Goal: Information Seeking & Learning: Learn about a topic

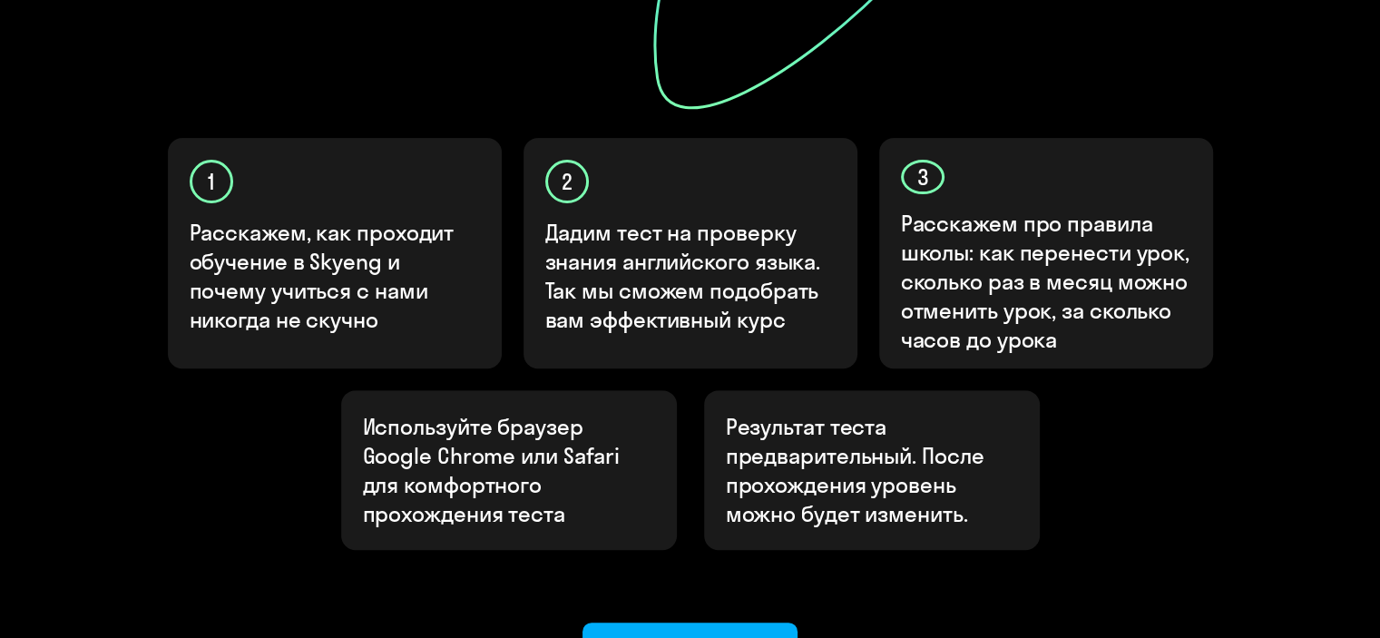
scroll to position [548, 0]
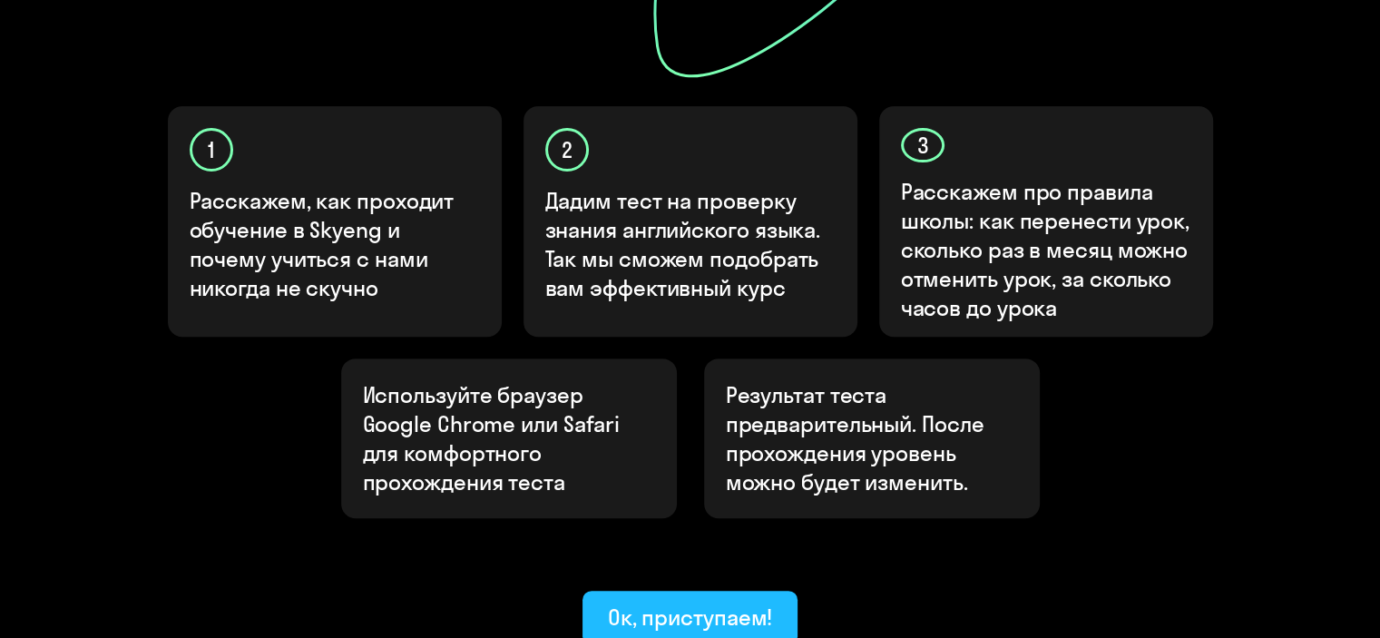
click at [664, 603] on div "Ок, приступаем!" at bounding box center [690, 617] width 165 height 29
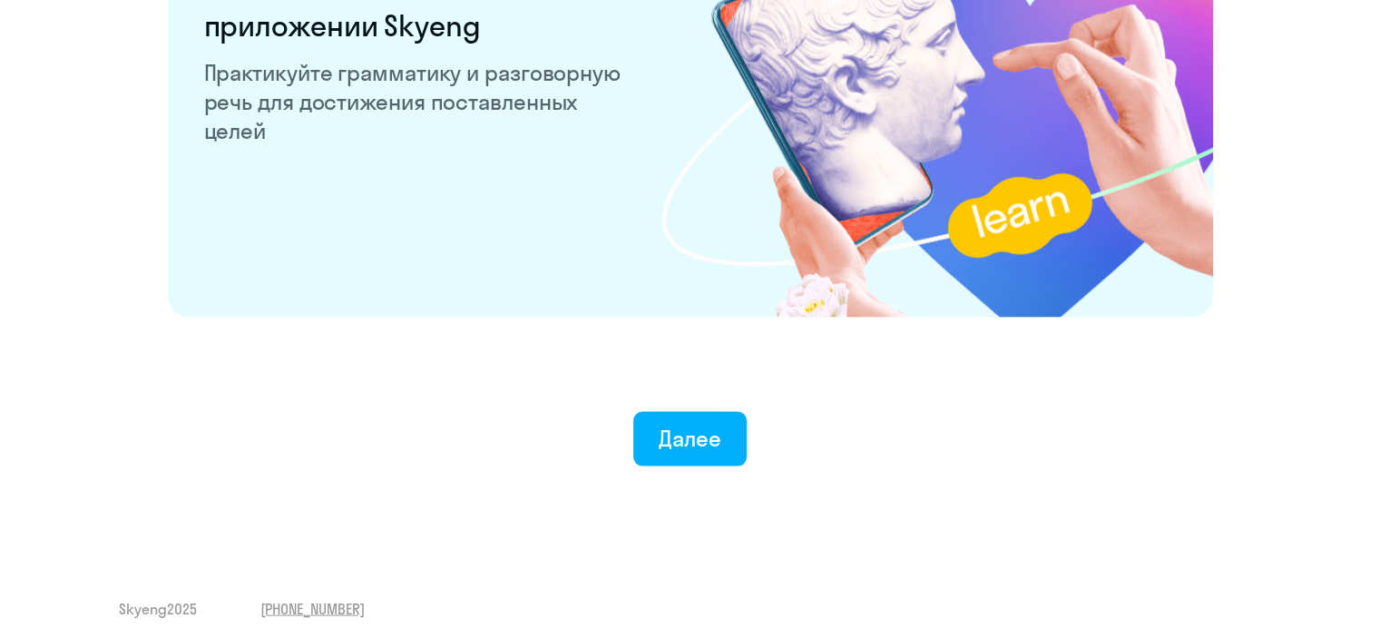
scroll to position [3569, 0]
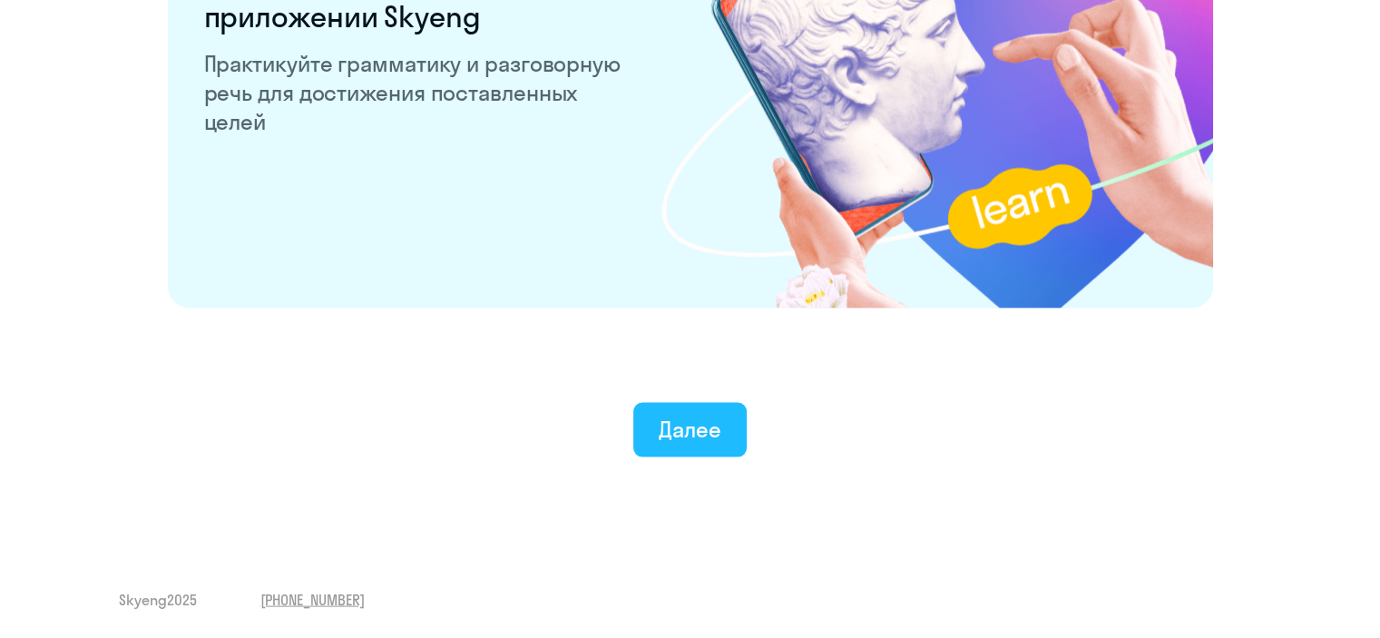
click at [718, 438] on div "Далее" at bounding box center [690, 429] width 63 height 29
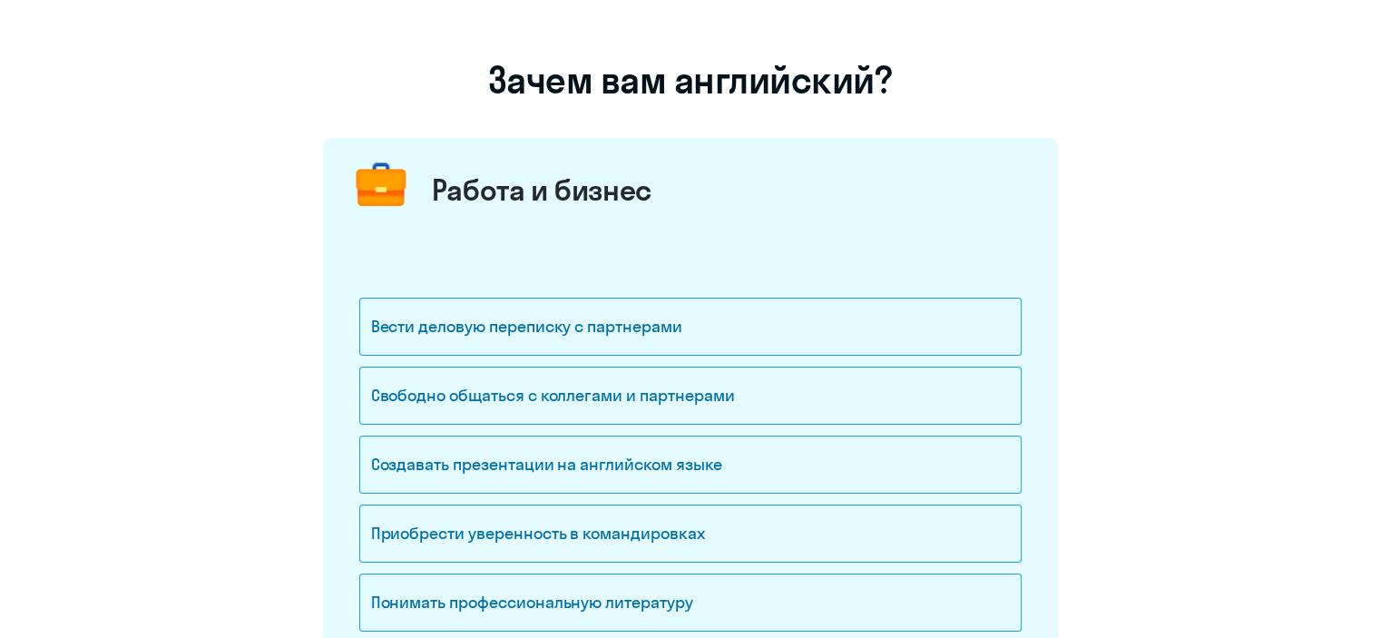
scroll to position [108, 0]
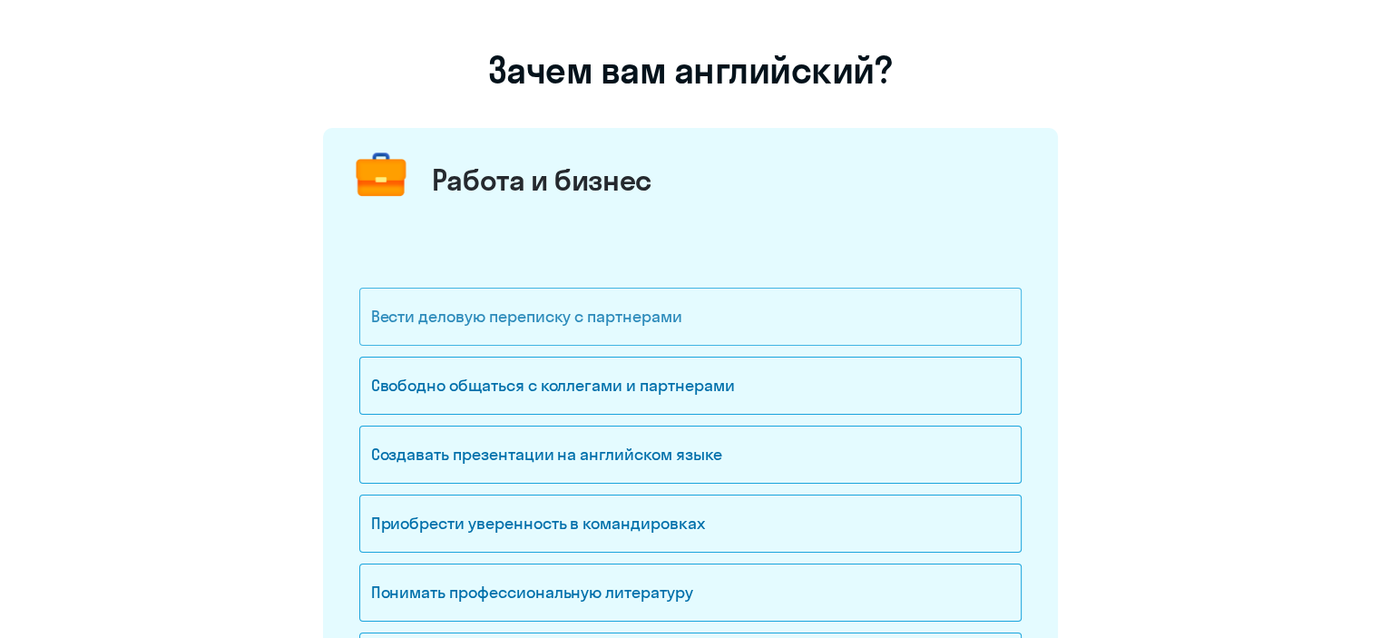
click at [495, 308] on div "Вести деловую переписку с партнерами" at bounding box center [690, 317] width 663 height 58
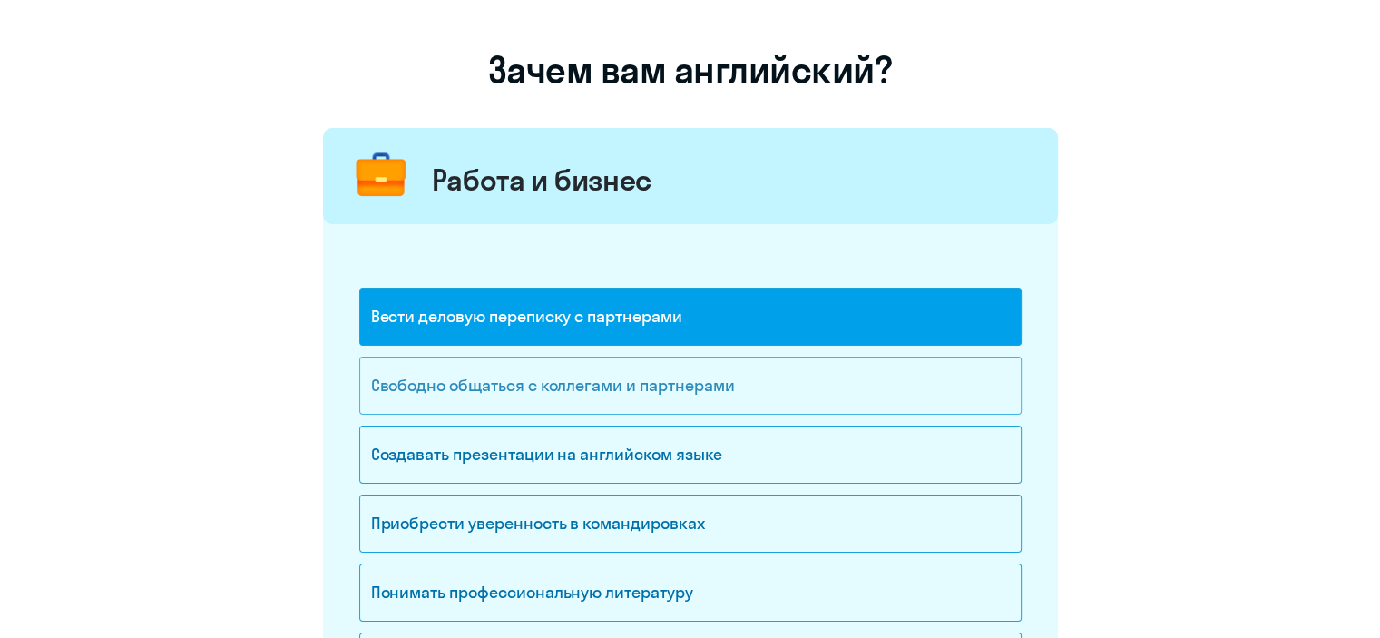
click at [522, 384] on div "Свободно общаться с коллегами и партнерами" at bounding box center [690, 386] width 663 height 58
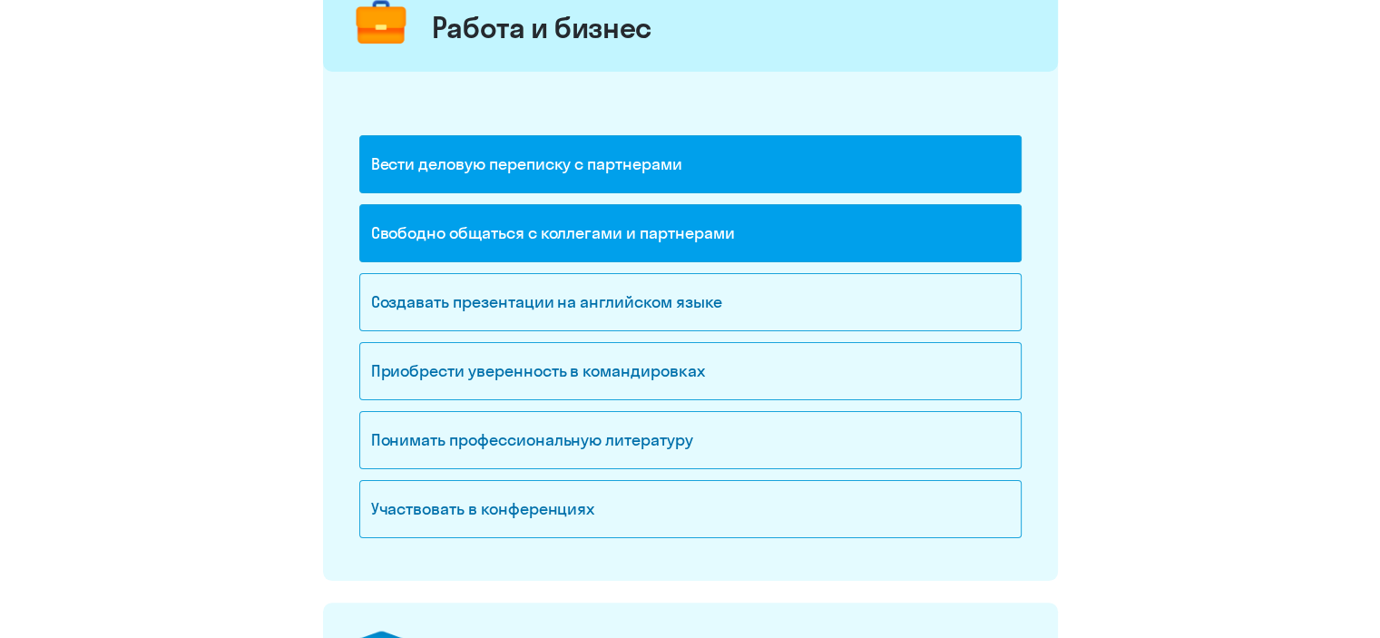
scroll to position [272, 0]
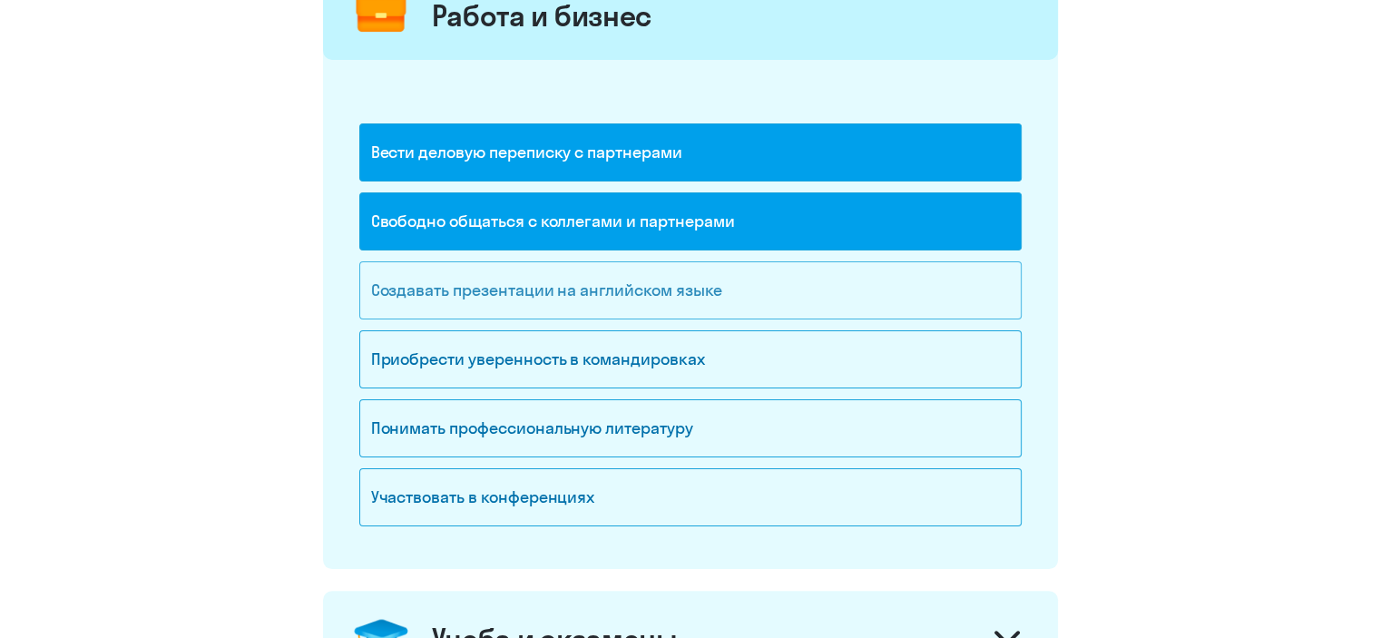
click at [552, 291] on div "Создавать презентации на английском языке" at bounding box center [690, 290] width 663 height 58
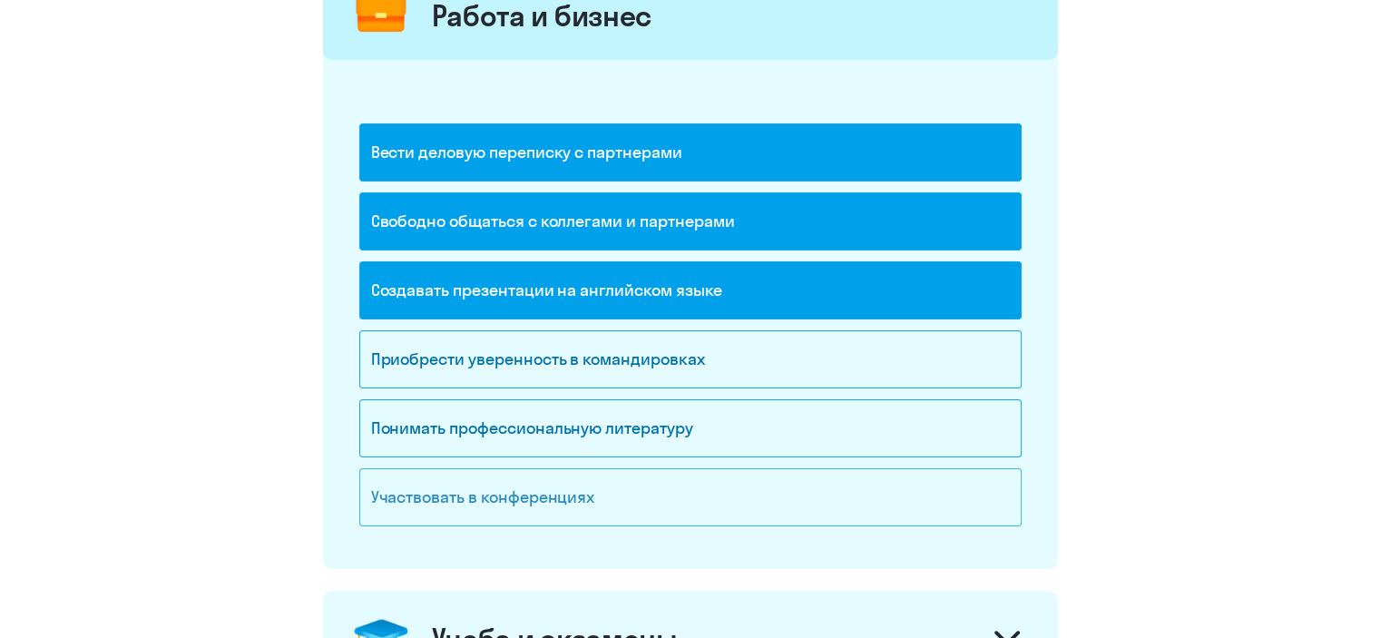
click at [505, 489] on div "Участвовать в конференциях" at bounding box center [690, 497] width 663 height 58
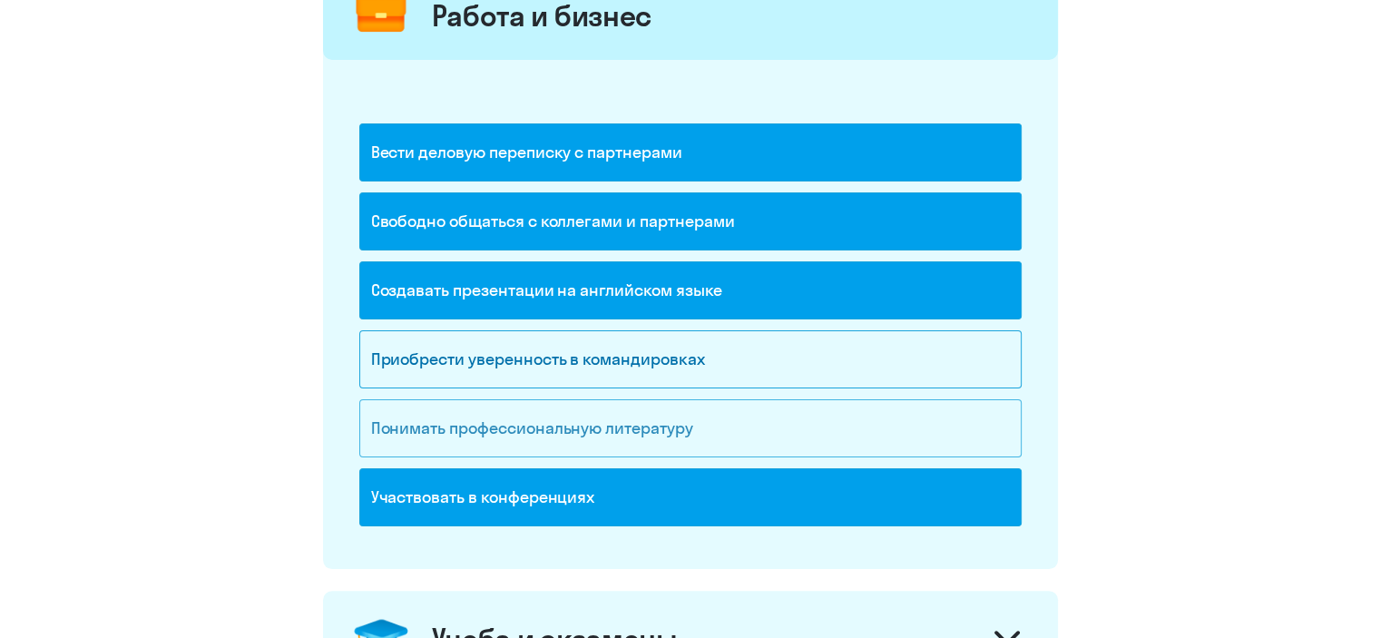
click at [501, 438] on div "Понимать профессиональную литературу" at bounding box center [690, 428] width 663 height 58
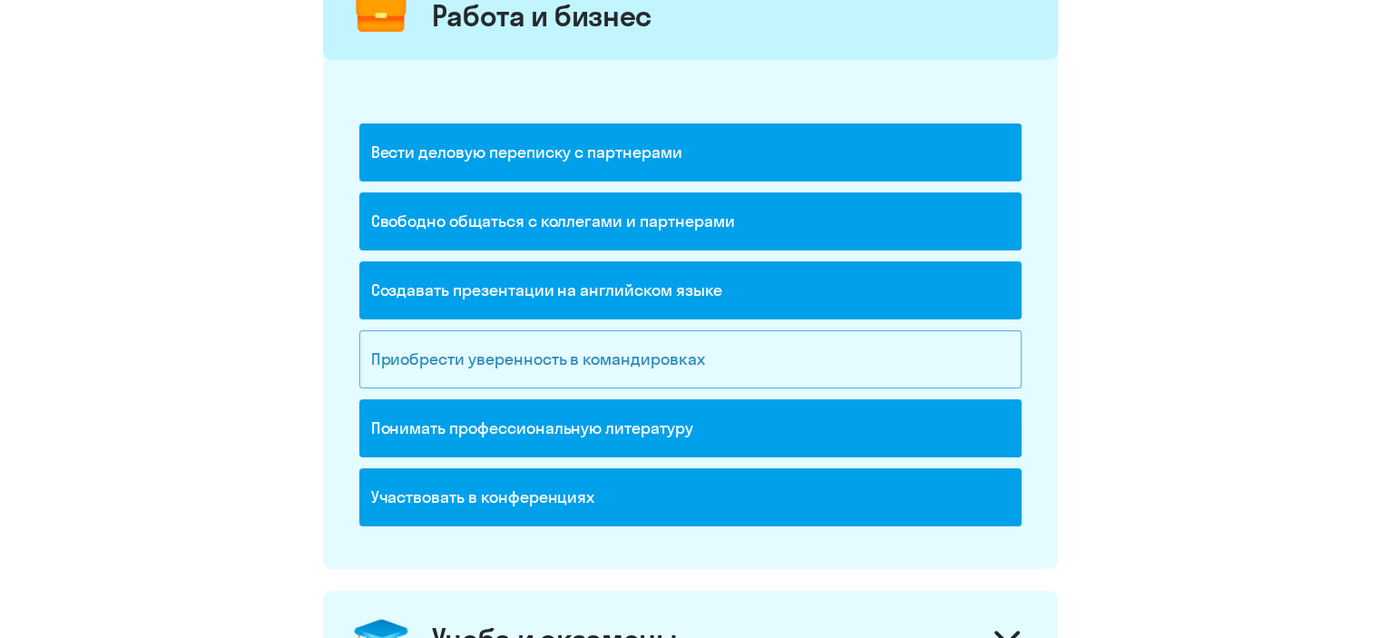
click at [524, 366] on div "Приобрести уверенность в командировках" at bounding box center [690, 359] width 663 height 58
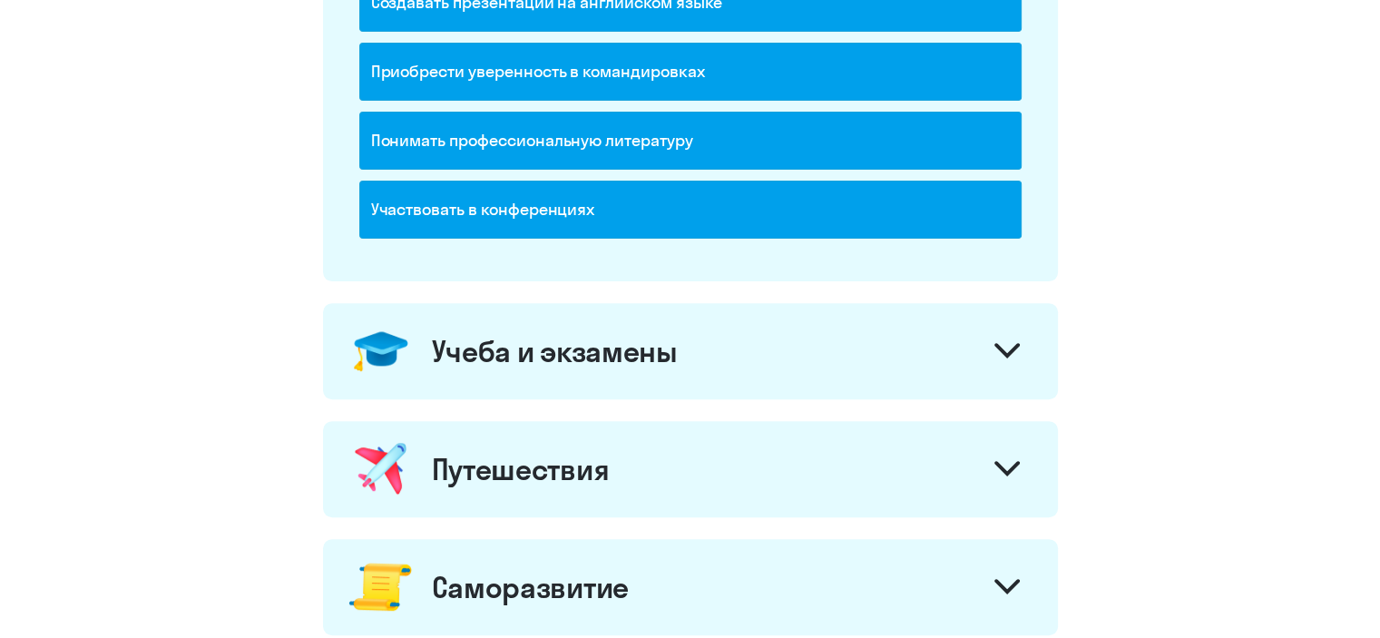
scroll to position [612, 0]
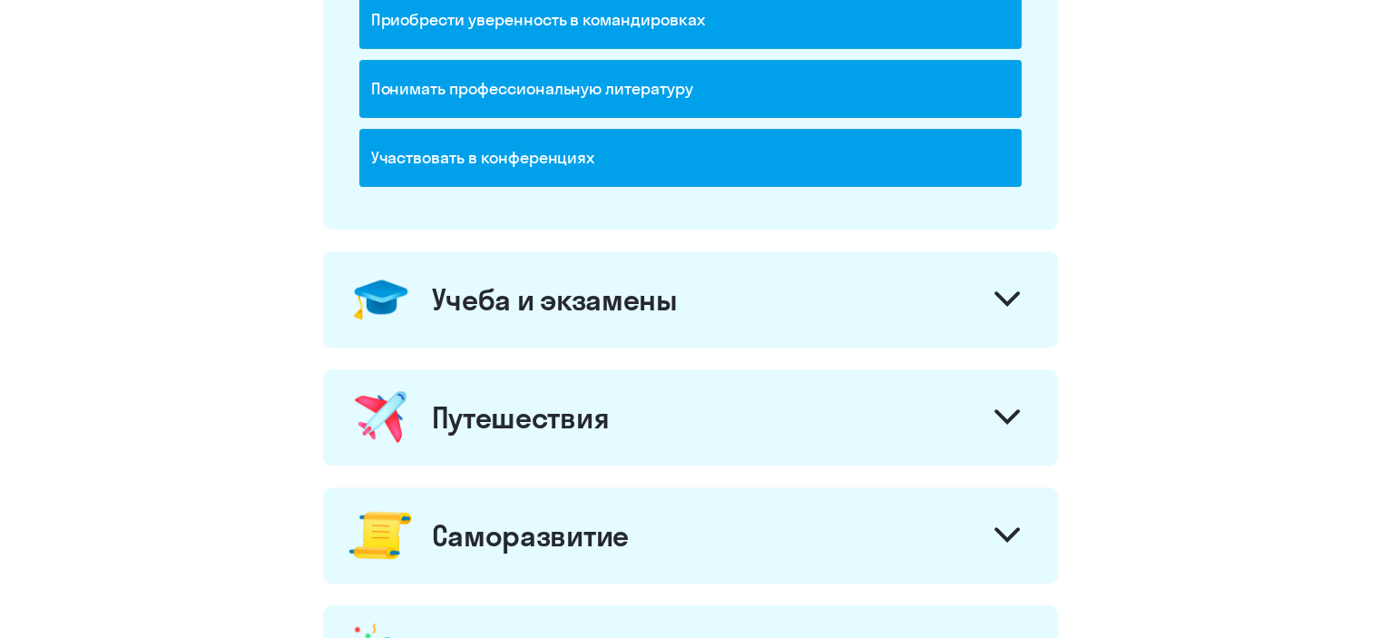
click at [986, 296] on div at bounding box center [1008, 302] width 44 height 44
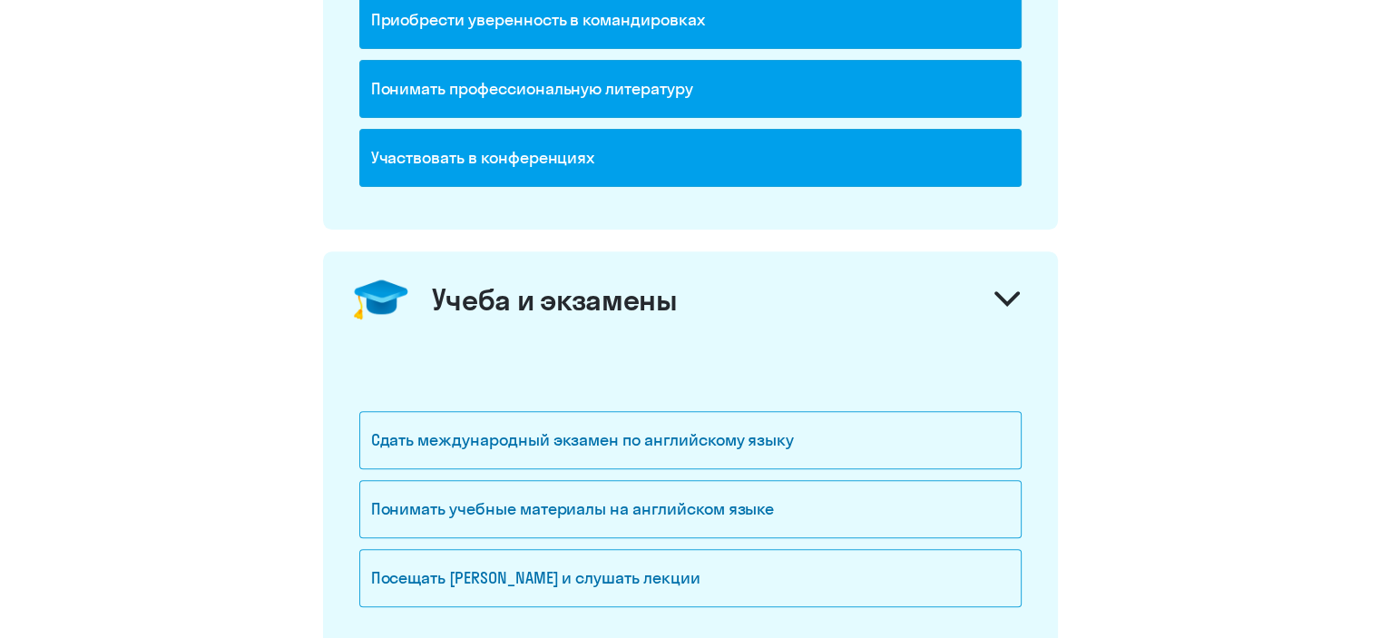
click at [1006, 291] on icon at bounding box center [1007, 298] width 25 height 15
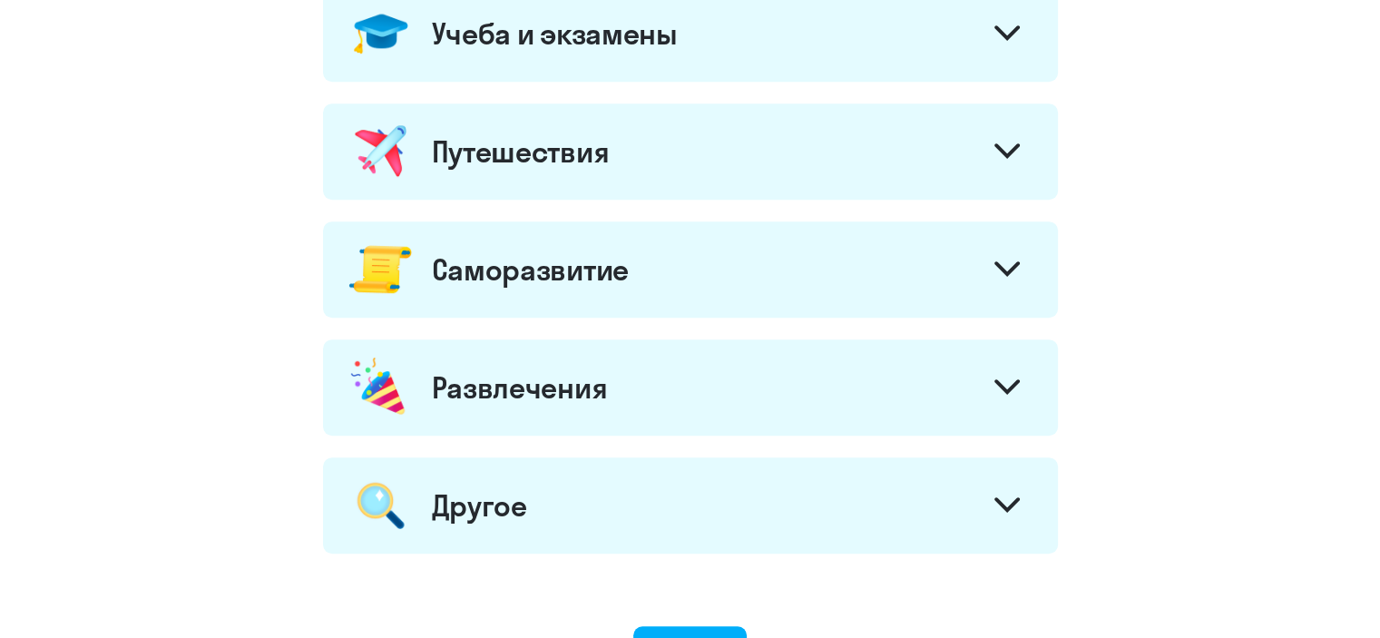
scroll to position [886, 0]
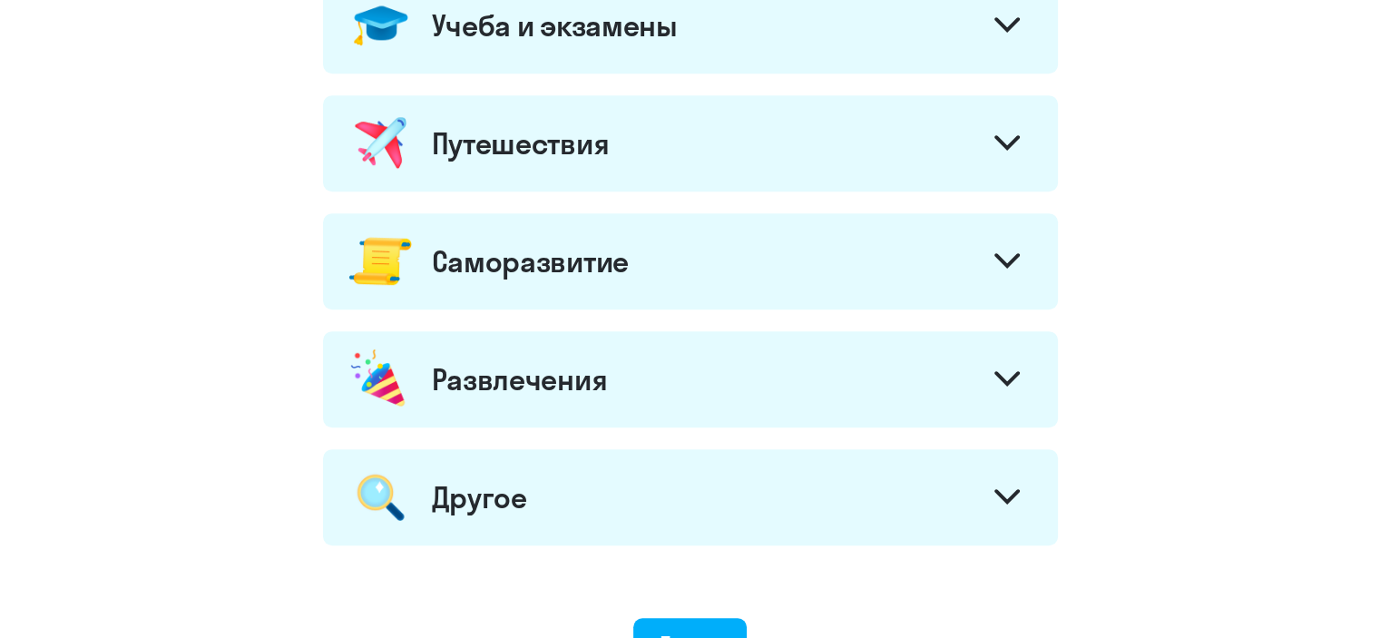
click at [1006, 148] on svg-icon at bounding box center [1007, 145] width 25 height 20
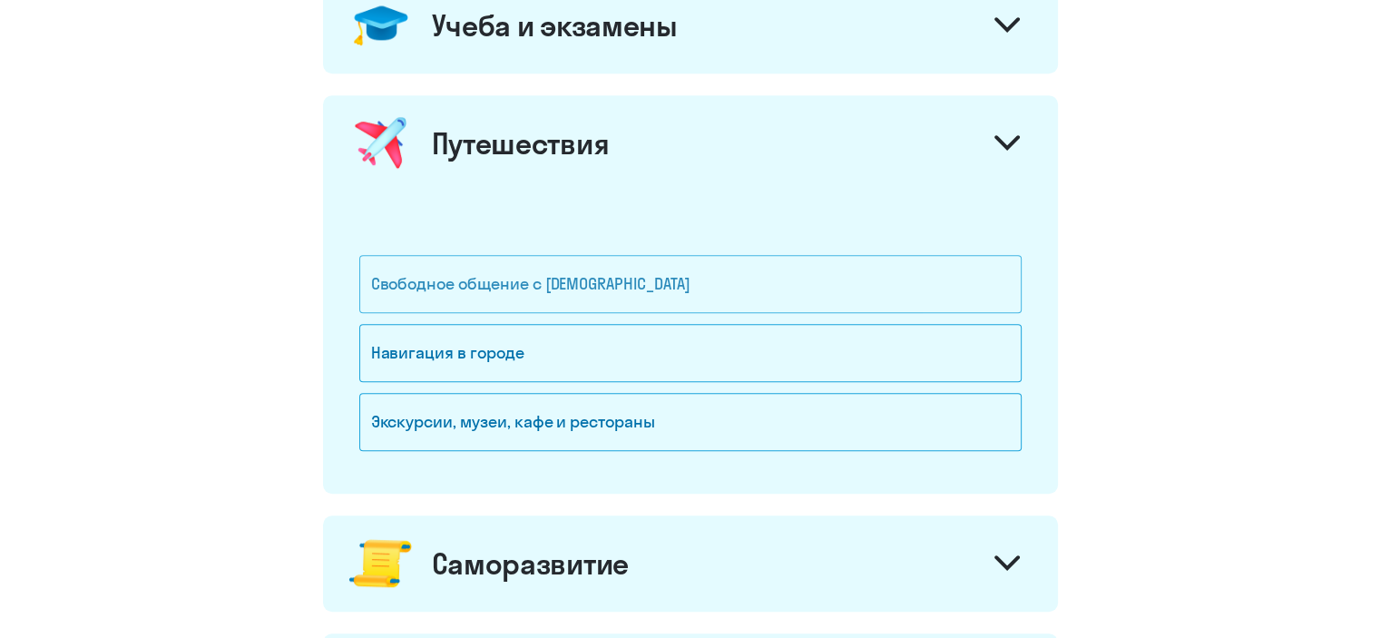
click at [675, 286] on div "Свободное общение с [DEMOGRAPHIC_DATA]" at bounding box center [690, 284] width 663 height 58
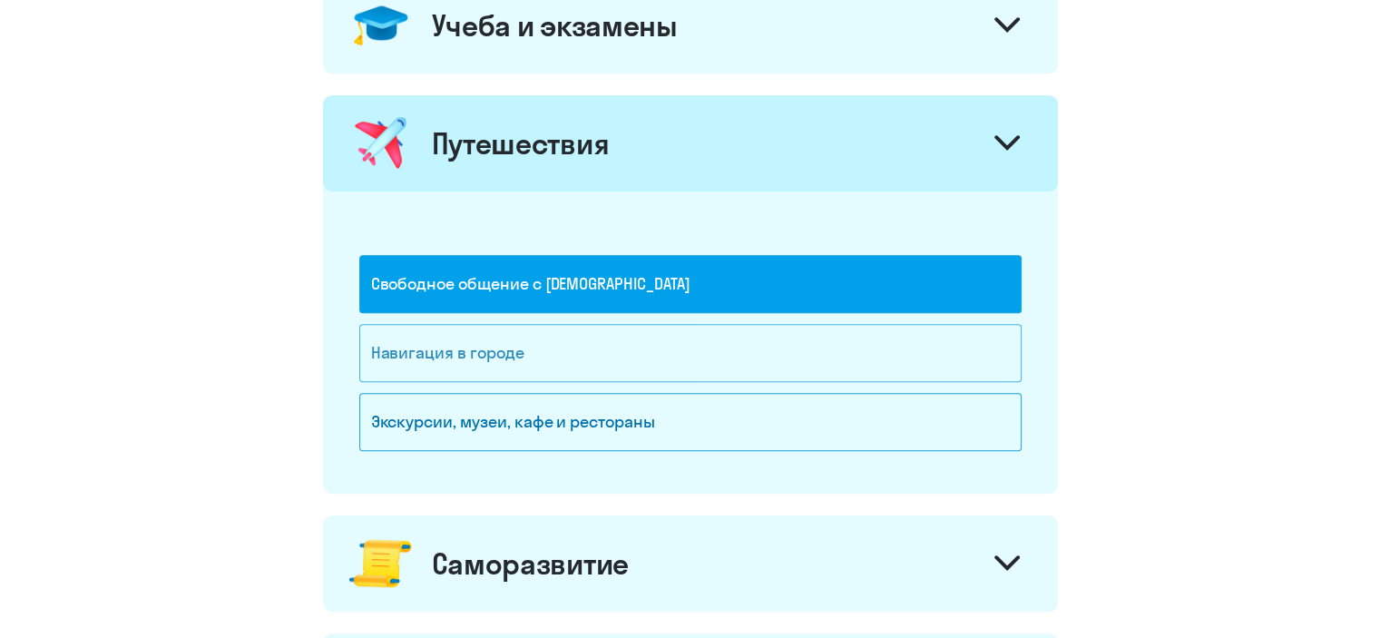
click at [576, 339] on div "Навигация в городе" at bounding box center [690, 353] width 663 height 58
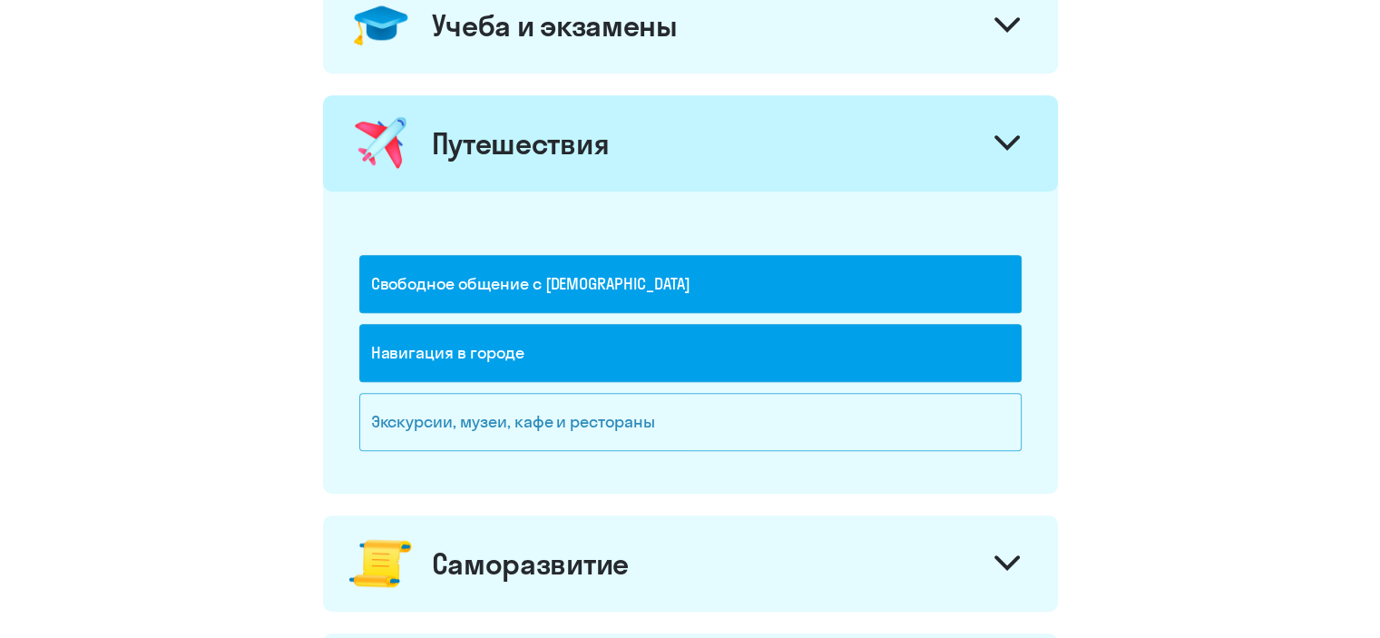
click at [570, 417] on div "Экскурсии, музеи, кафе и рестораны" at bounding box center [690, 422] width 663 height 58
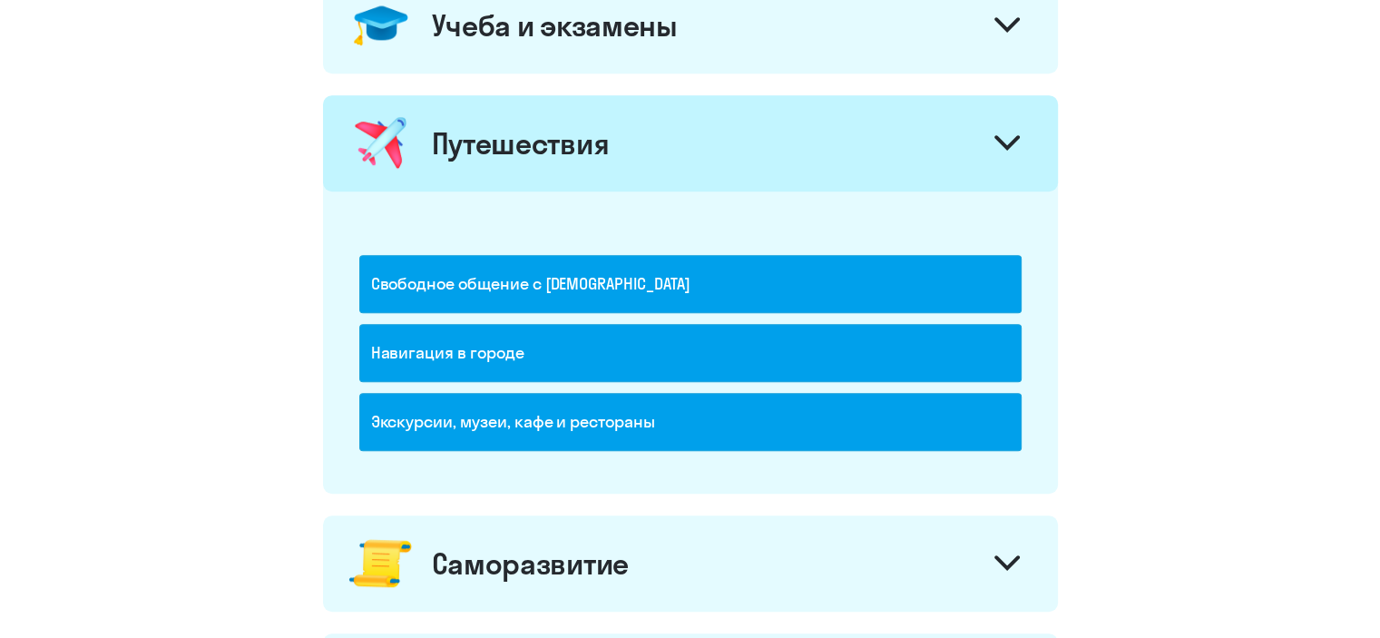
click at [1005, 135] on icon at bounding box center [1007, 142] width 25 height 15
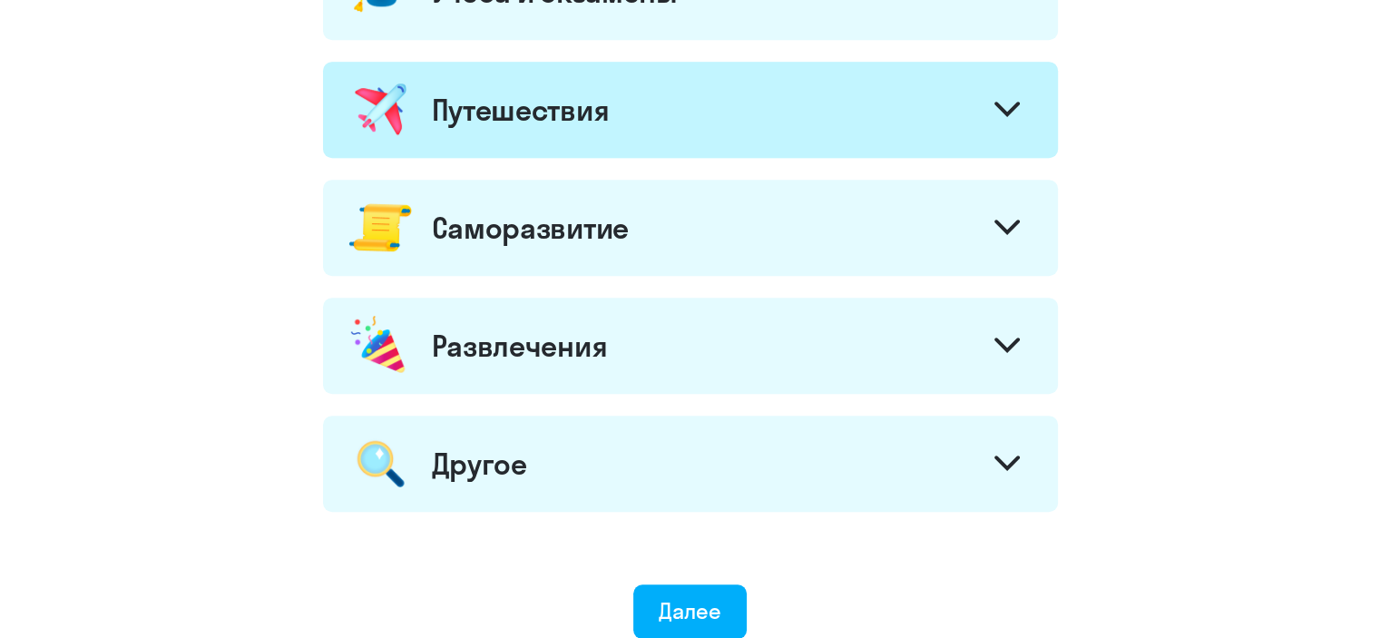
scroll to position [934, 0]
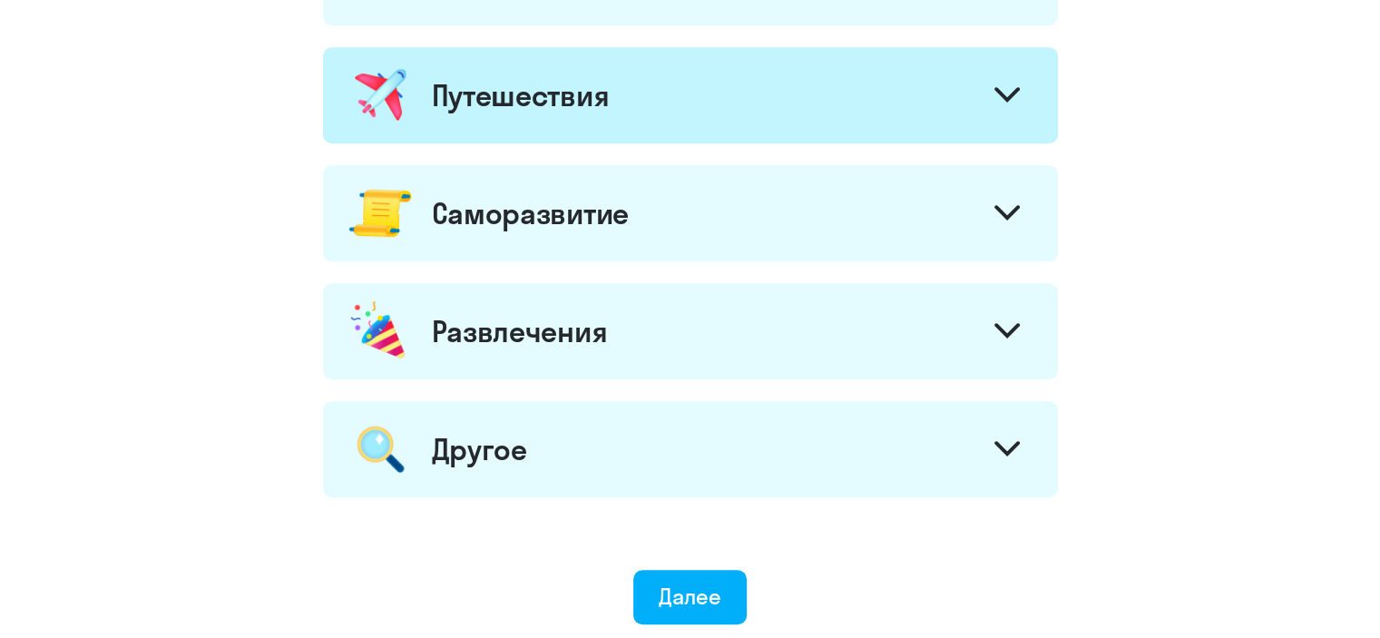
click at [987, 330] on div at bounding box center [1008, 333] width 44 height 44
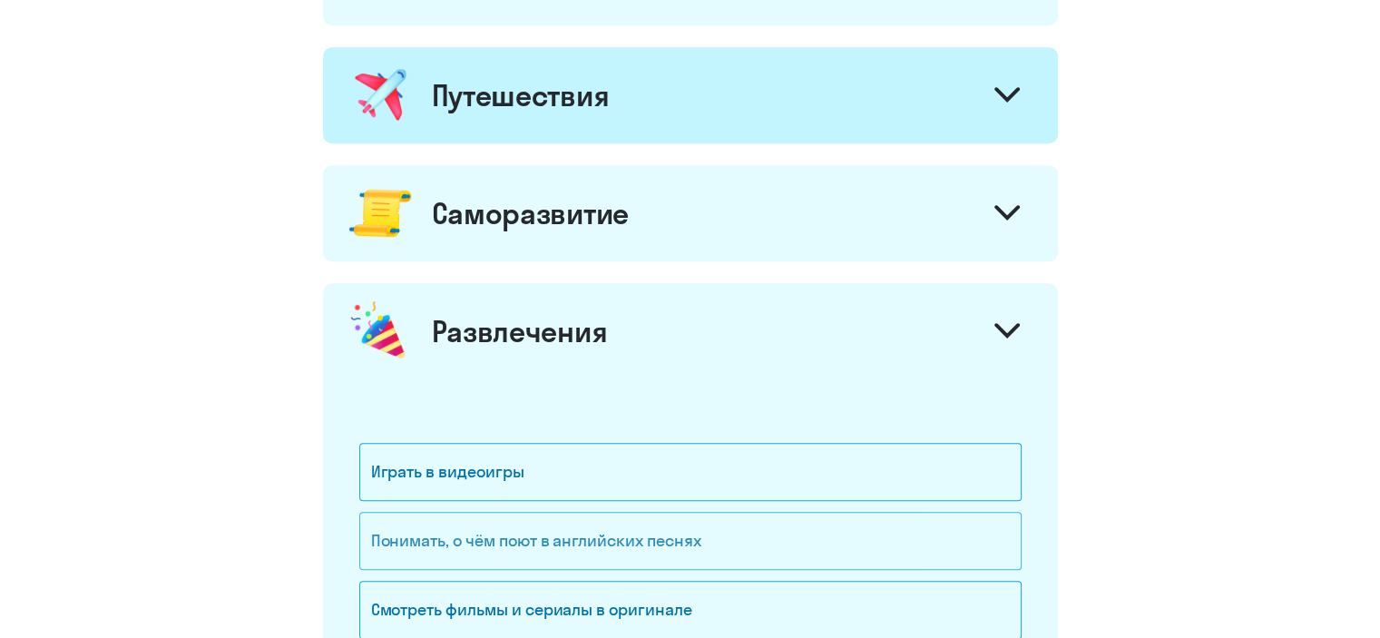
click at [700, 539] on div "Понимать, о чём поют в английских песнях" at bounding box center [690, 541] width 663 height 58
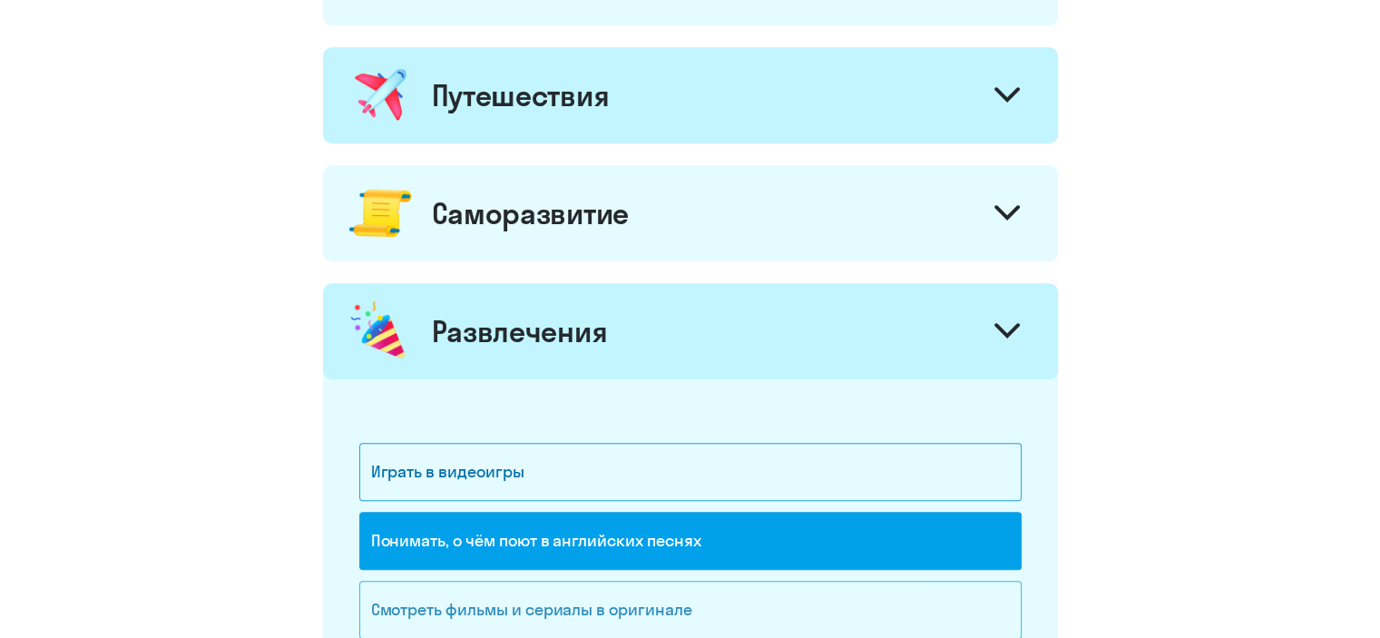
click at [672, 609] on div "Смотреть фильмы и сериалы в оригинале" at bounding box center [690, 610] width 663 height 58
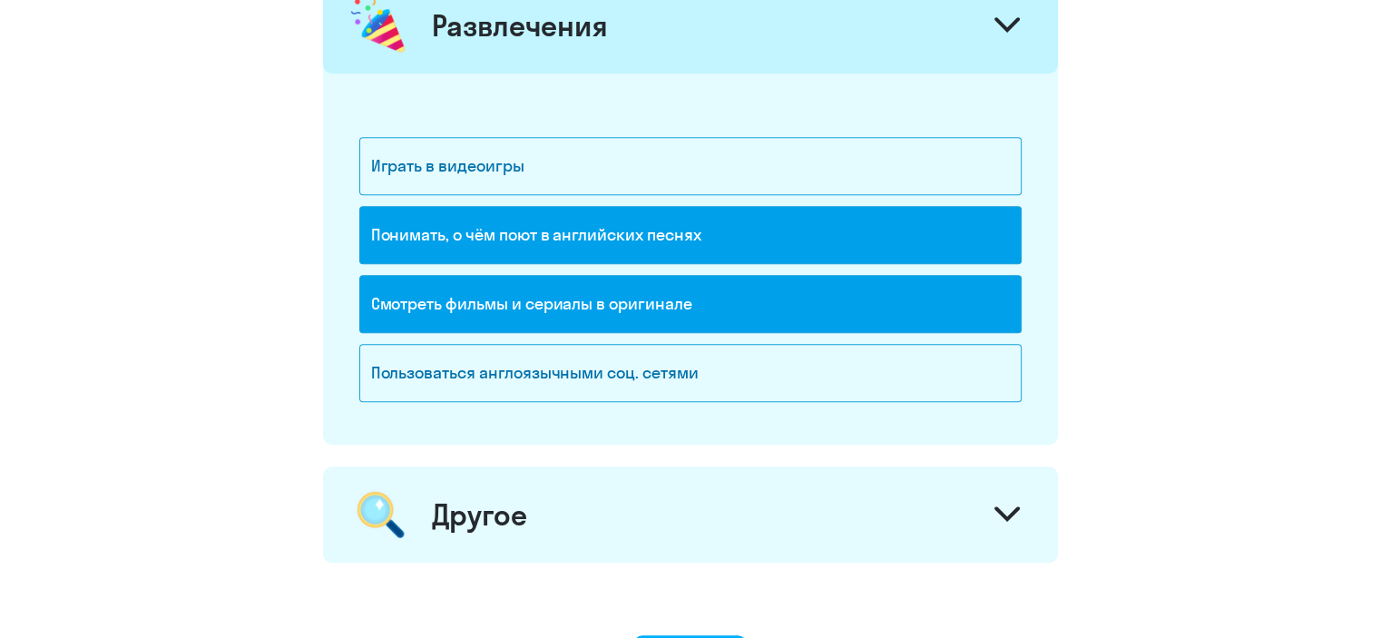
scroll to position [1230, 0]
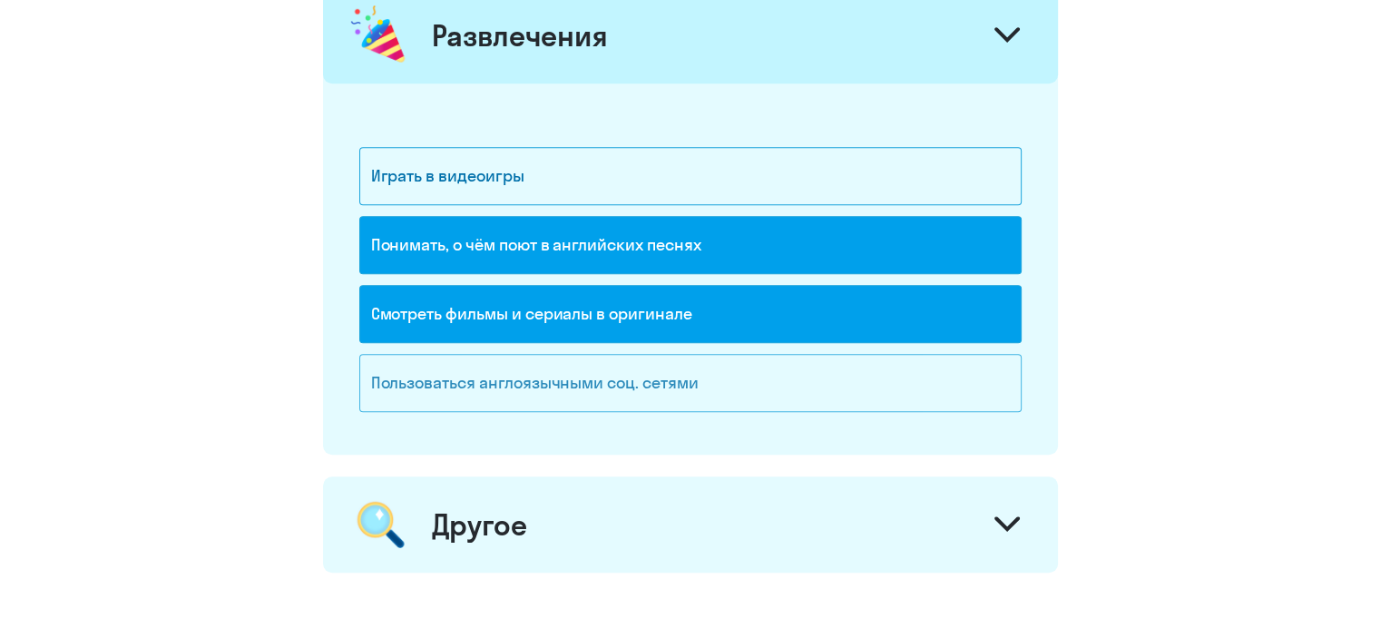
click at [656, 388] on div "Пользоваться англоязычными соц. сетями" at bounding box center [690, 383] width 663 height 58
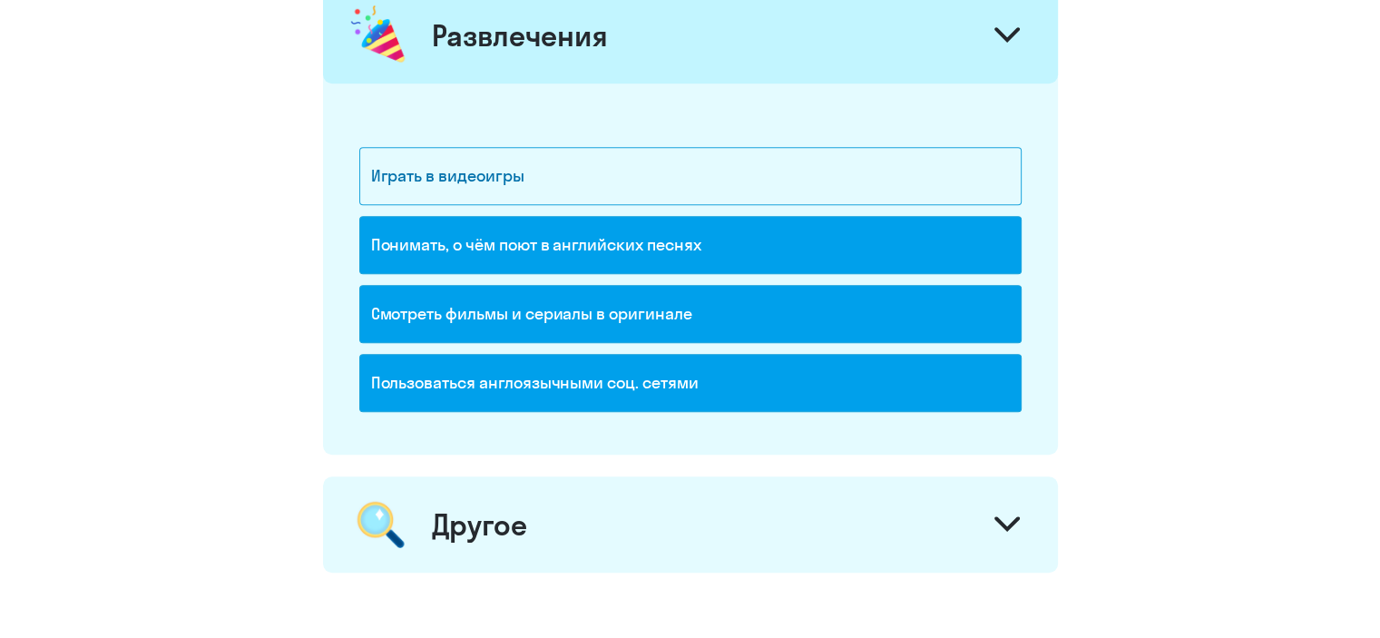
click at [992, 517] on div at bounding box center [1008, 527] width 44 height 44
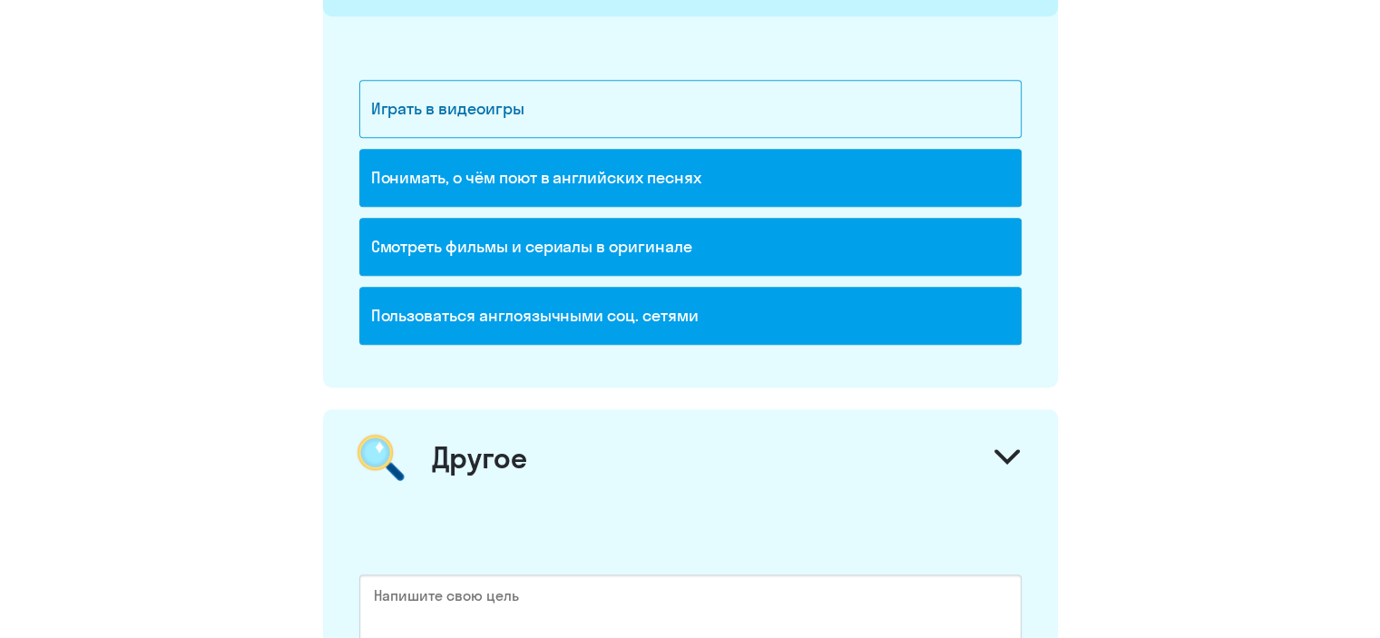
scroll to position [1292, 0]
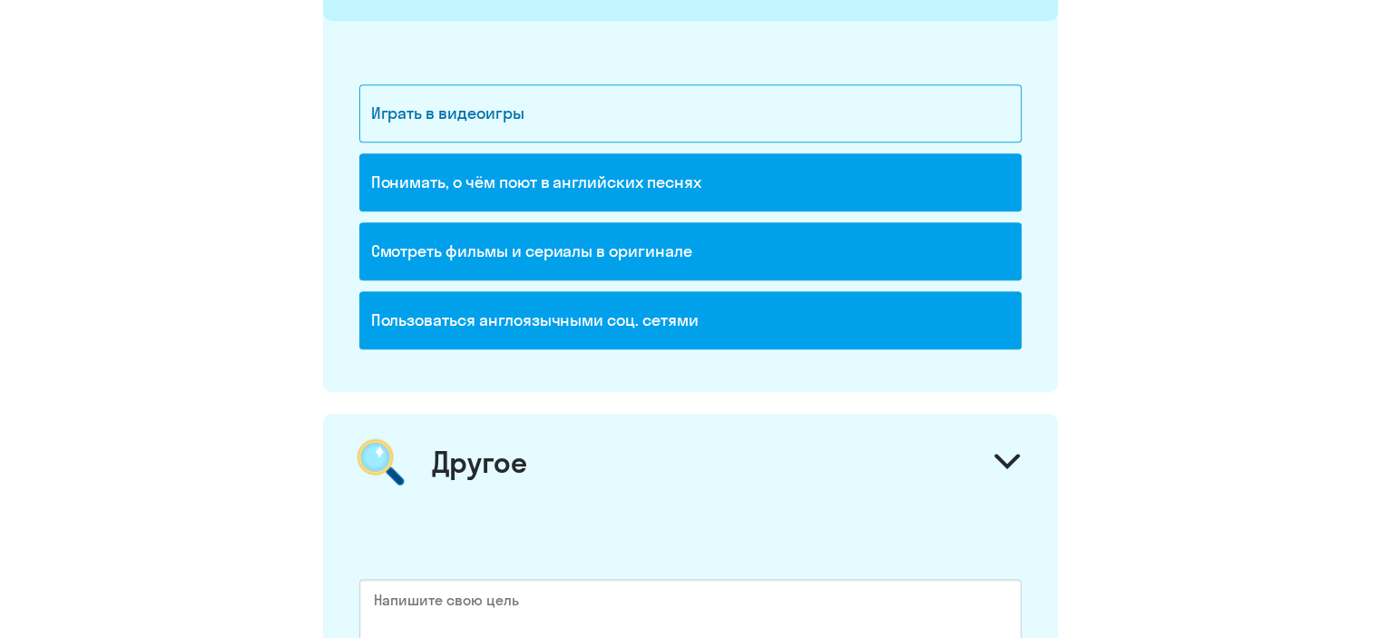
drag, startPoint x: 1012, startPoint y: 456, endPoint x: 1124, endPoint y: 445, distance: 112.2
click at [1011, 456] on icon at bounding box center [1007, 461] width 25 height 15
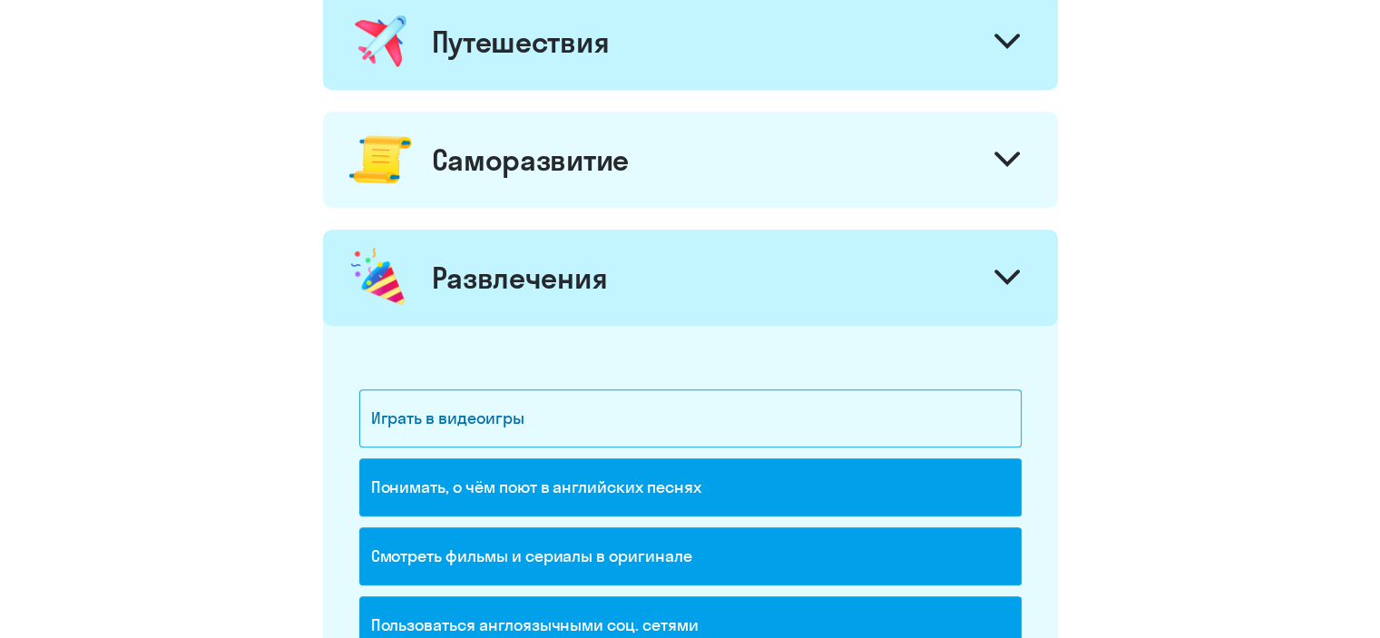
scroll to position [980, 0]
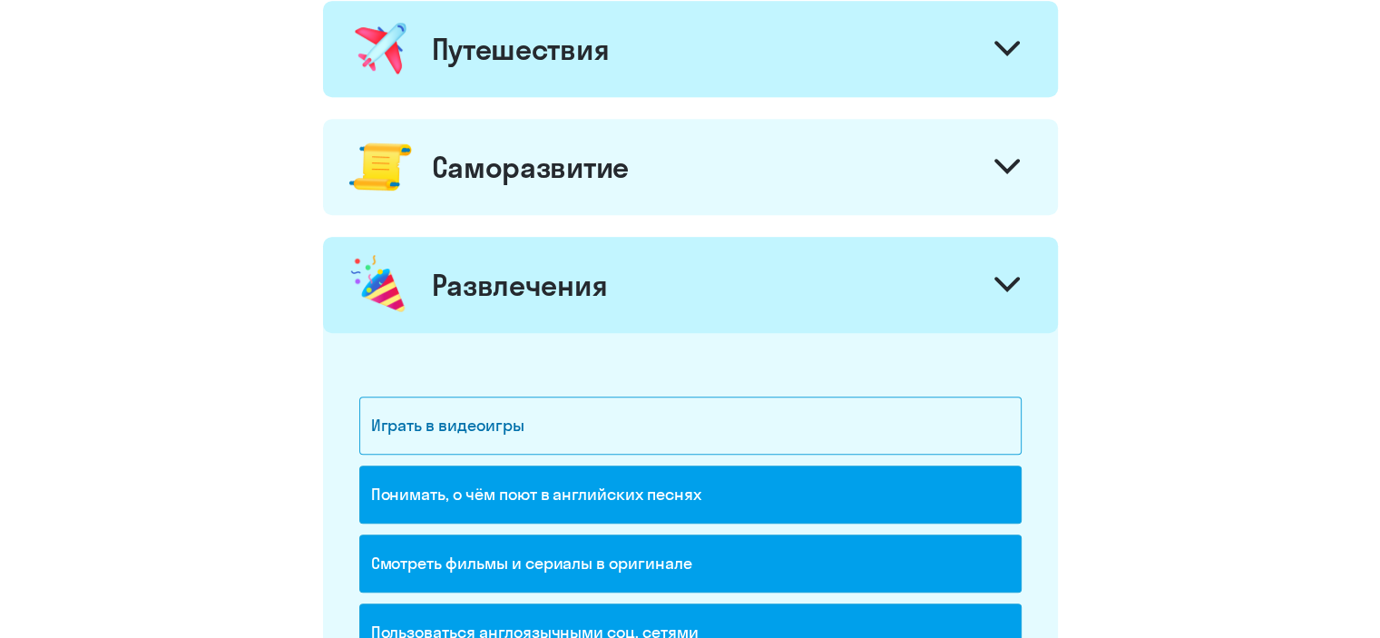
click at [1002, 291] on svg-icon at bounding box center [1007, 287] width 25 height 20
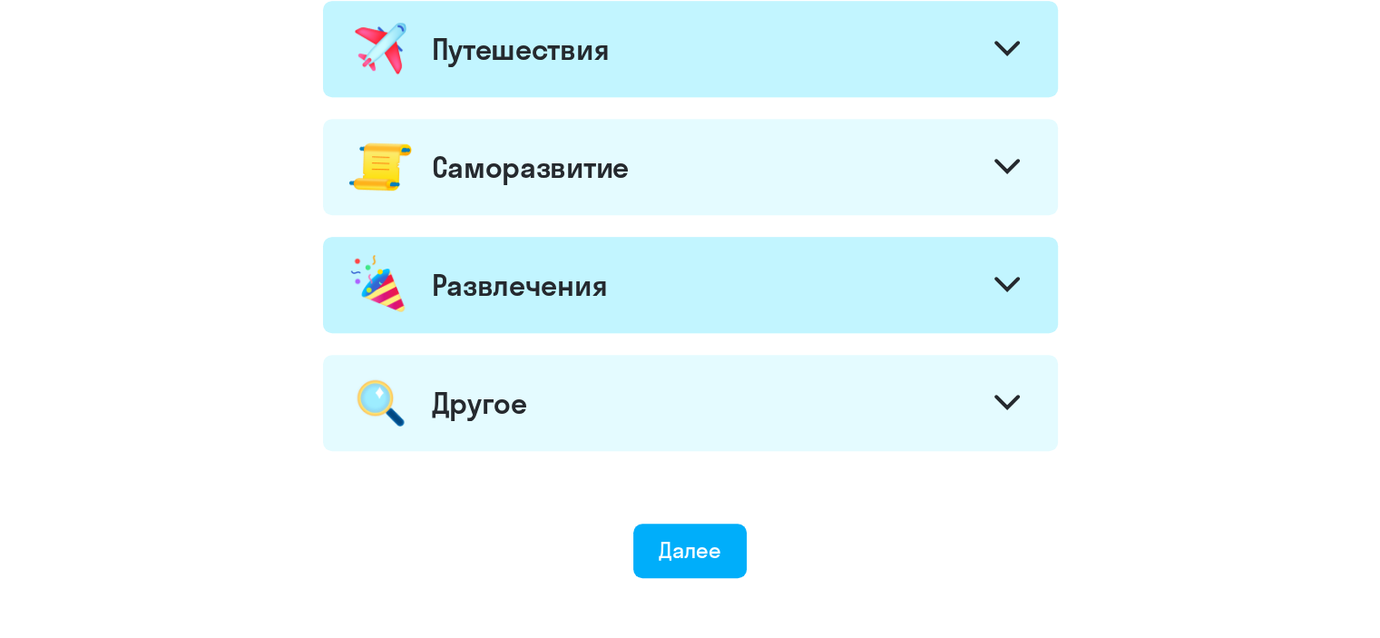
click at [1003, 170] on icon at bounding box center [1007, 166] width 25 height 15
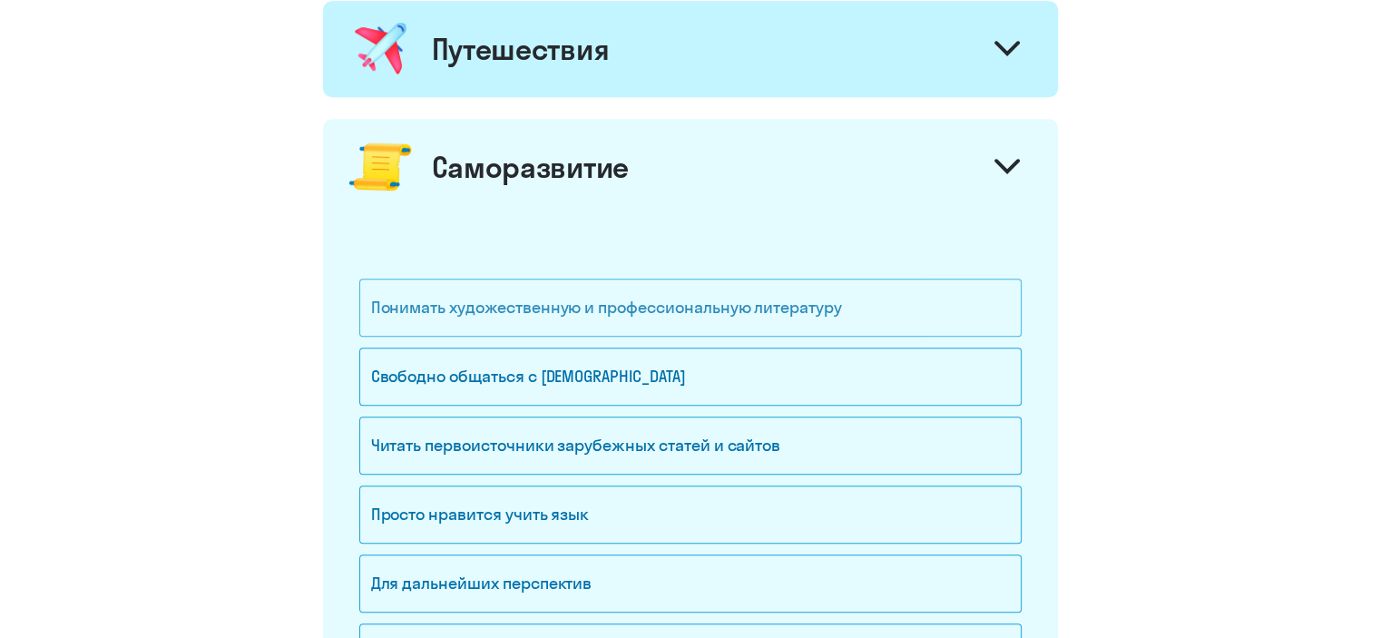
click at [587, 309] on div "Понимать художественную и профессиональную литературу" at bounding box center [690, 308] width 663 height 58
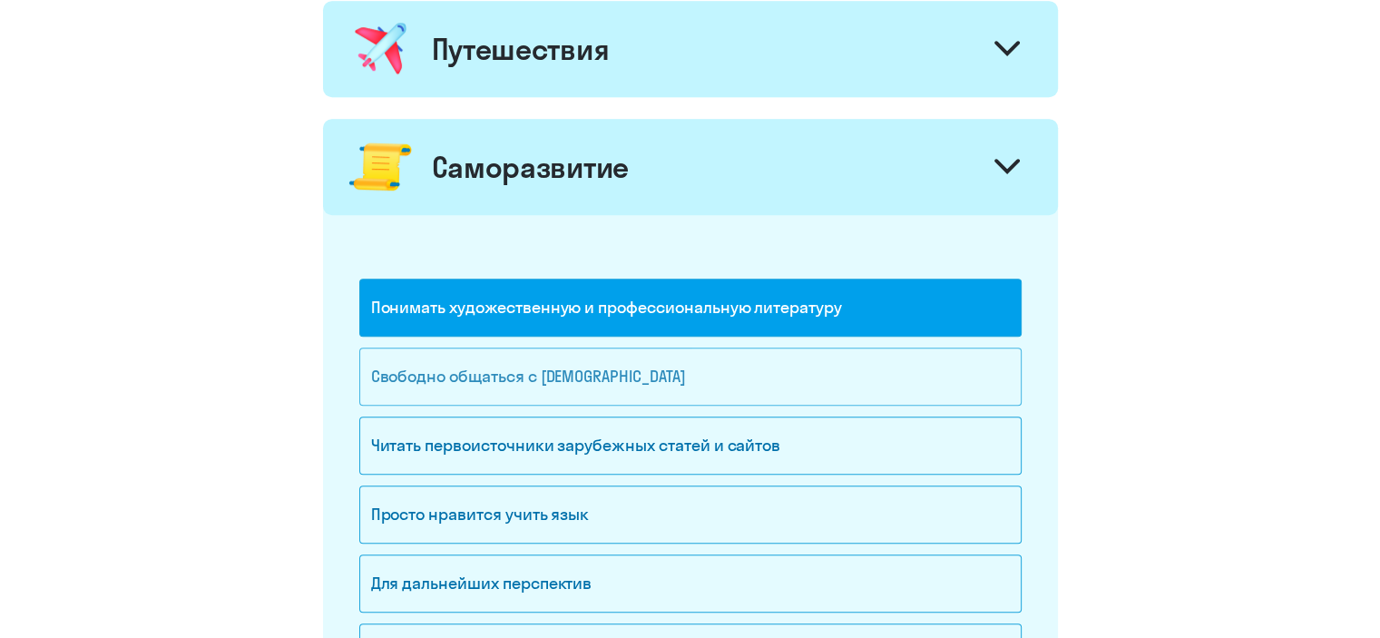
click at [647, 364] on div "Свободно общаться с [DEMOGRAPHIC_DATA]" at bounding box center [690, 377] width 663 height 58
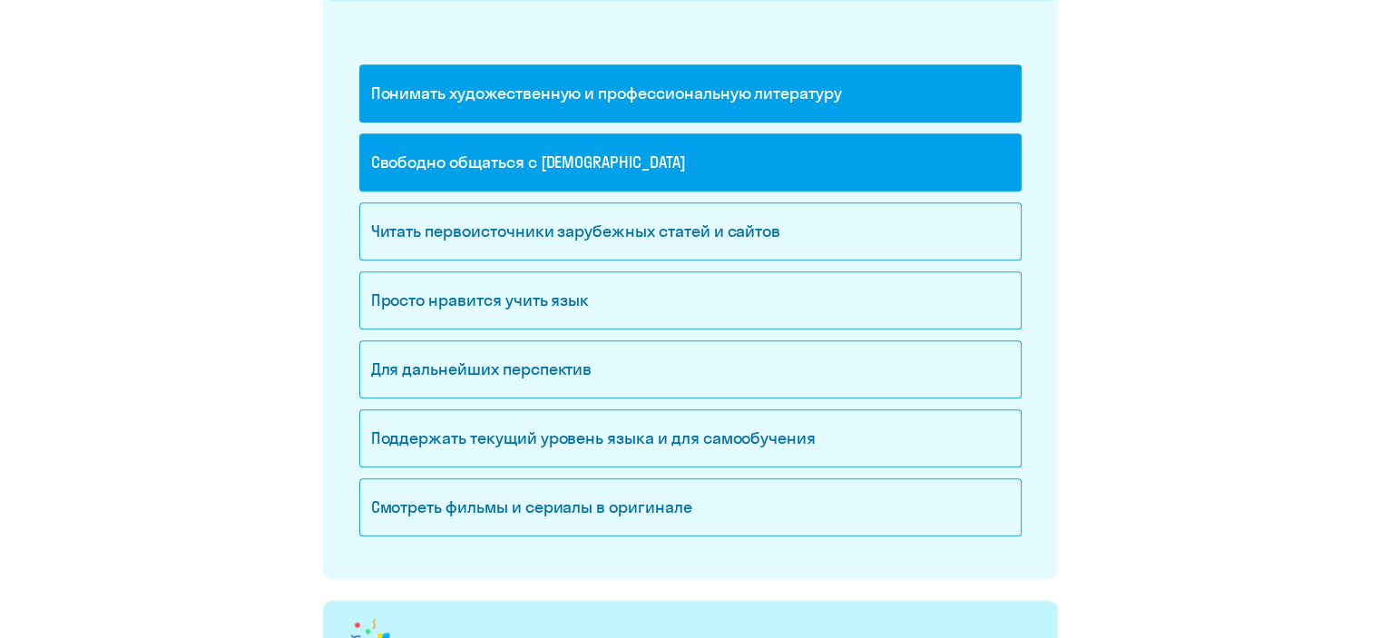
scroll to position [1197, 0]
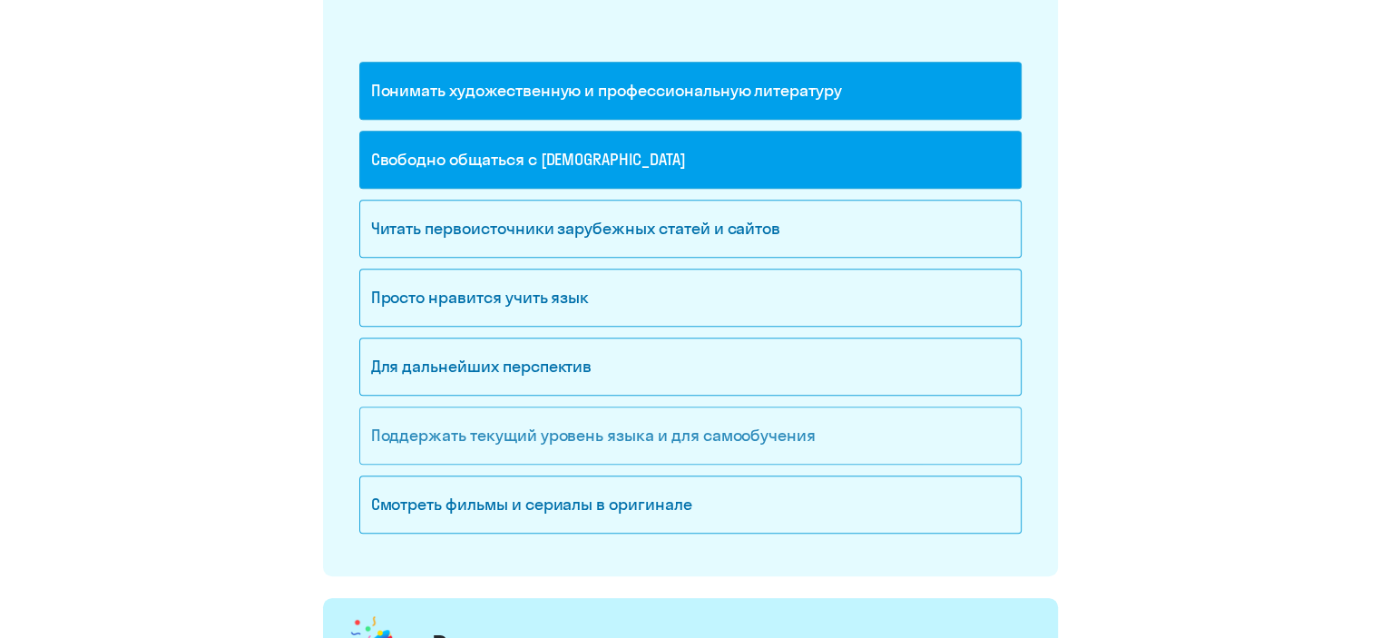
click at [686, 433] on div "Поддержать текущий уровень языка и для cамообучения" at bounding box center [690, 436] width 663 height 58
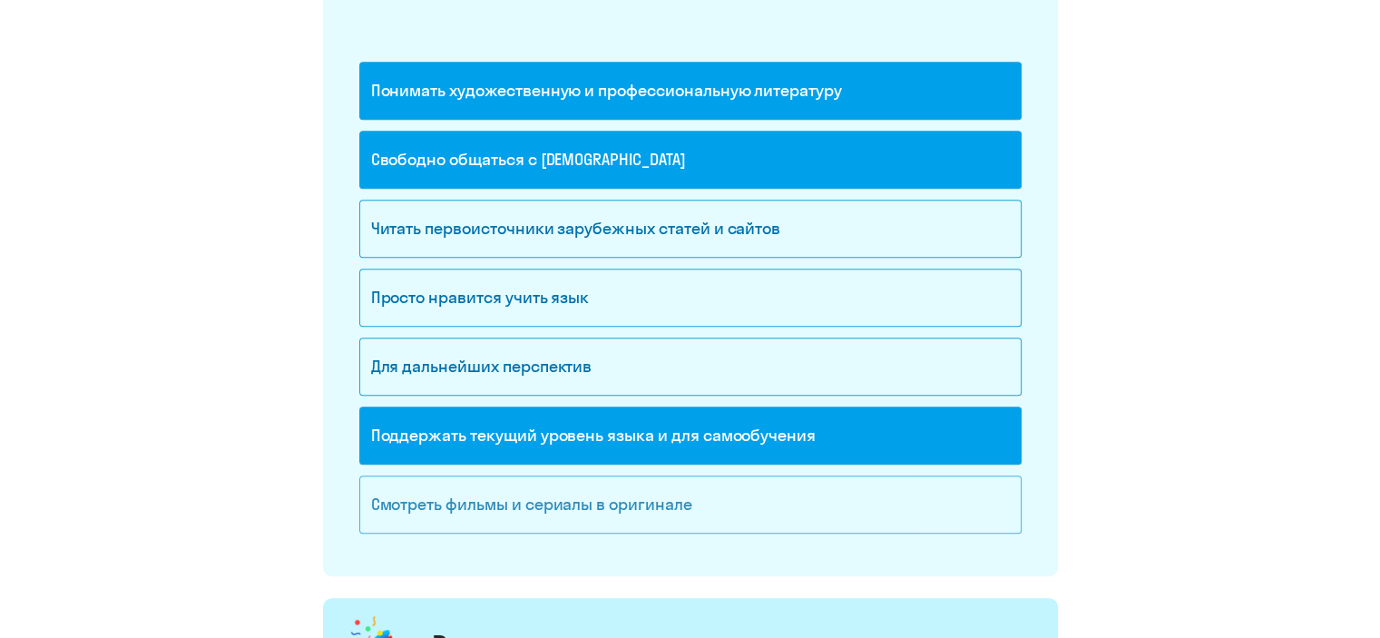
click at [614, 510] on div "Смотреть фильмы и сериалы в оригинале" at bounding box center [690, 505] width 663 height 58
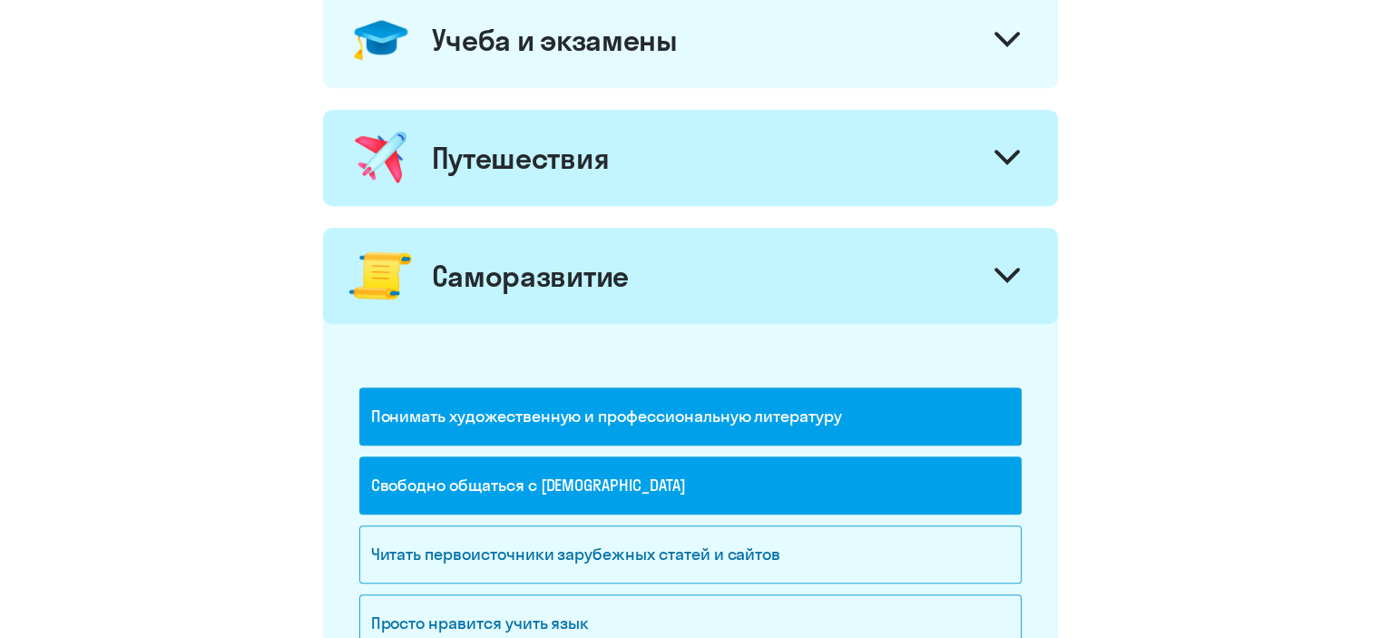
scroll to position [838, 0]
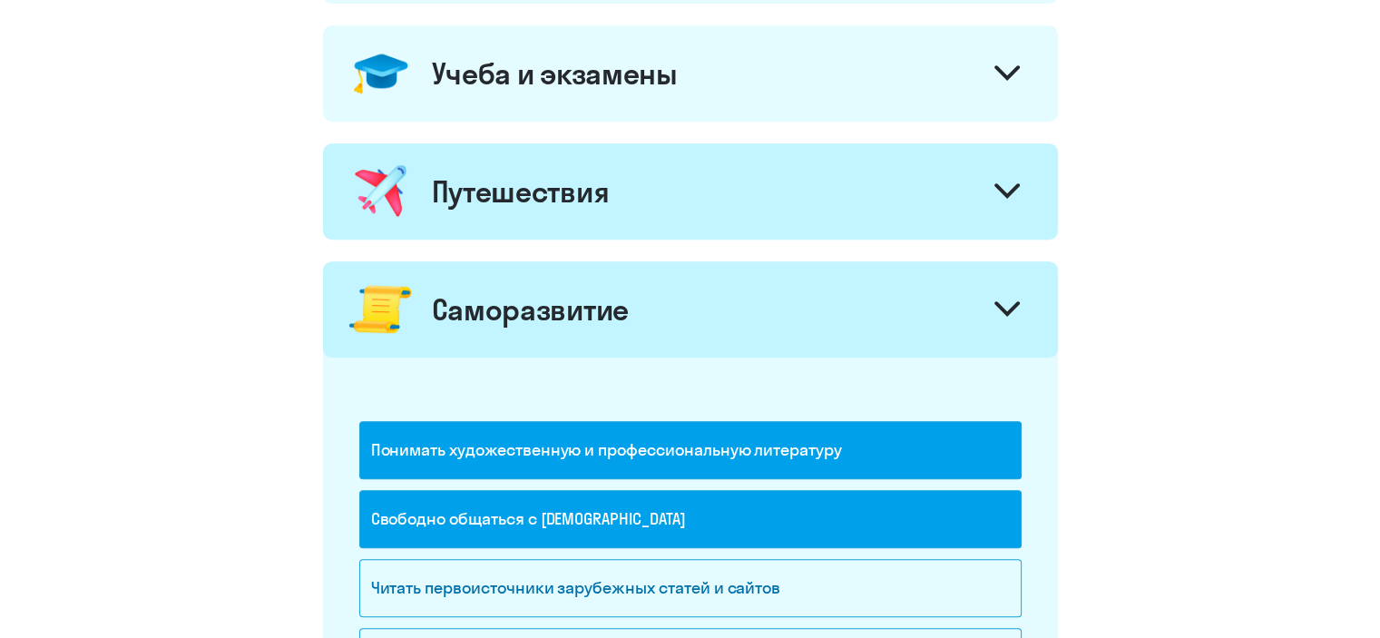
click at [997, 303] on icon at bounding box center [1008, 308] width 22 height 11
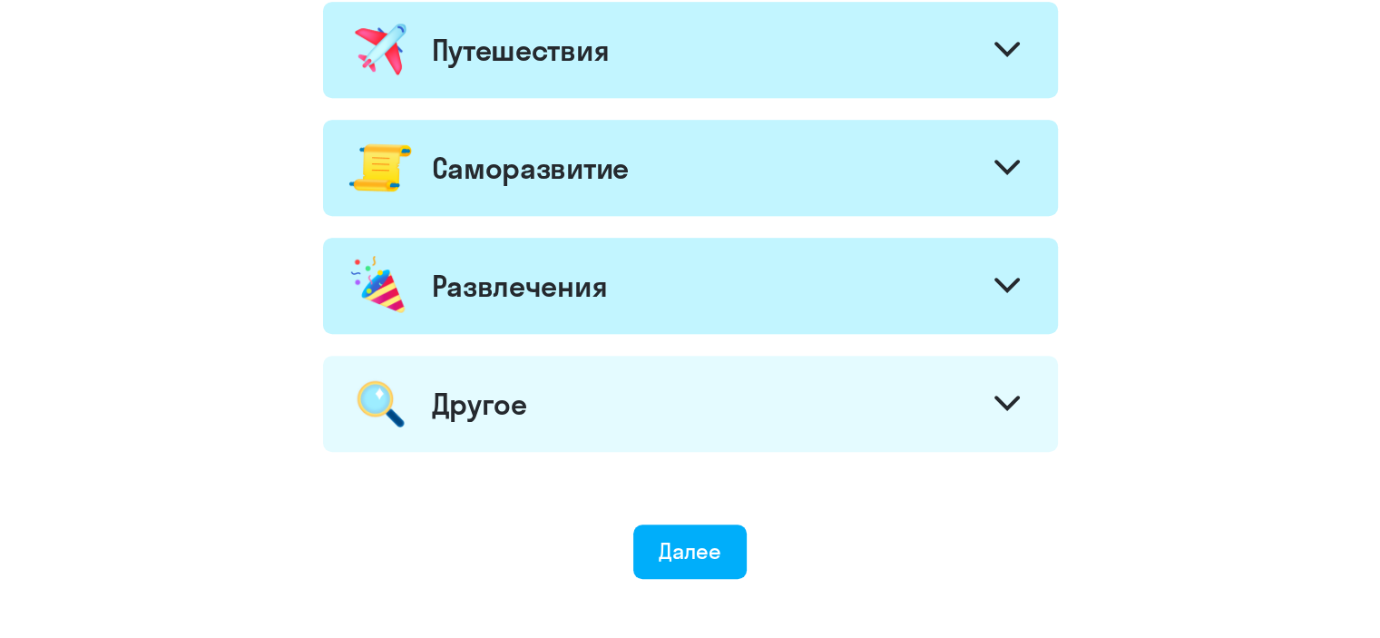
scroll to position [1091, 0]
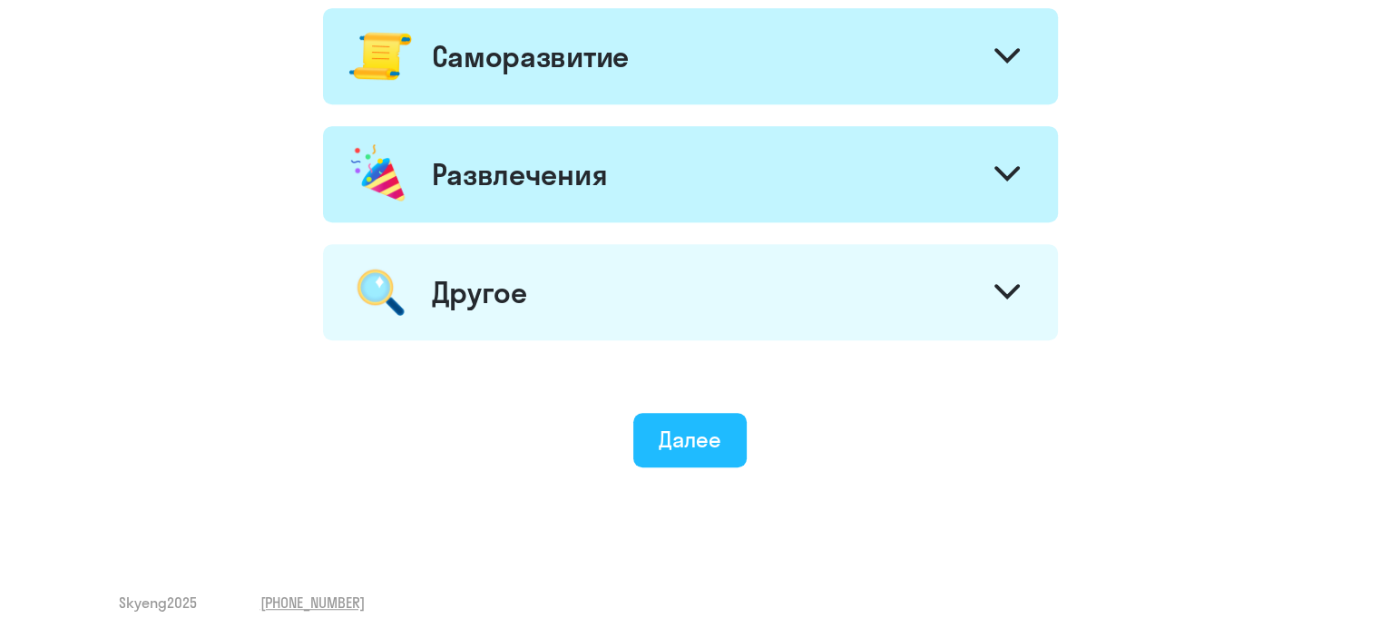
click at [726, 427] on button "Далее" at bounding box center [689, 440] width 113 height 54
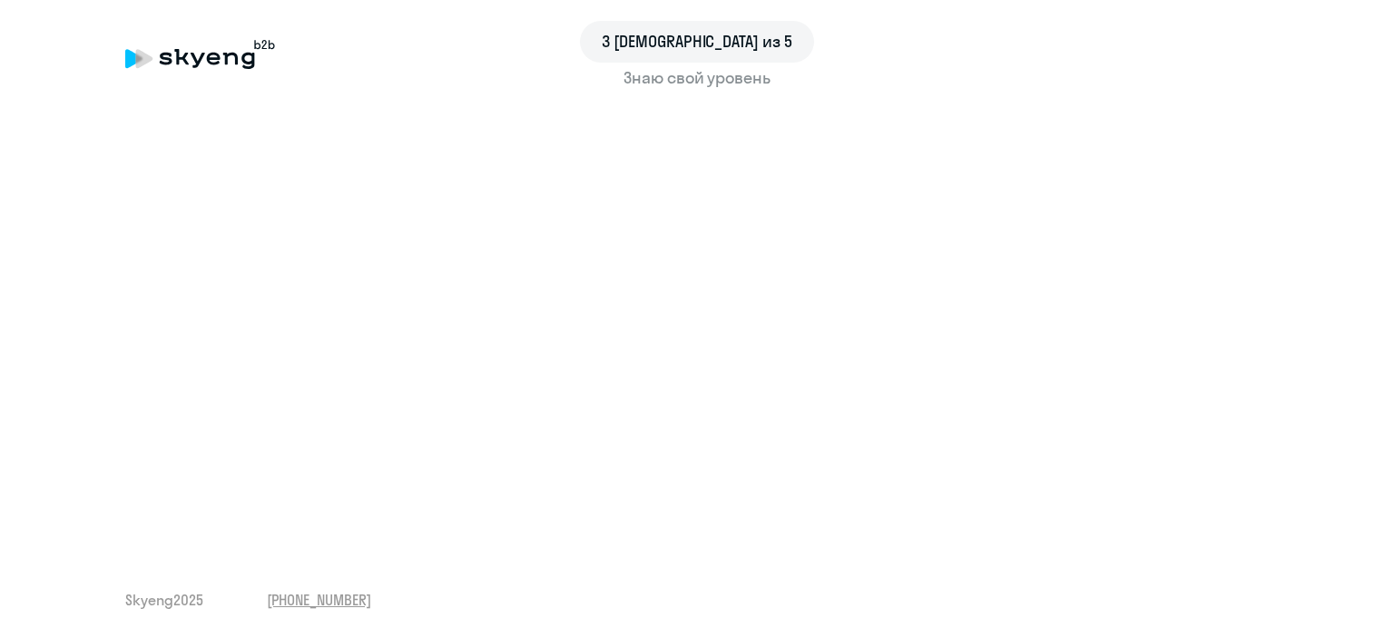
click at [699, 74] on div "Знаю свой уровень" at bounding box center [697, 78] width 1144 height 24
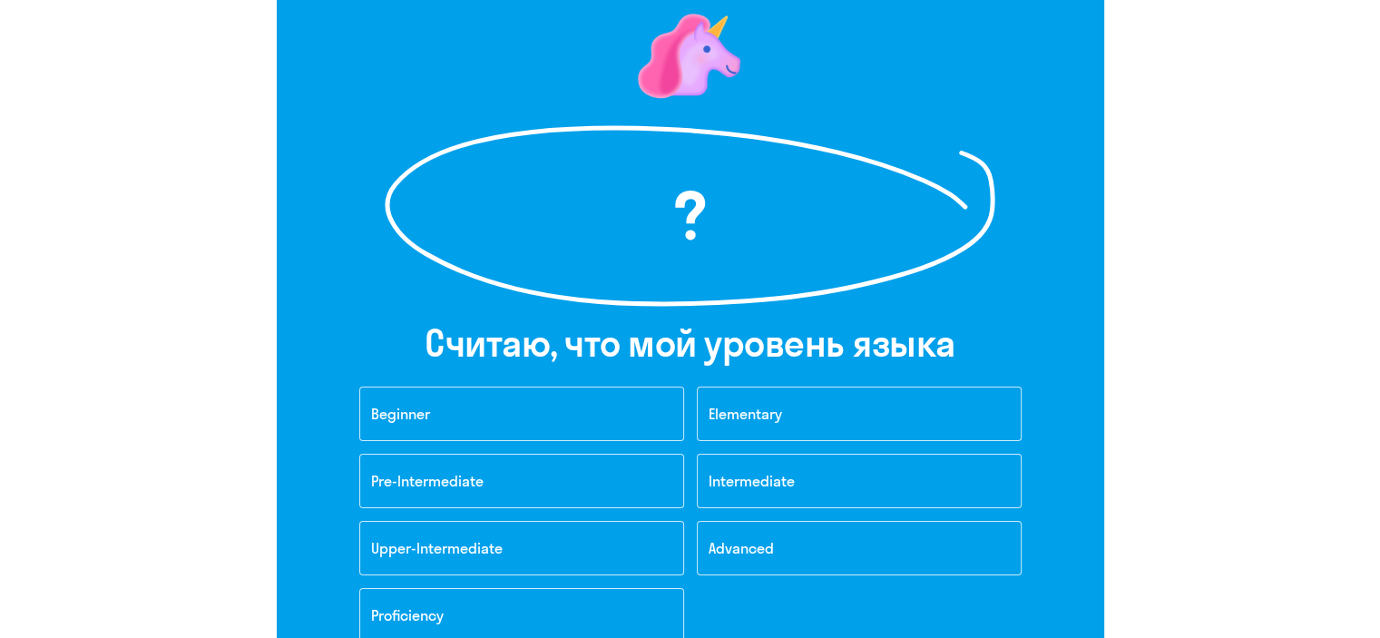
scroll to position [163, 0]
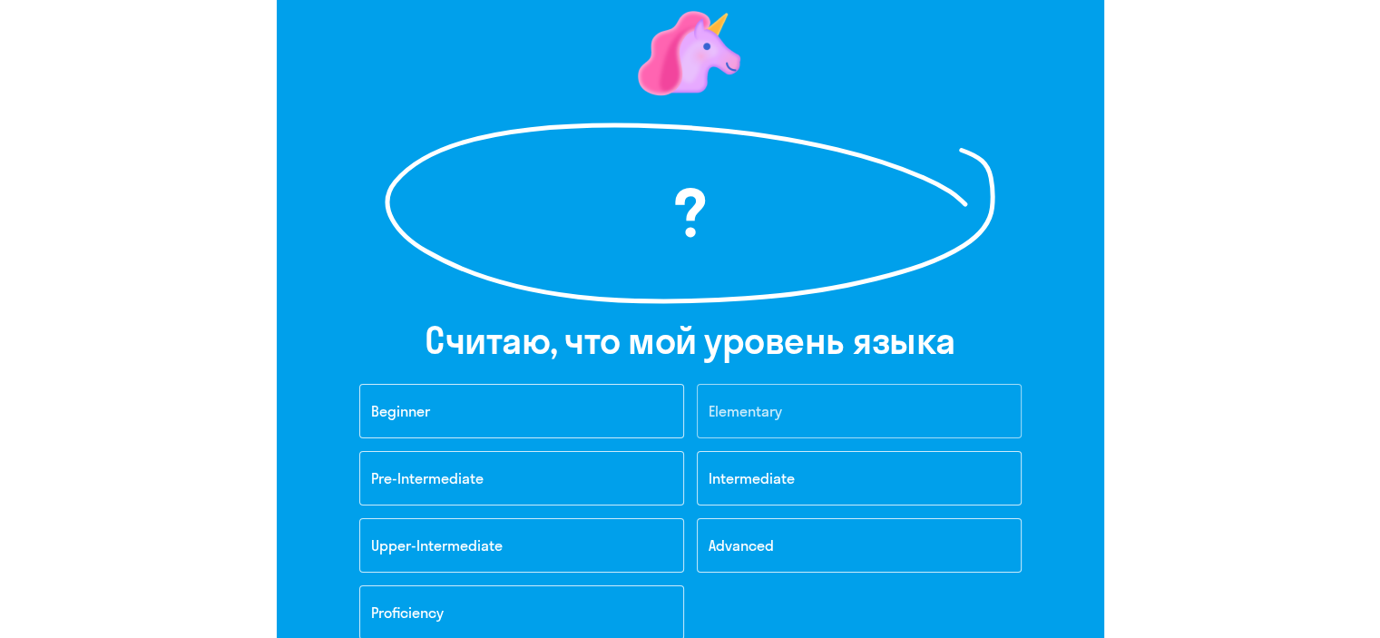
click at [797, 413] on button "Elementary" at bounding box center [859, 411] width 325 height 54
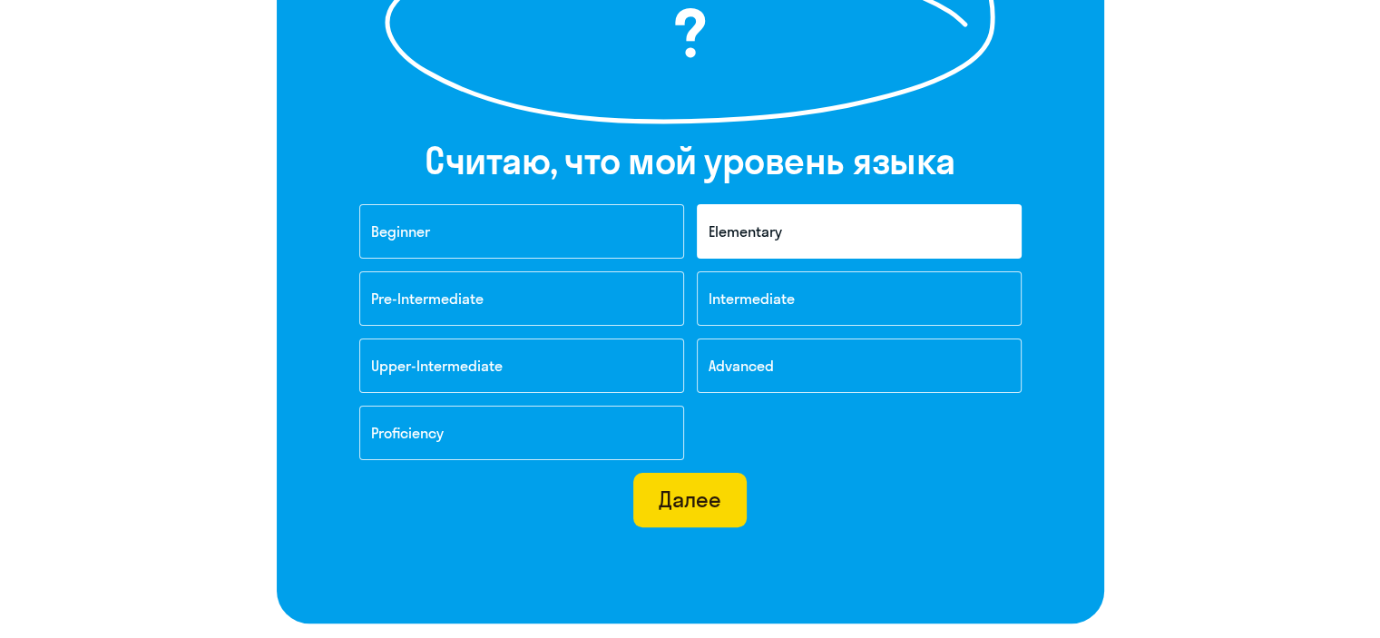
scroll to position [347, 0]
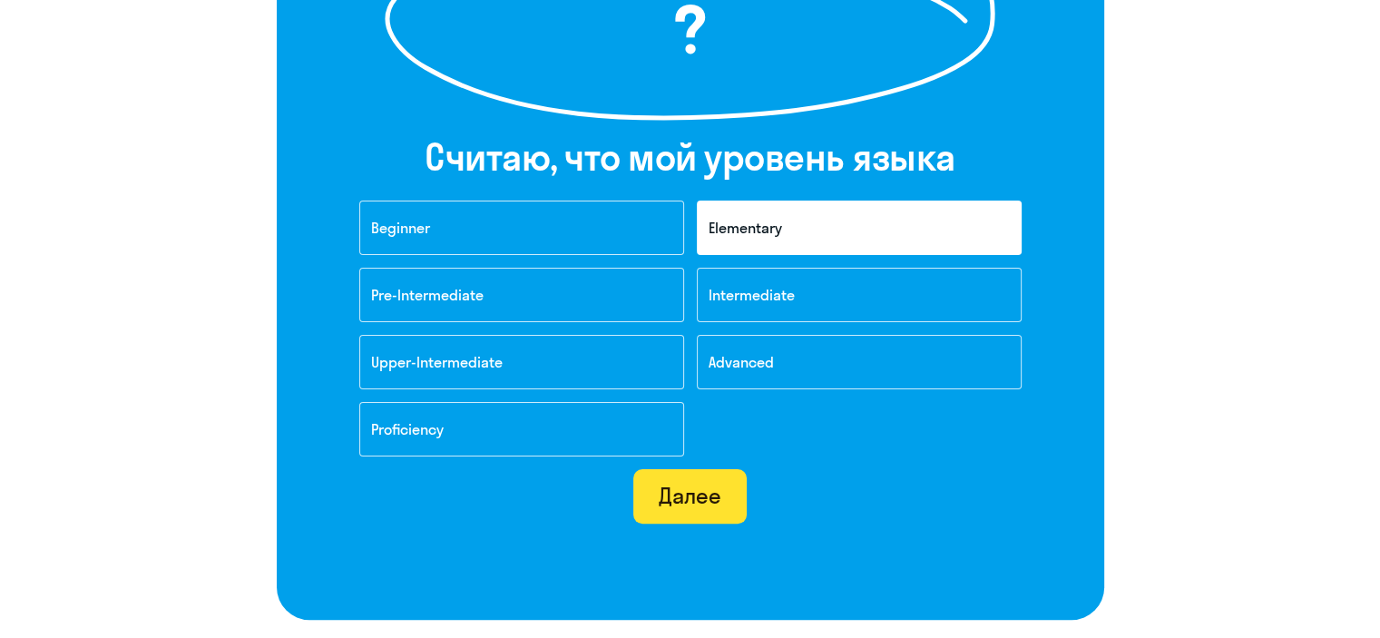
click at [686, 503] on div "Далее" at bounding box center [690, 495] width 63 height 29
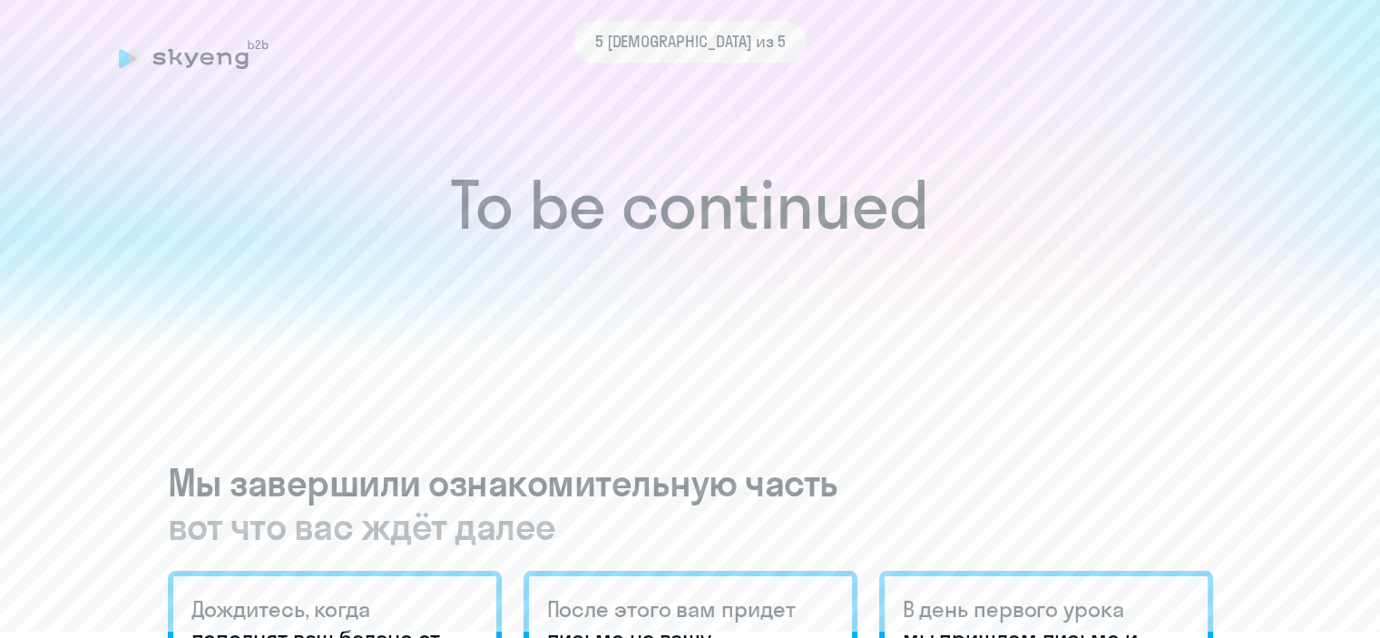
drag, startPoint x: 421, startPoint y: 101, endPoint x: 1198, endPoint y: 274, distance: 796.0
click at [1198, 274] on div at bounding box center [690, 292] width 1380 height 111
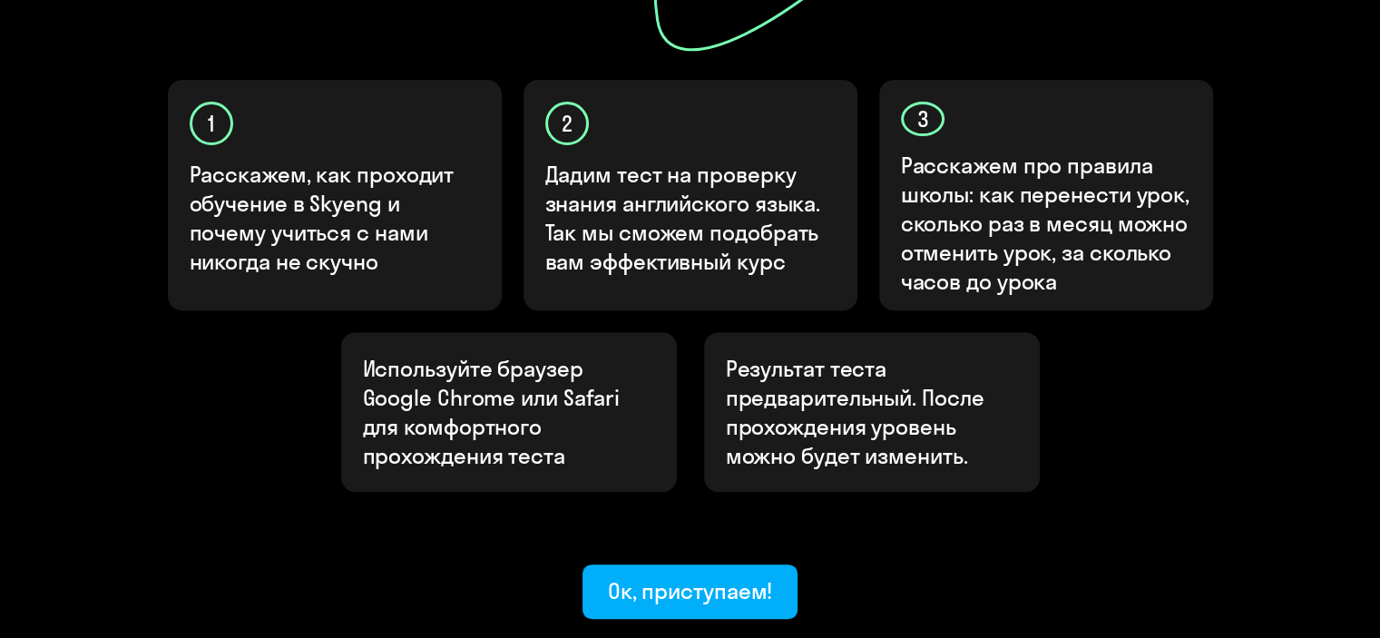
scroll to position [672, 0]
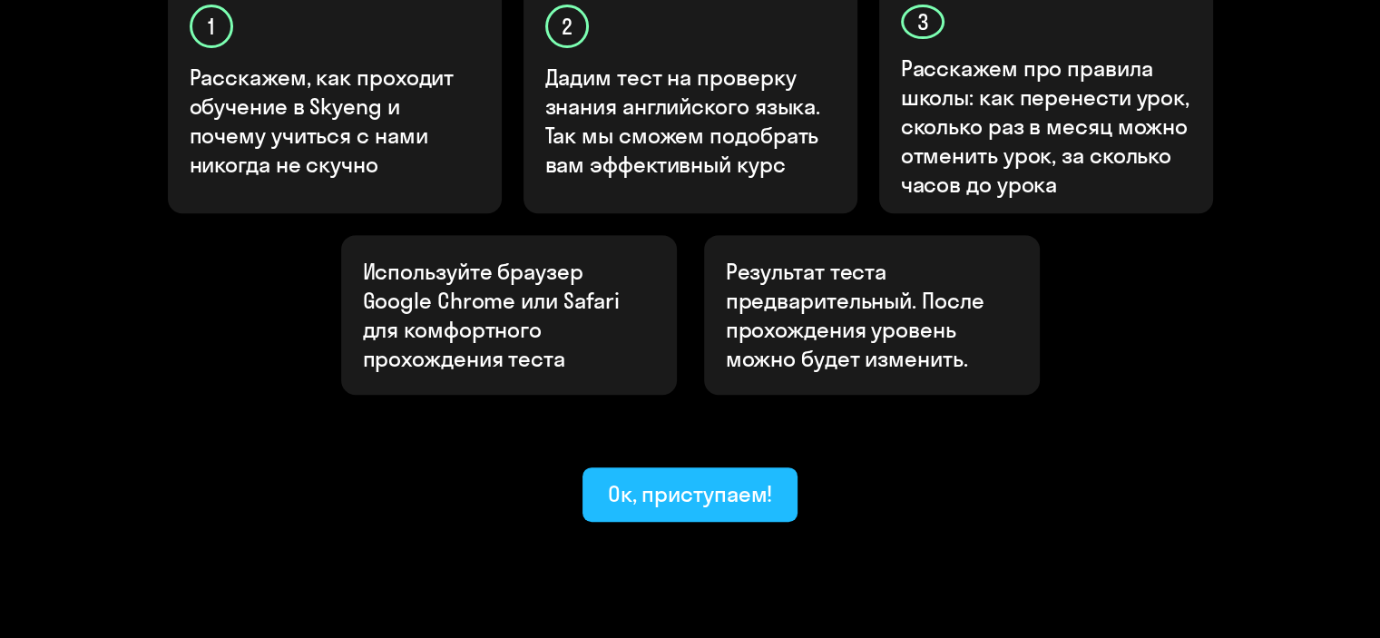
click at [628, 479] on div "Ок, приступаем!" at bounding box center [690, 493] width 165 height 29
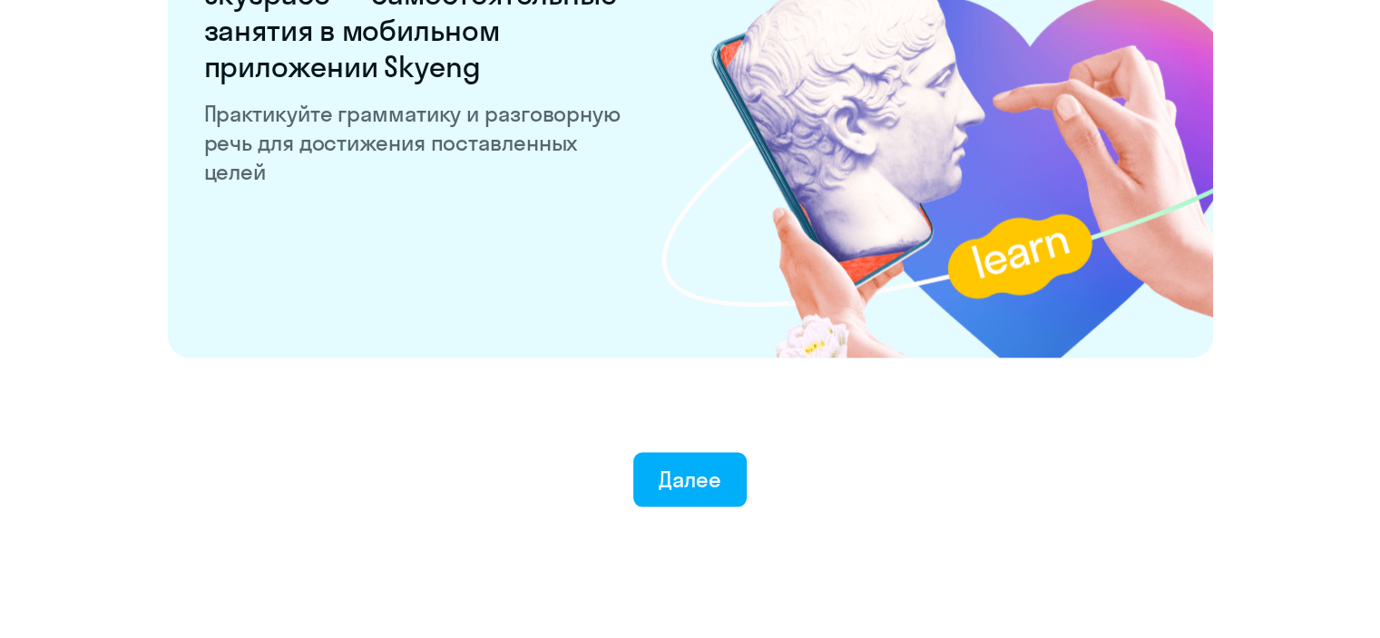
scroll to position [3569, 0]
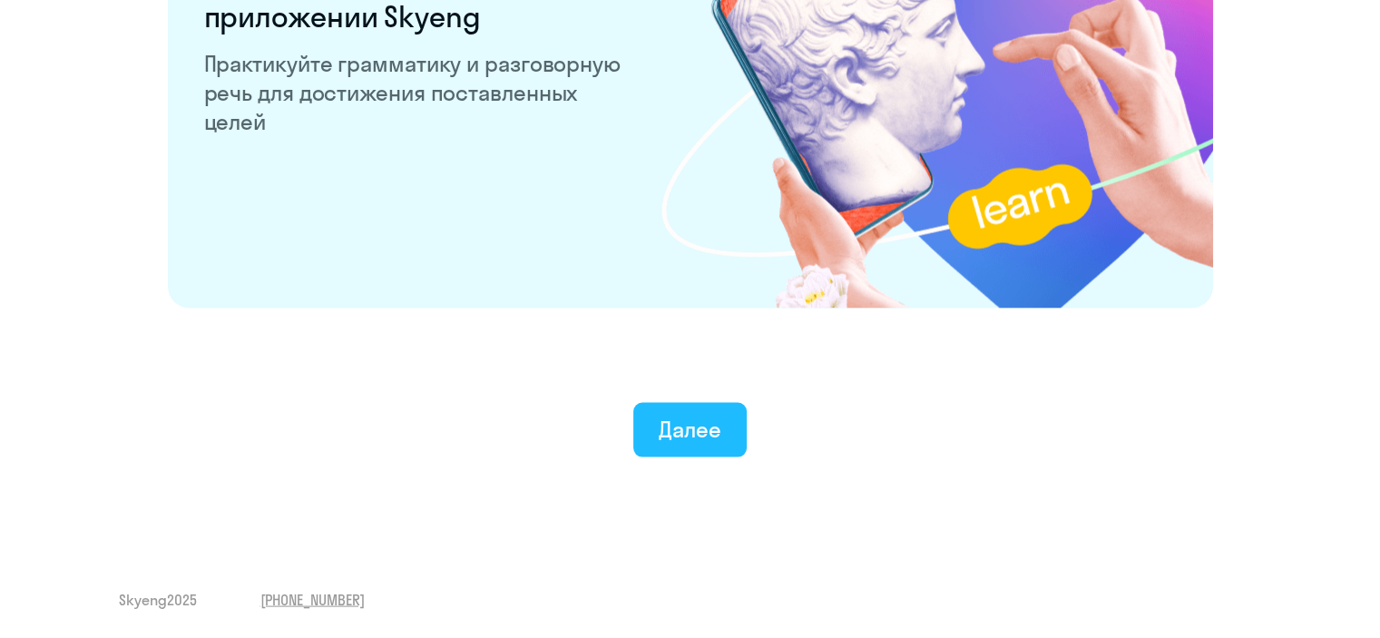
click at [710, 429] on div "Далее" at bounding box center [690, 429] width 63 height 29
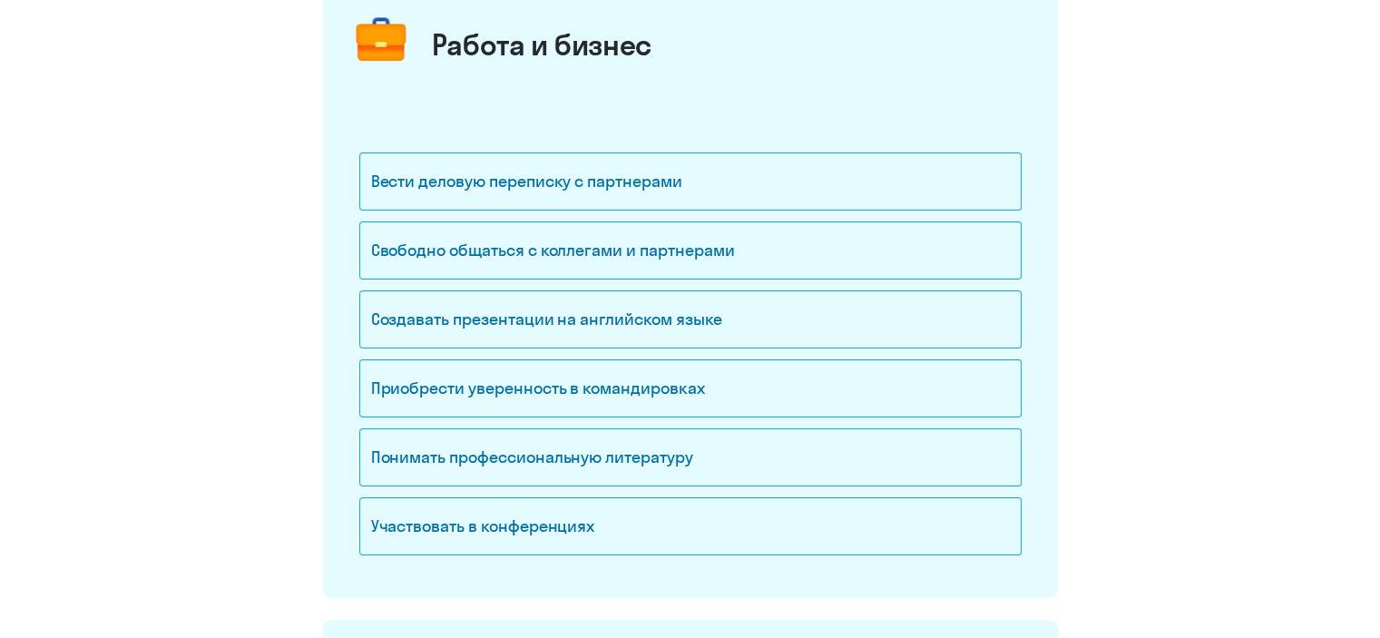
scroll to position [316, 0]
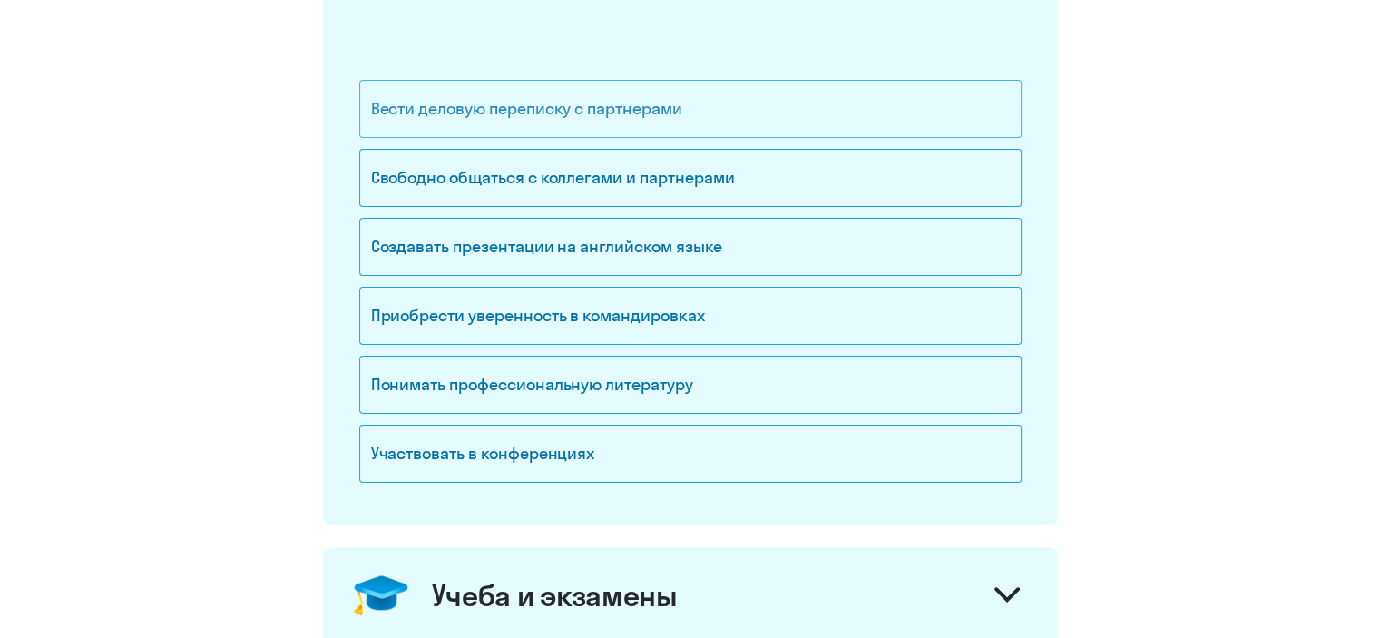
click at [688, 121] on div "Вести деловую переписку с партнерами" at bounding box center [690, 109] width 663 height 58
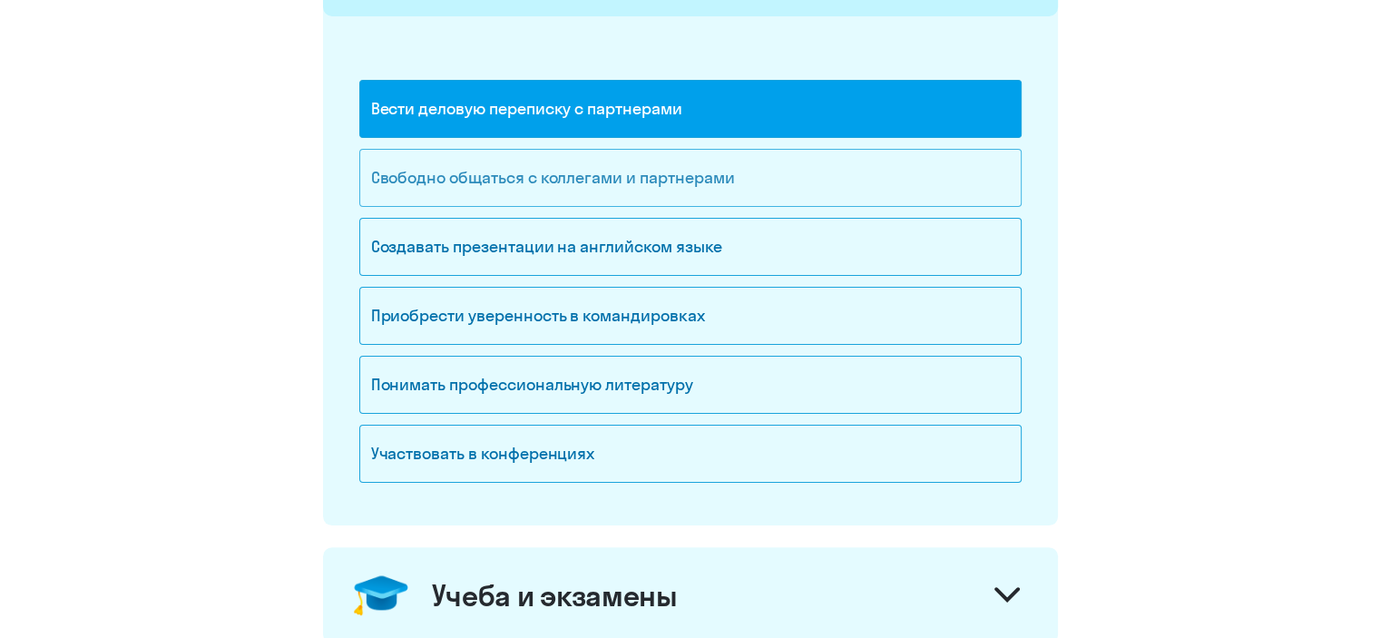
click at [673, 173] on div "Свободно общаться с коллегами и партнерами" at bounding box center [690, 178] width 663 height 58
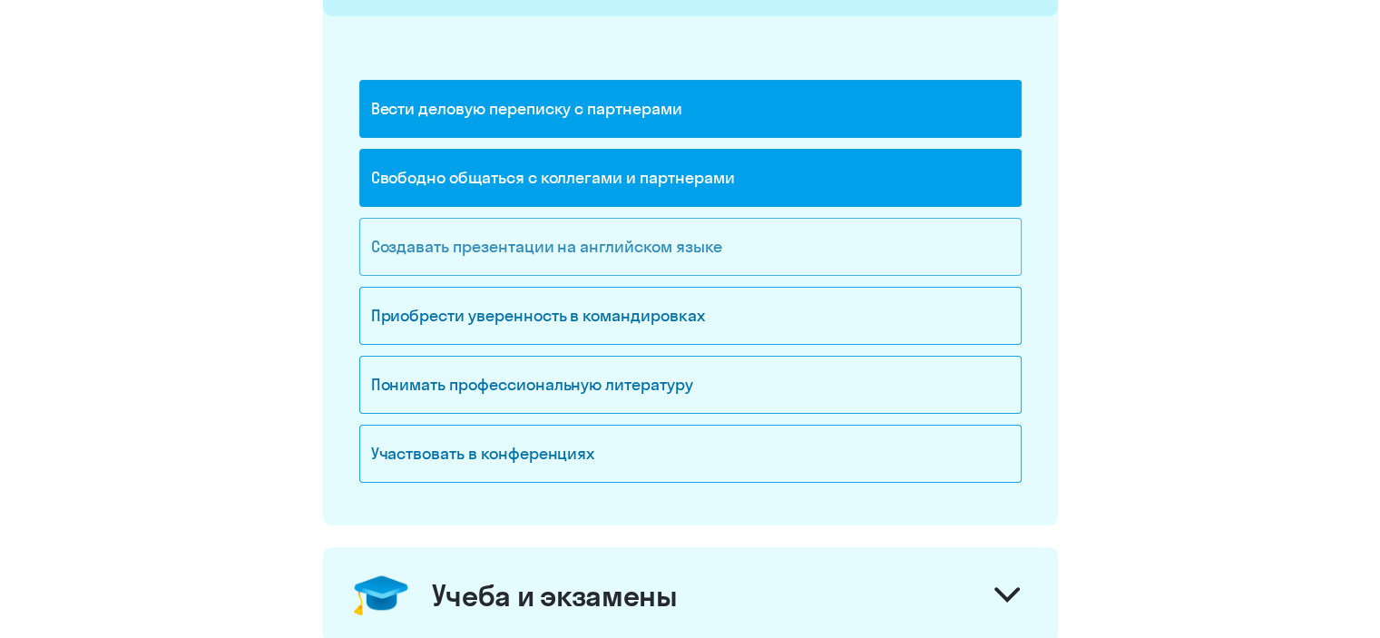
click at [673, 241] on div "Создавать презентации на английском языке" at bounding box center [690, 247] width 663 height 58
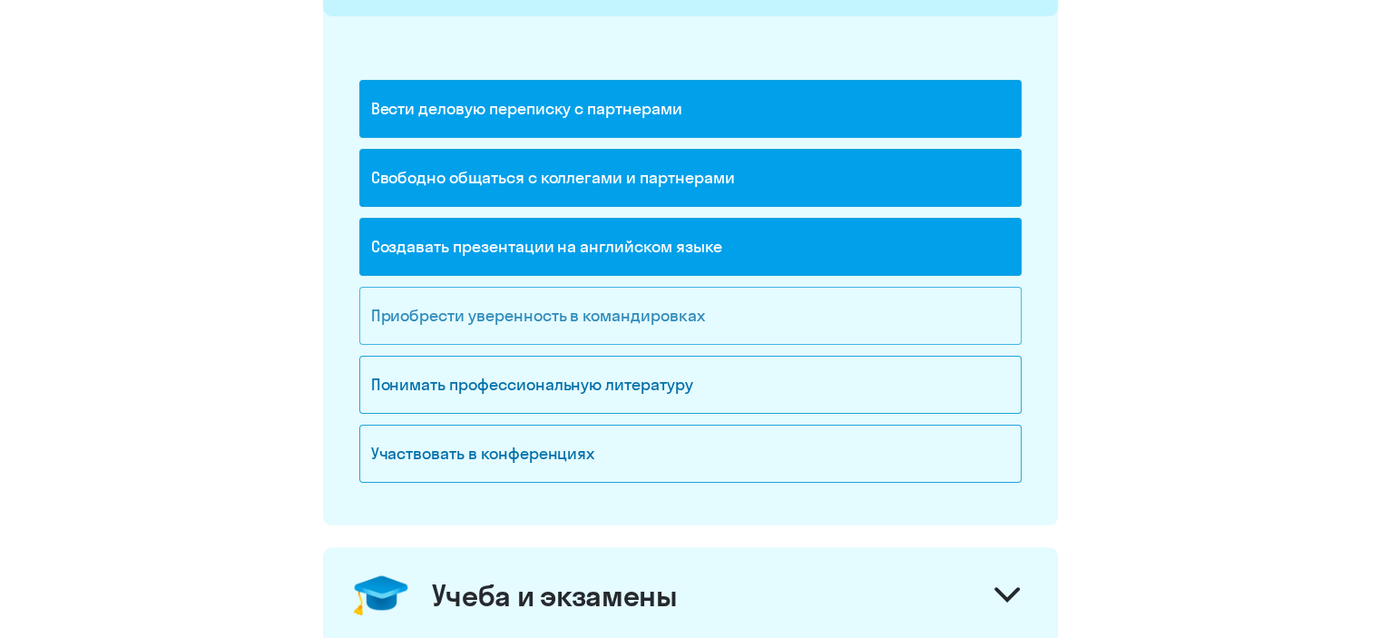
click at [660, 310] on div "Приобрести уверенность в командировках" at bounding box center [690, 316] width 663 height 58
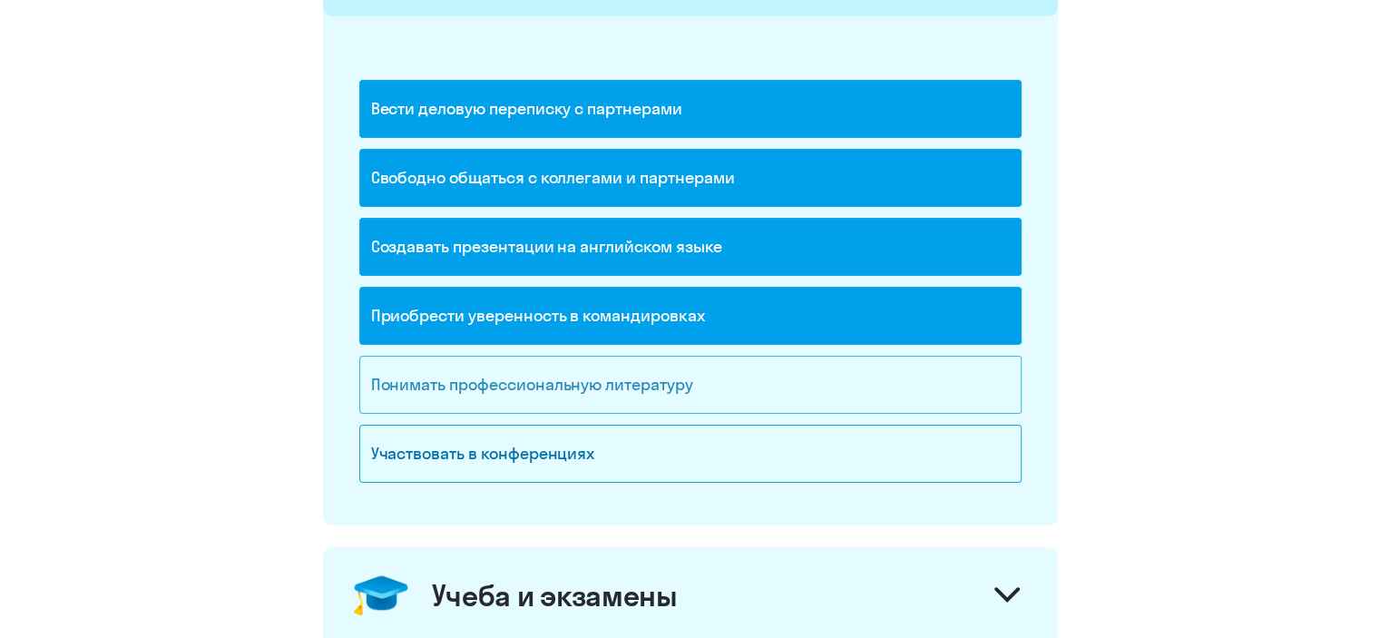
click at [634, 380] on div "Понимать профессиональную литературу" at bounding box center [690, 385] width 663 height 58
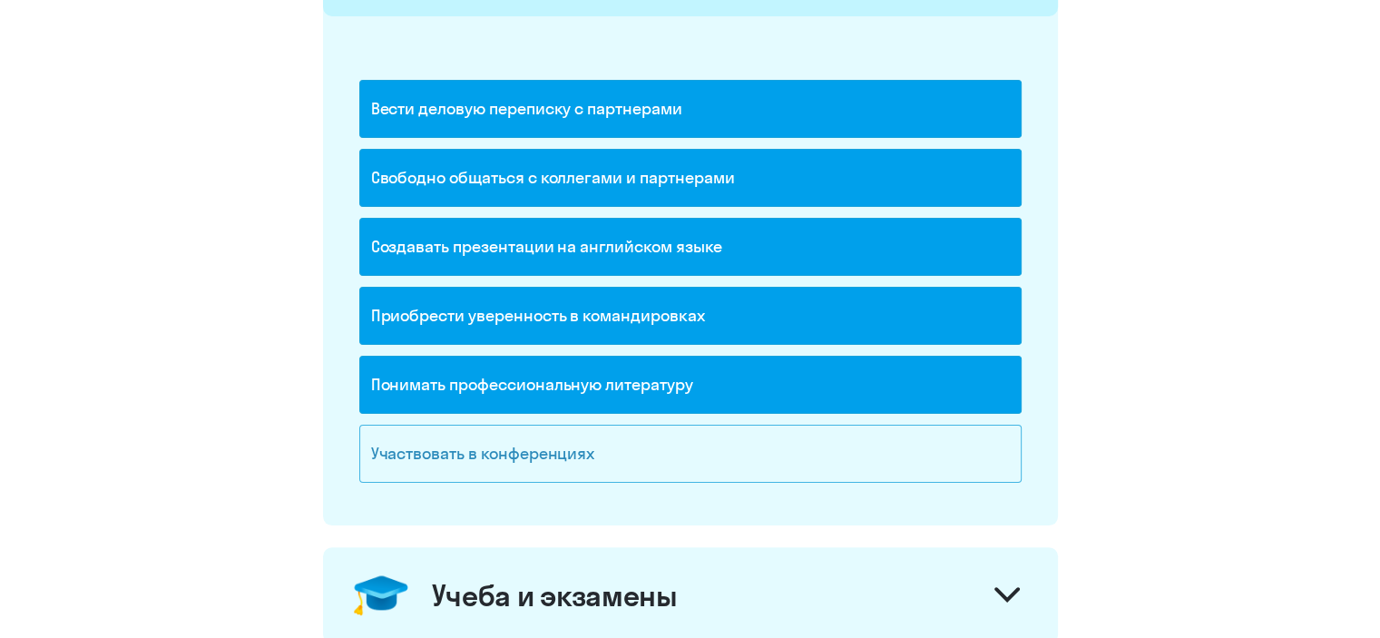
click at [593, 460] on div "Участвовать в конференциях" at bounding box center [690, 454] width 663 height 58
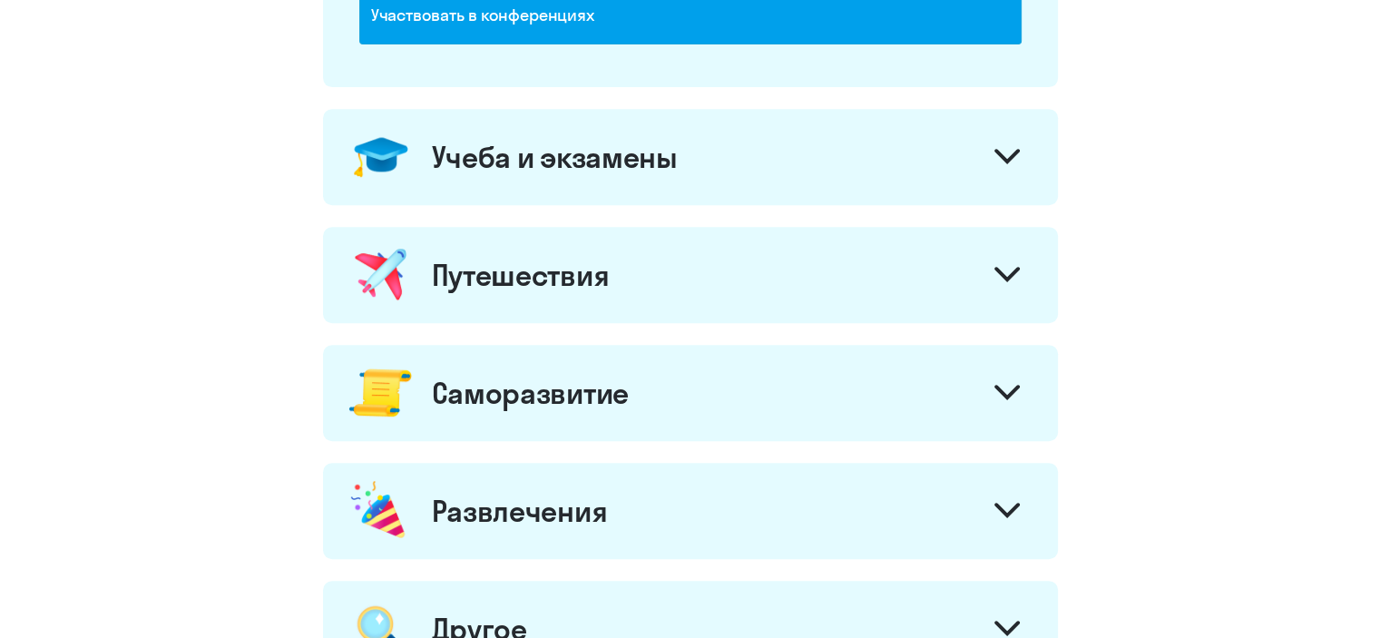
scroll to position [791, 0]
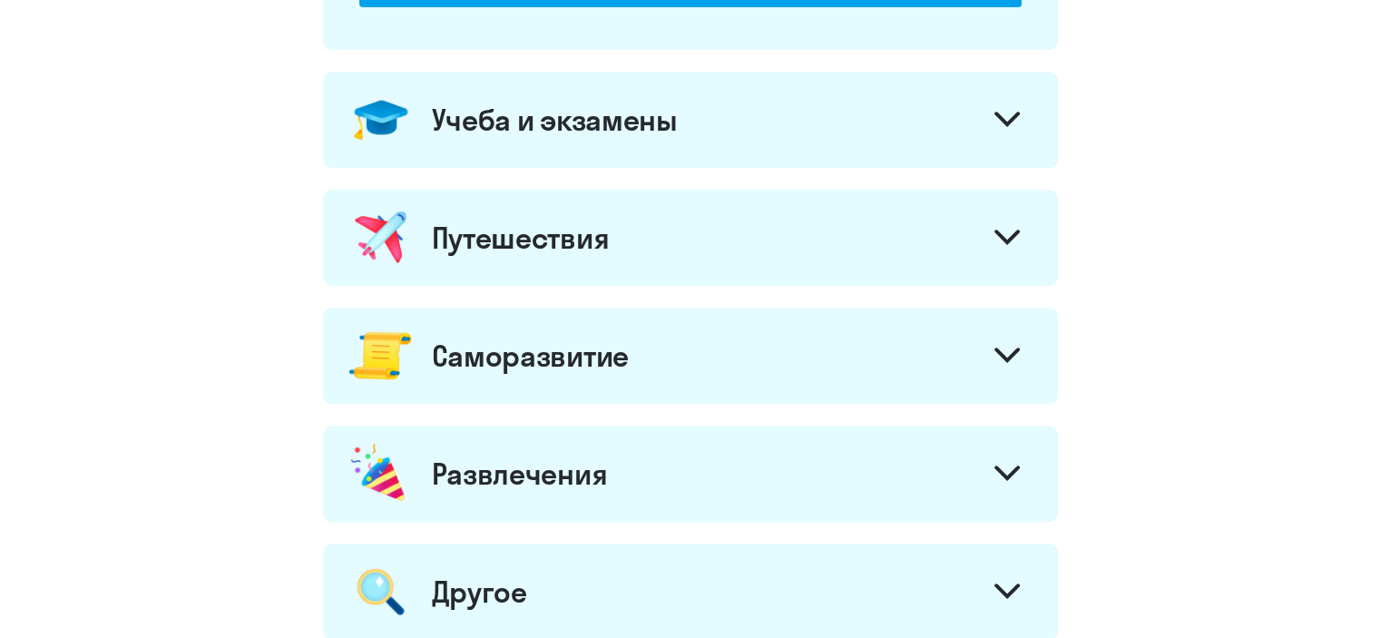
click at [886, 235] on div "Путешествия" at bounding box center [690, 238] width 735 height 96
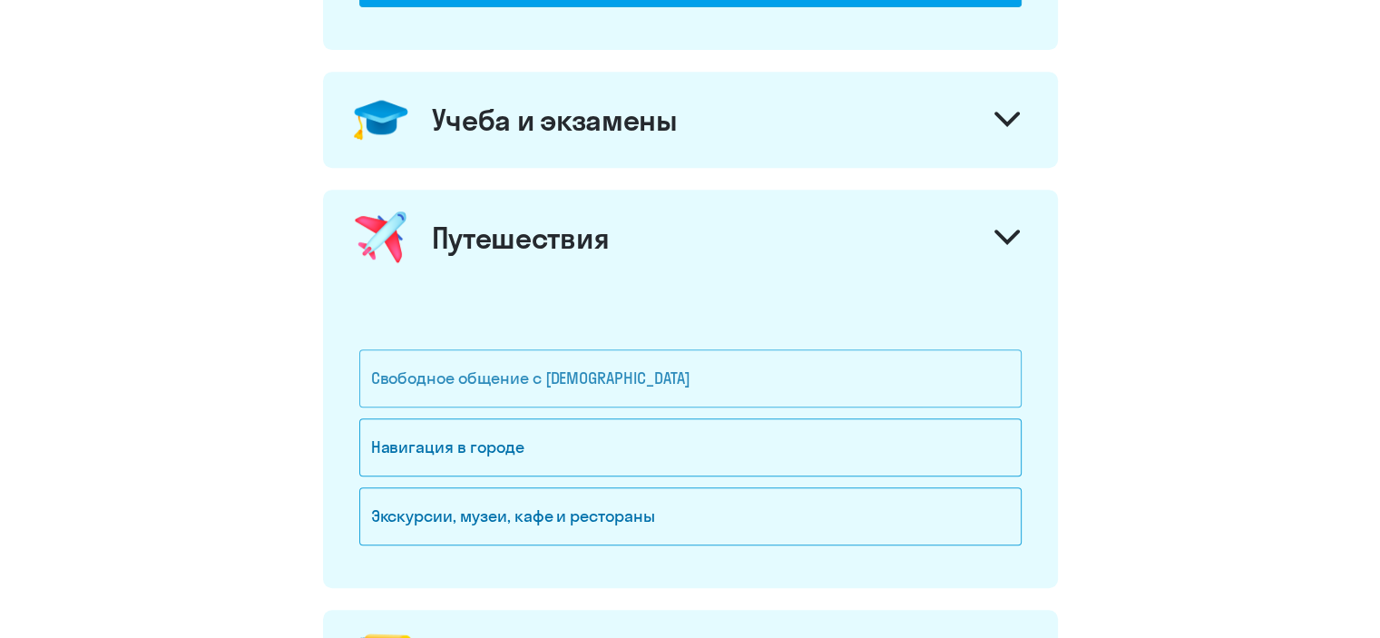
click at [470, 379] on div "Свободное общение с [DEMOGRAPHIC_DATA]" at bounding box center [690, 378] width 663 height 58
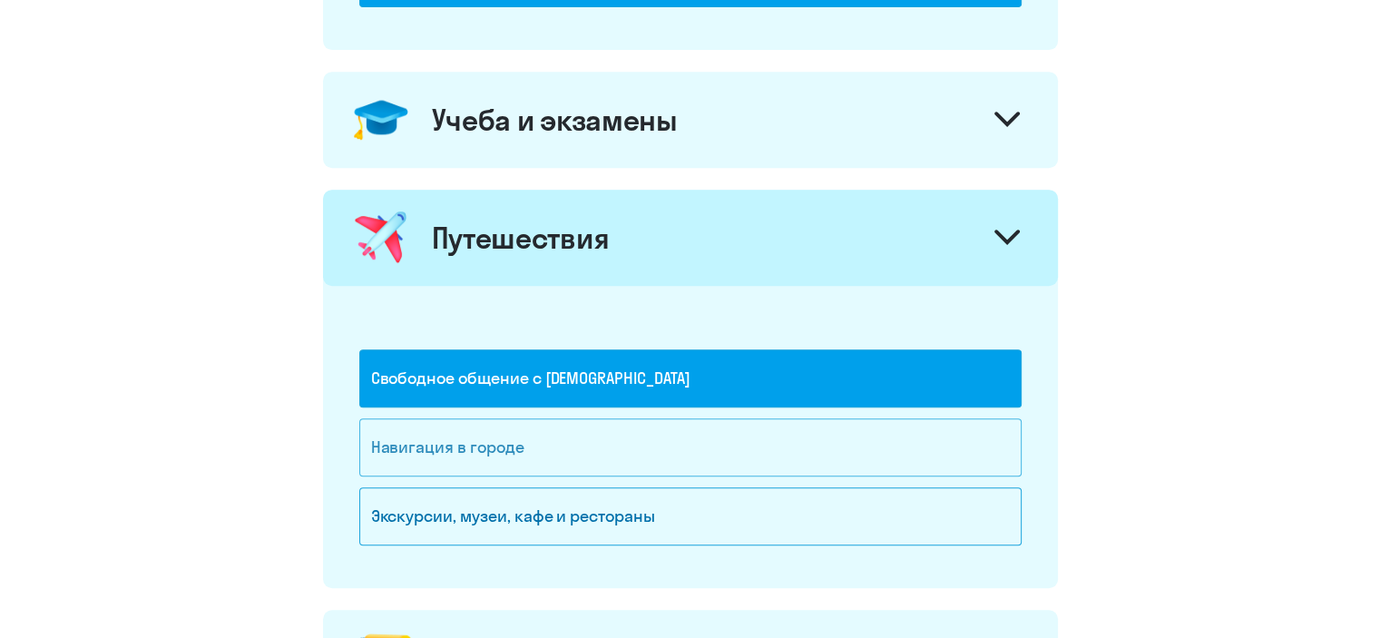
click at [472, 453] on div "Навигация в городе" at bounding box center [690, 447] width 663 height 58
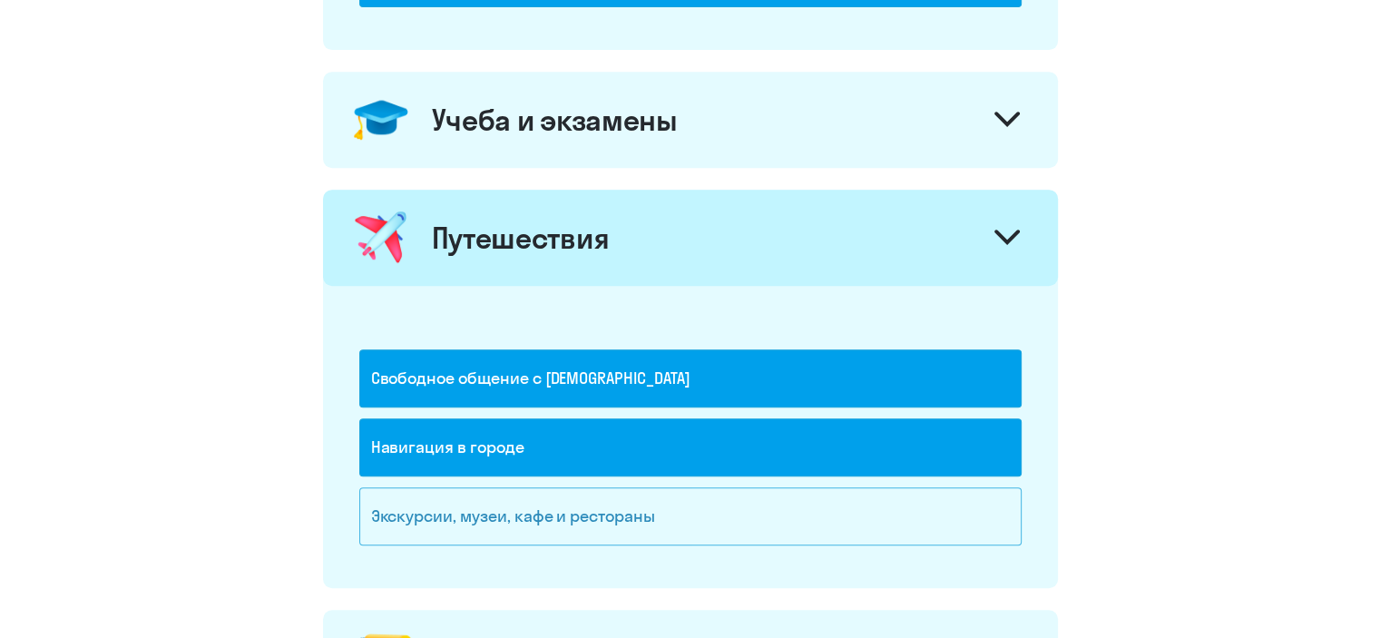
click at [476, 504] on div "Экскурсии, музеи, кафе и рестораны" at bounding box center [690, 516] width 663 height 58
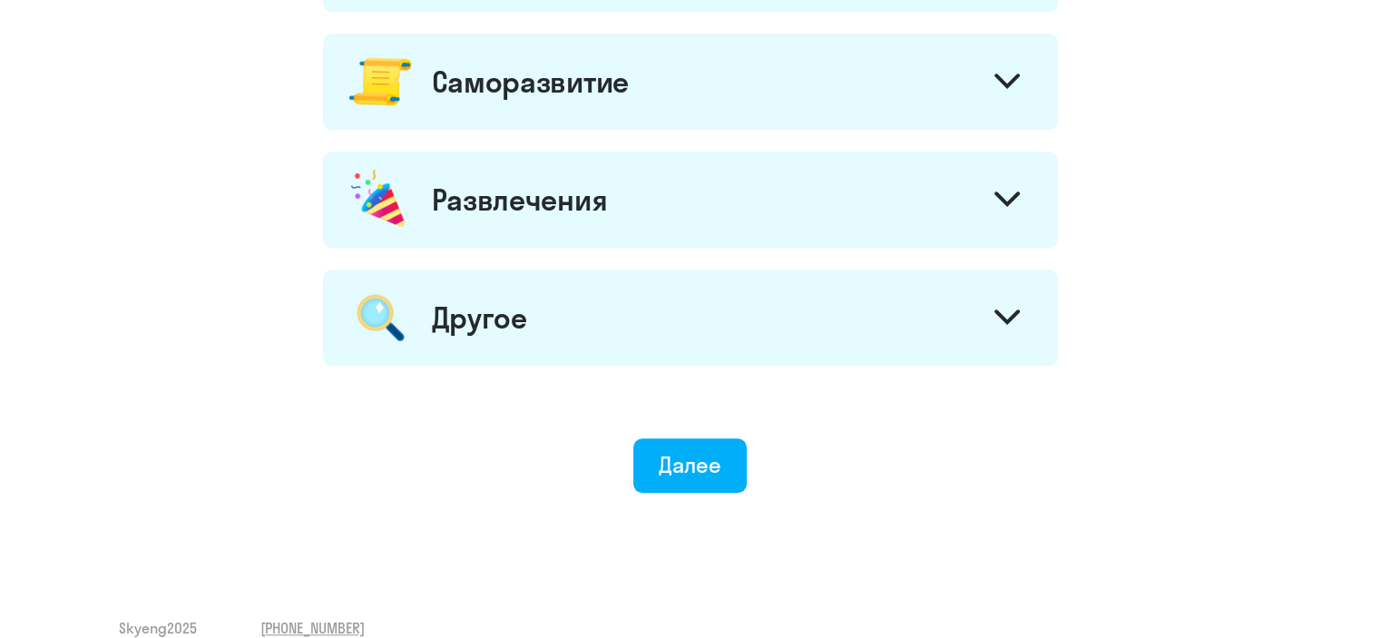
scroll to position [1372, 0]
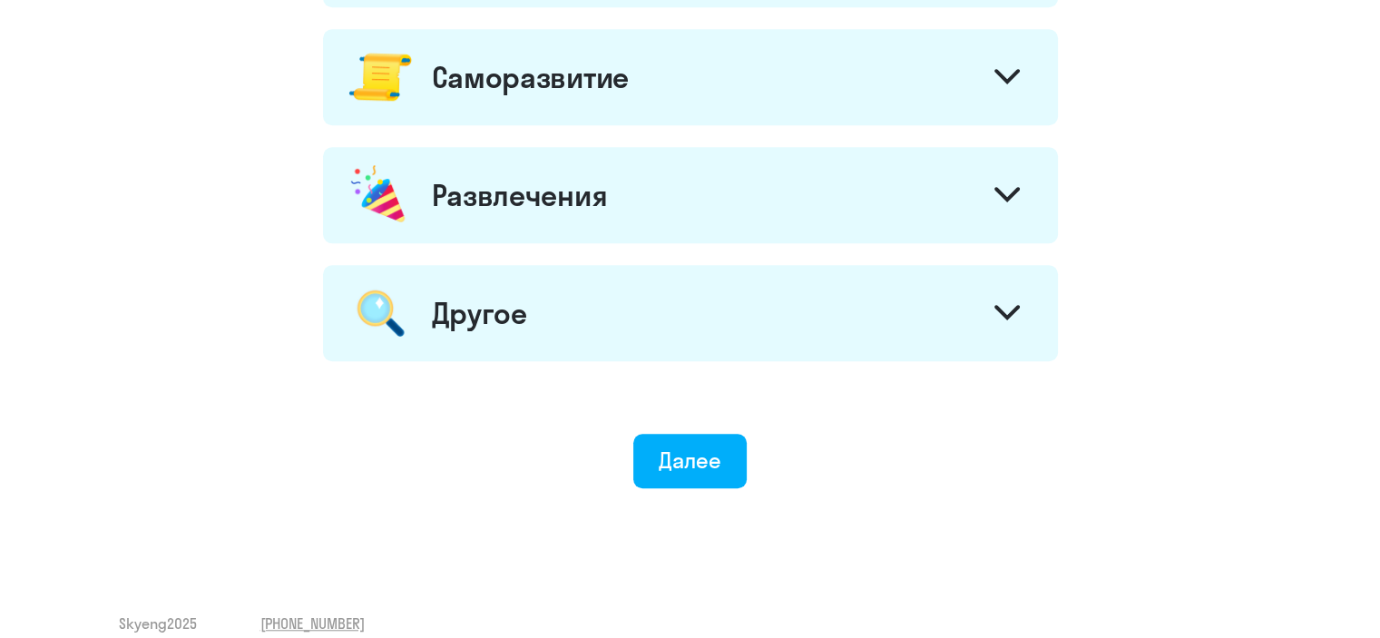
click at [1006, 83] on svg-icon at bounding box center [1007, 79] width 25 height 20
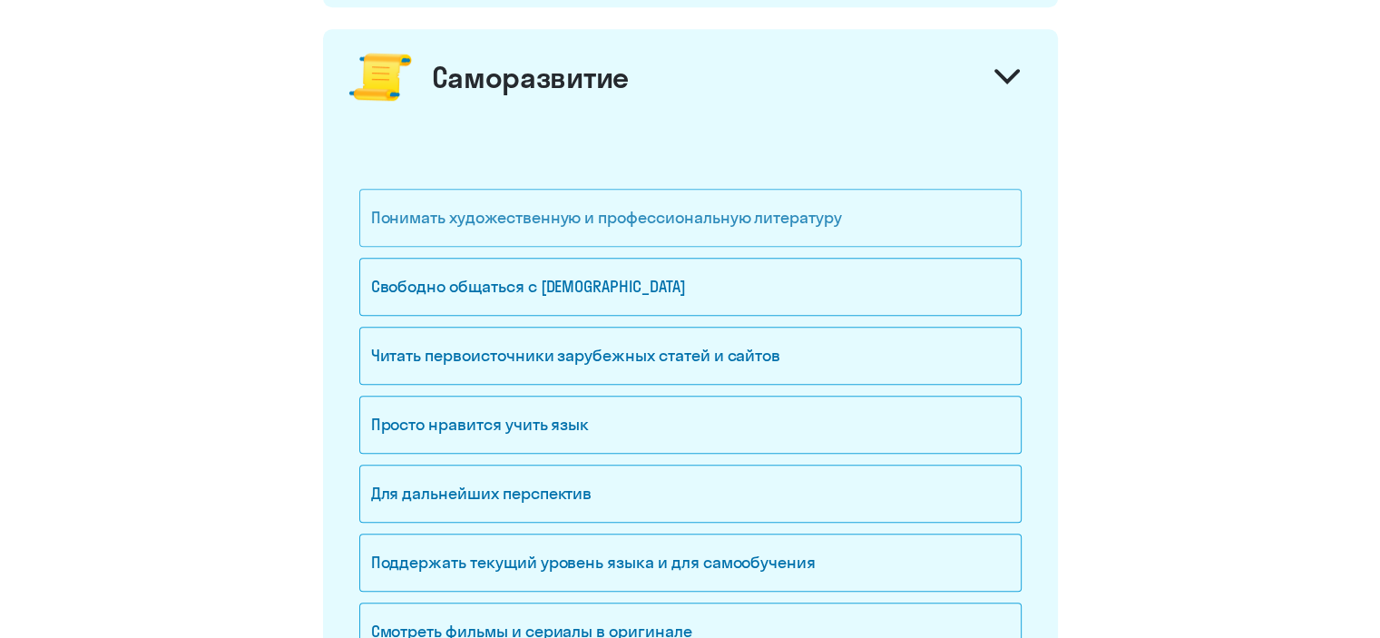
click at [534, 209] on div "Понимать художественную и профессиональную литературу" at bounding box center [690, 218] width 663 height 58
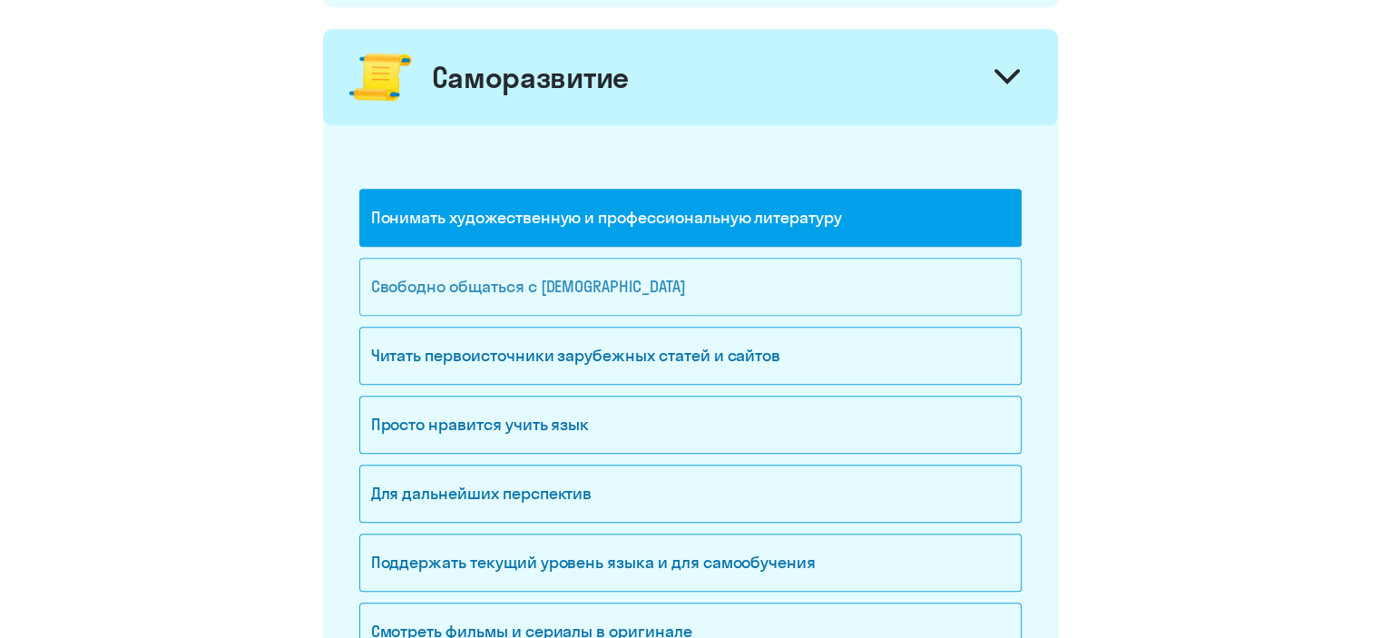
click at [526, 271] on div "Свободно общаться с [DEMOGRAPHIC_DATA]" at bounding box center [690, 287] width 663 height 58
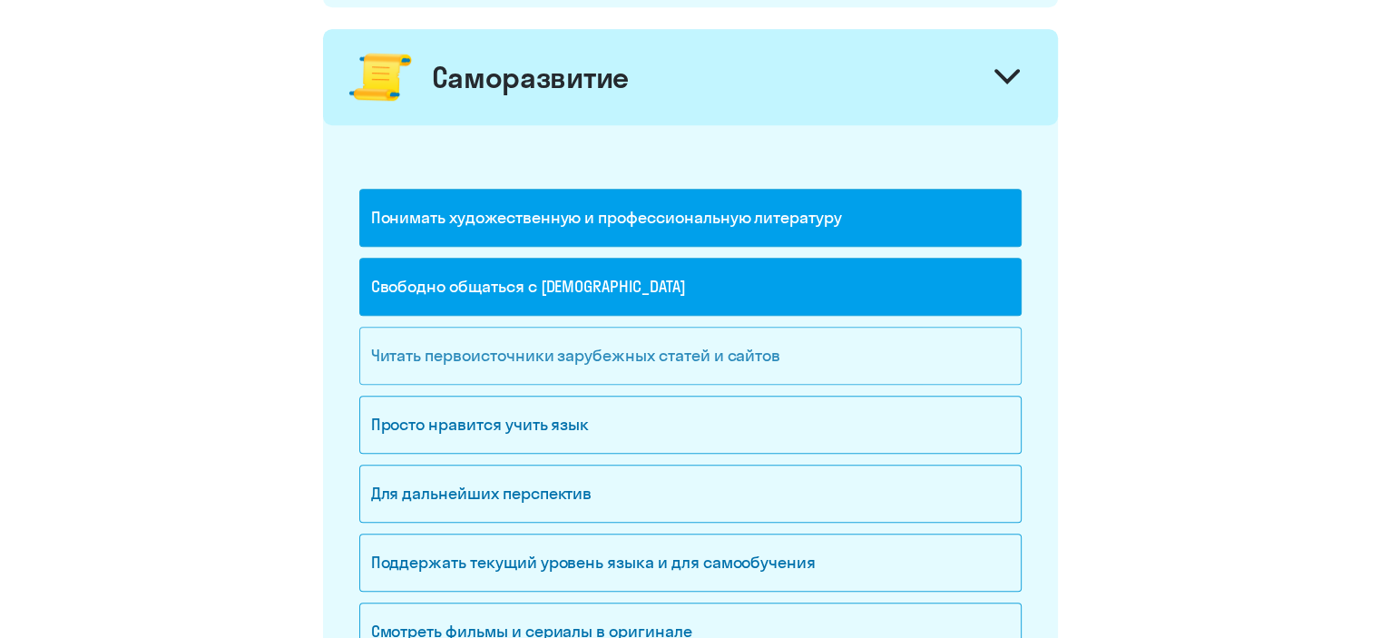
click at [610, 353] on div "Читать первоисточники зарубежных статей и сайтов" at bounding box center [690, 356] width 663 height 58
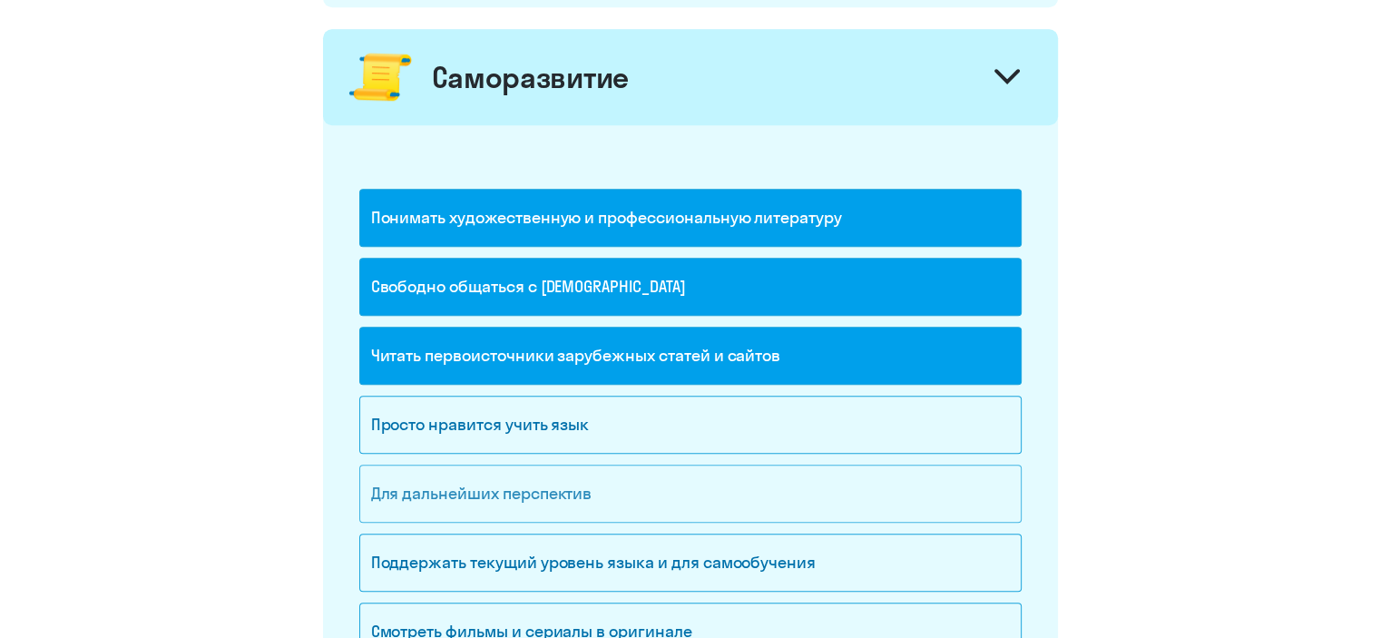
click at [507, 487] on div "Для дальнейших перспектив" at bounding box center [690, 494] width 663 height 58
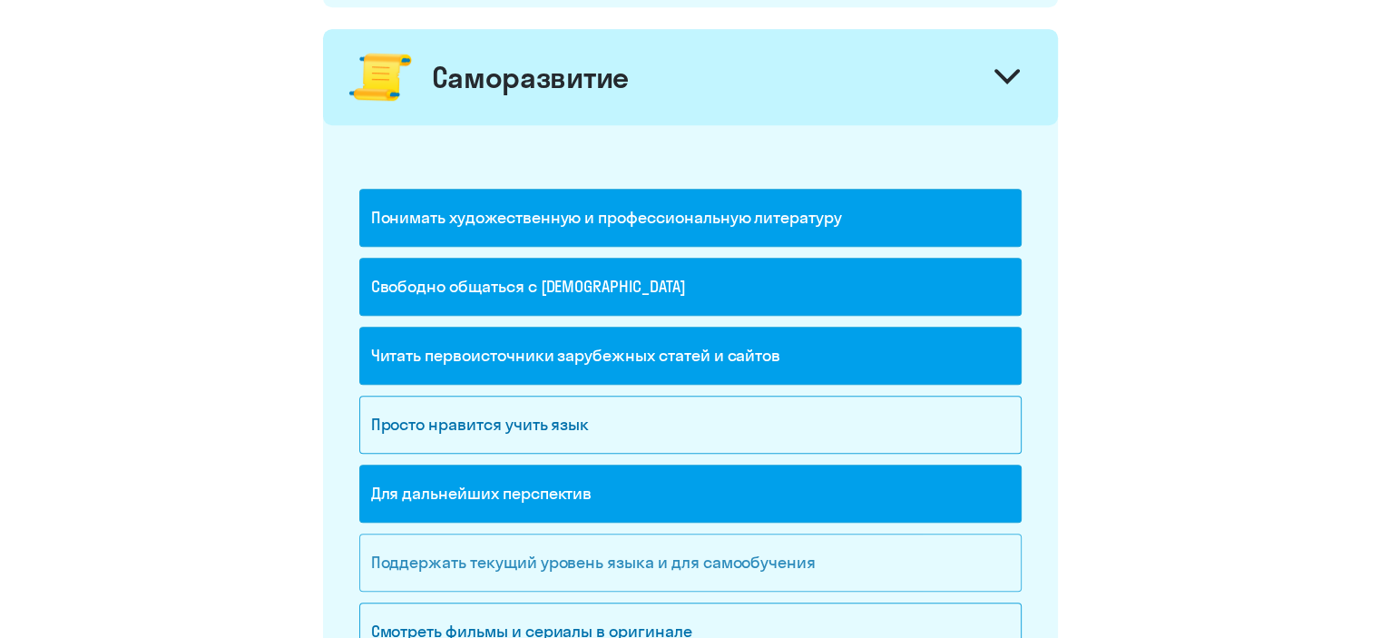
click at [754, 555] on div "Поддержать текущий уровень языка и для cамообучения" at bounding box center [690, 563] width 663 height 58
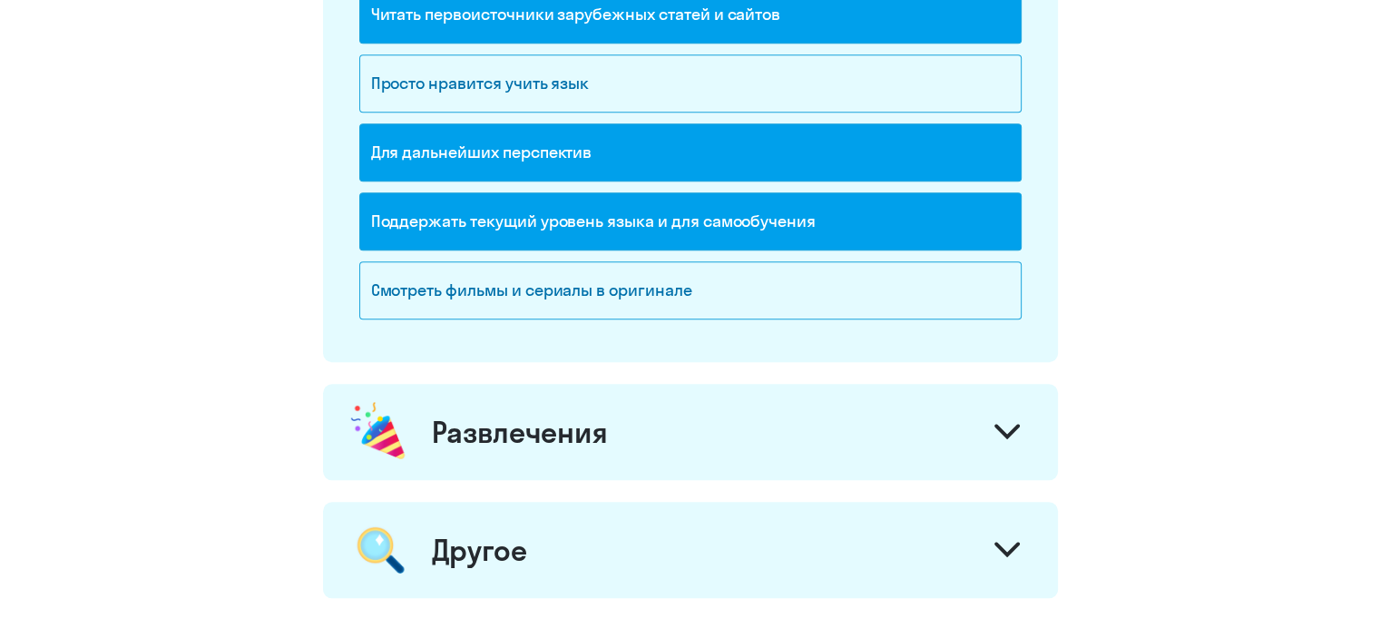
scroll to position [1724, 0]
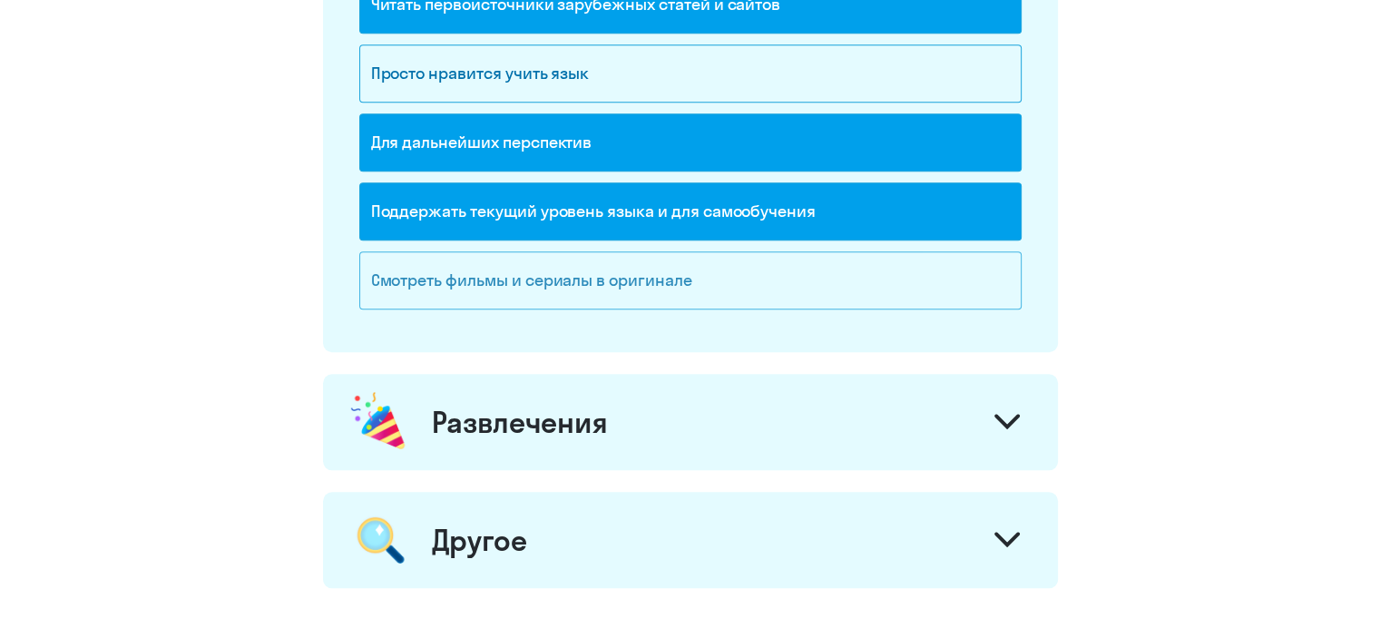
click at [721, 283] on div "Смотреть фильмы и сериалы в оригинале" at bounding box center [690, 280] width 663 height 58
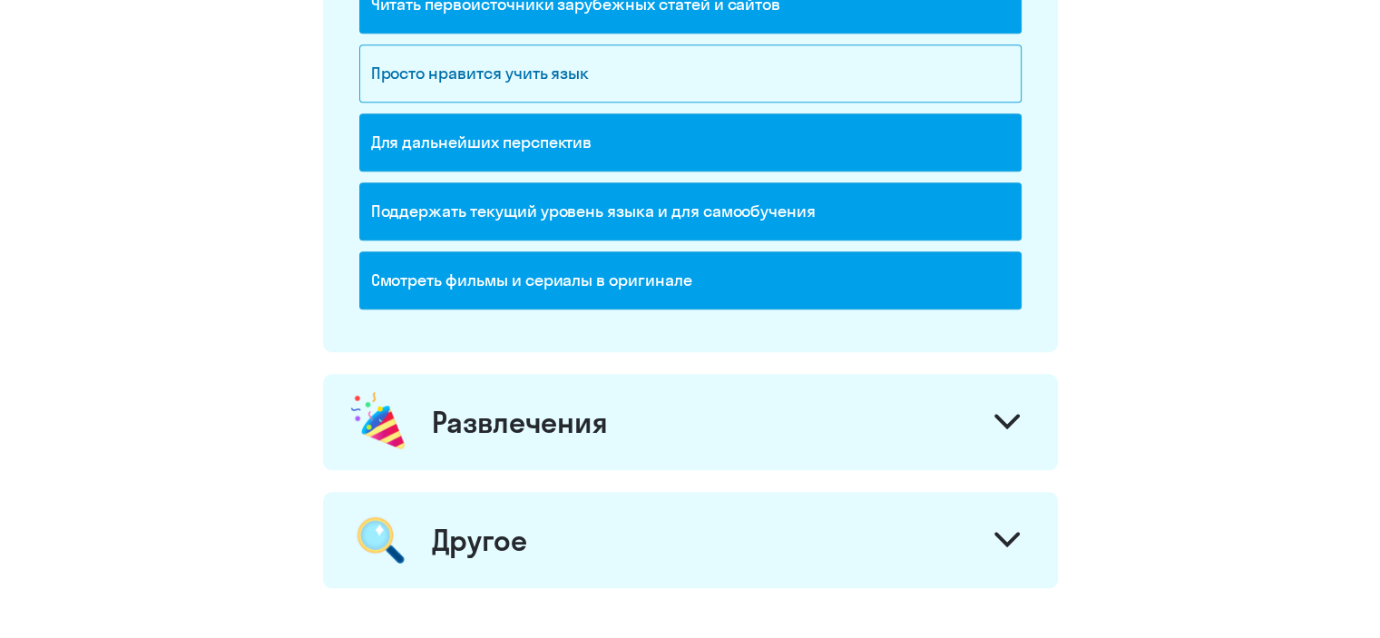
click at [621, 431] on div "Развлечения" at bounding box center [690, 422] width 735 height 96
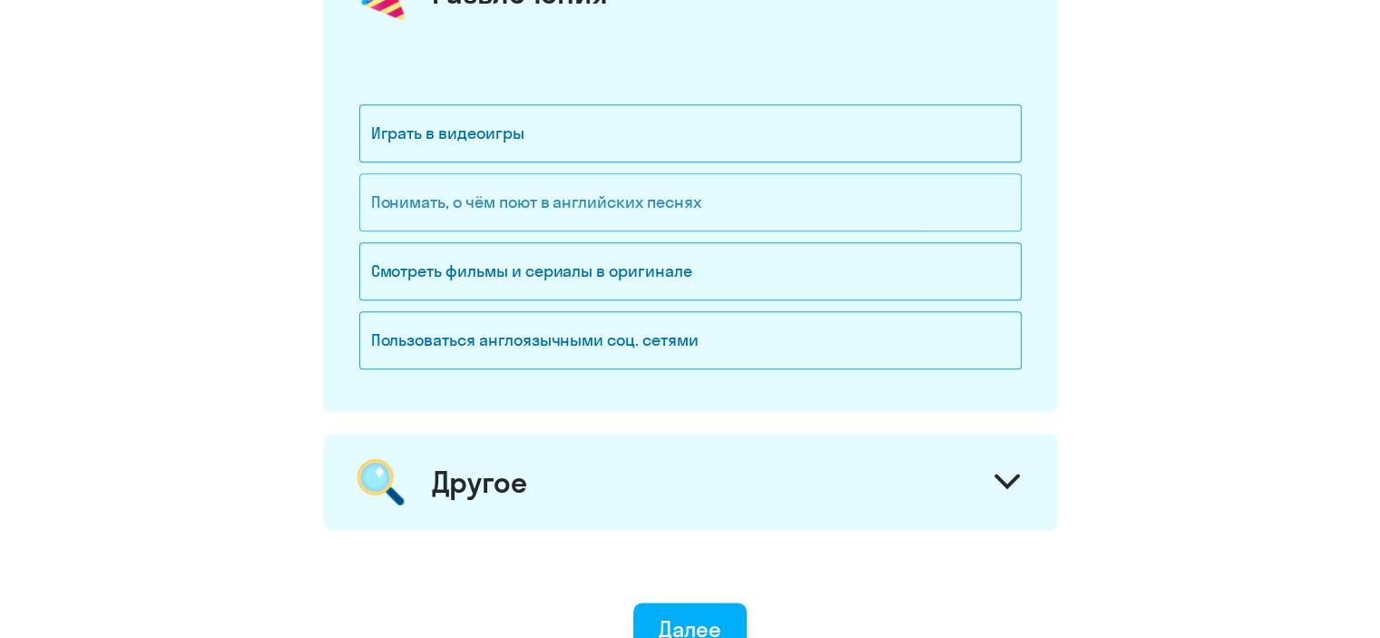
scroll to position [2139, 0]
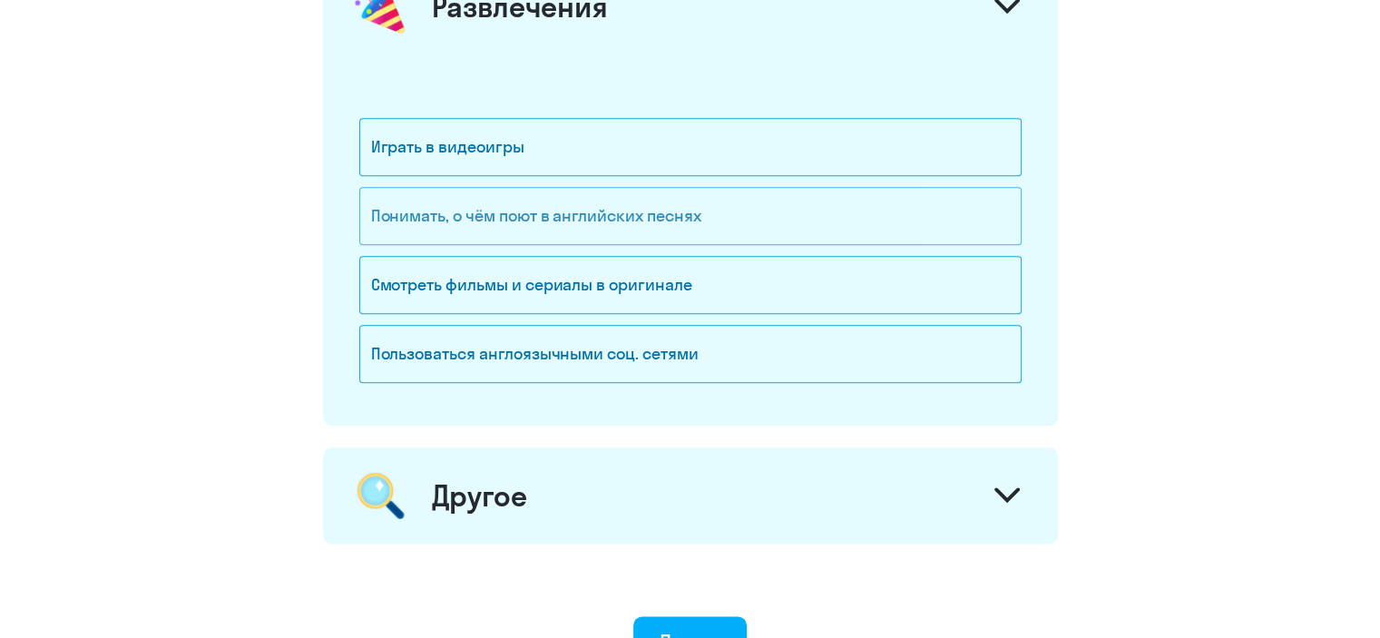
click at [405, 211] on div "Понимать, о чём поют в английских песнях" at bounding box center [690, 216] width 663 height 58
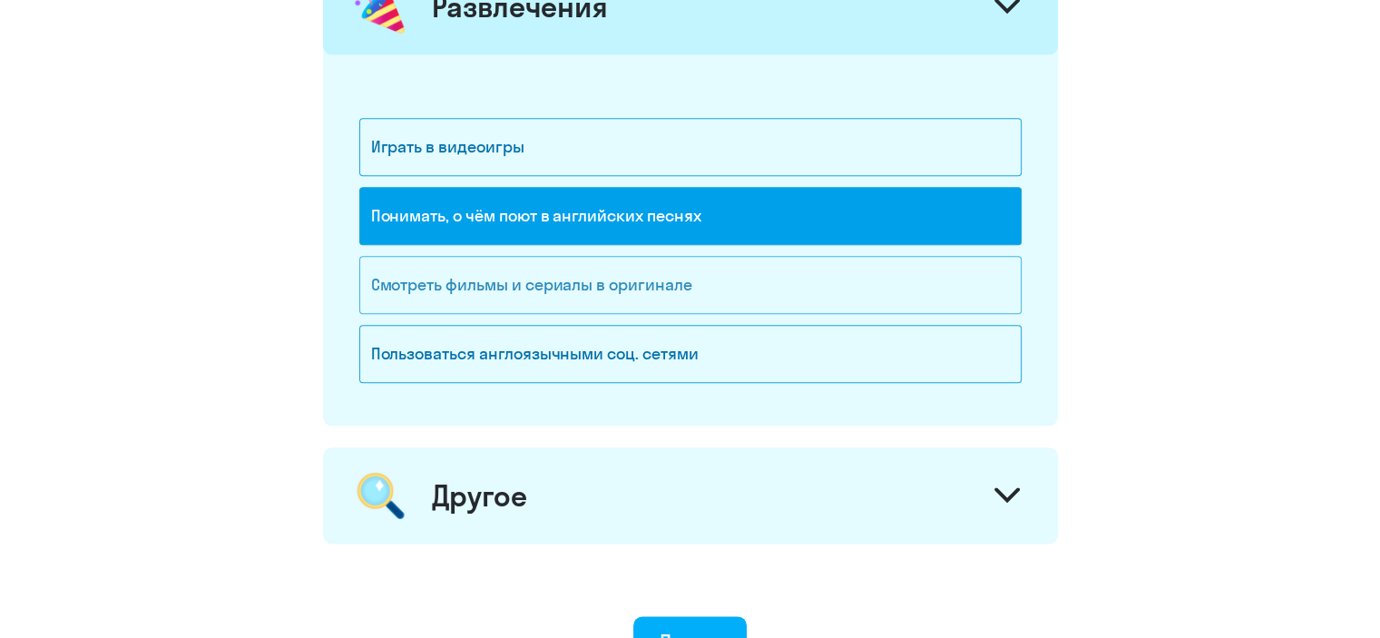
click at [429, 281] on div "Смотреть фильмы и сериалы в оригинале" at bounding box center [690, 285] width 663 height 58
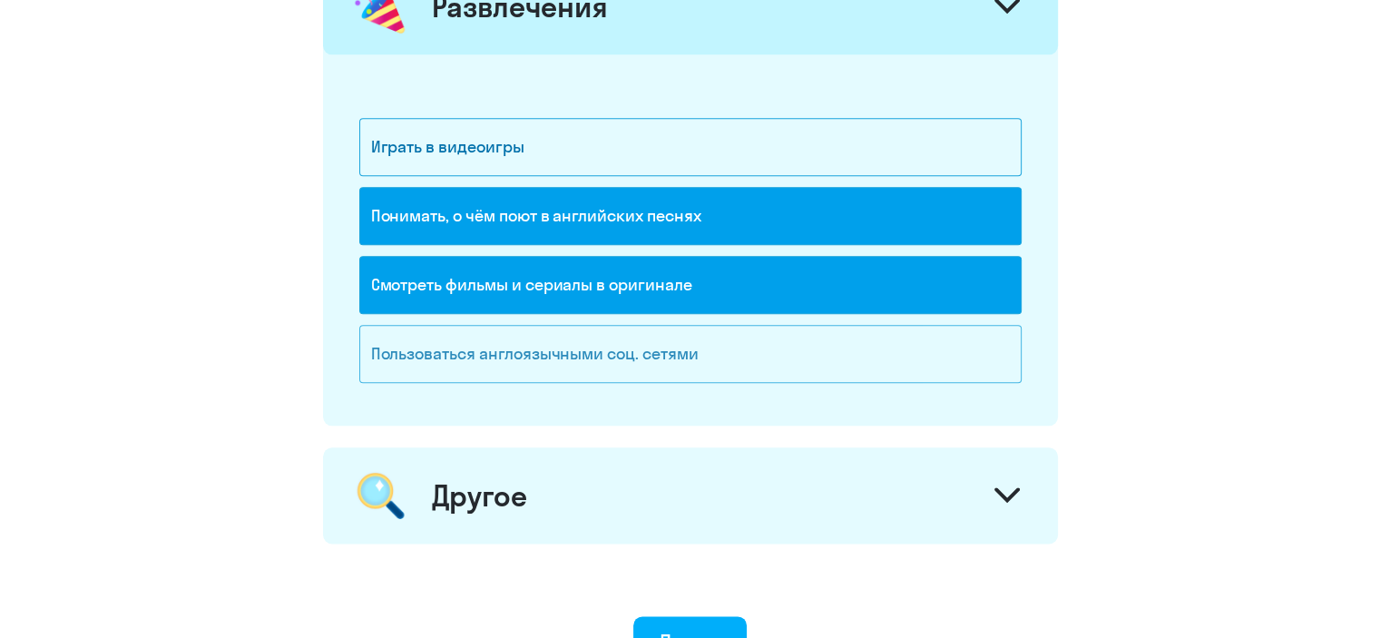
click at [417, 367] on div "Пользоваться англоязычными соц. сетями" at bounding box center [690, 354] width 663 height 58
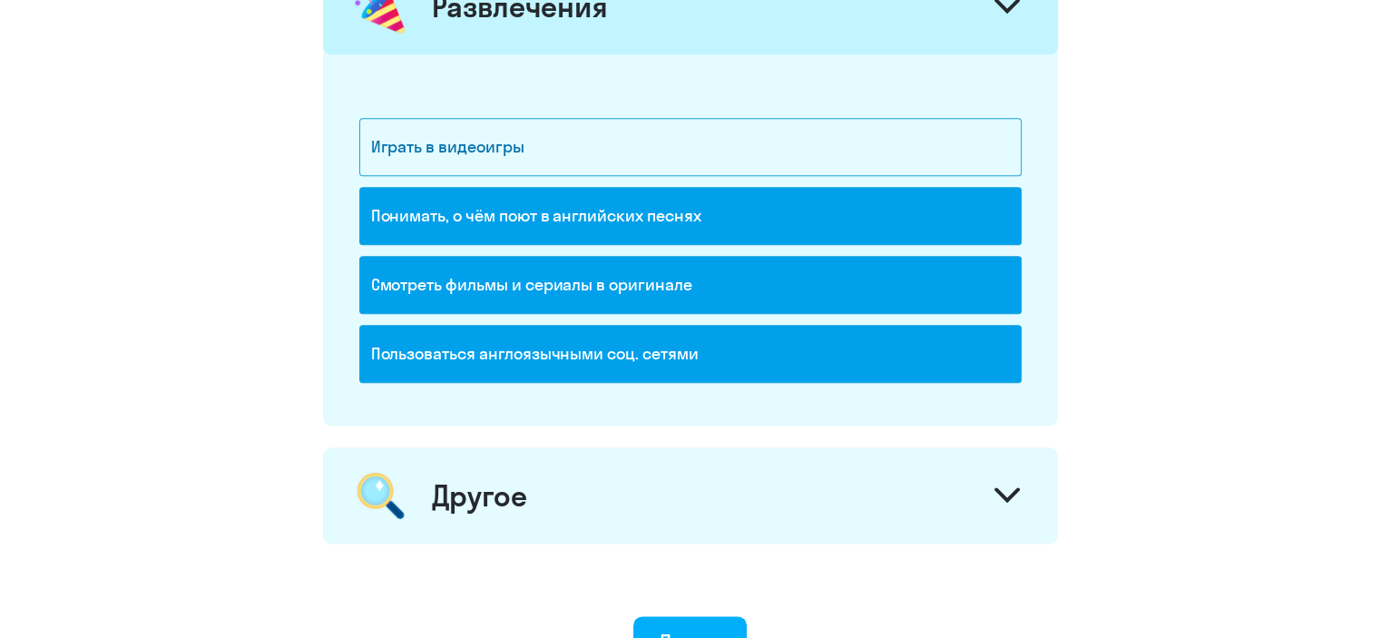
click at [850, 489] on div "Другое" at bounding box center [690, 495] width 735 height 96
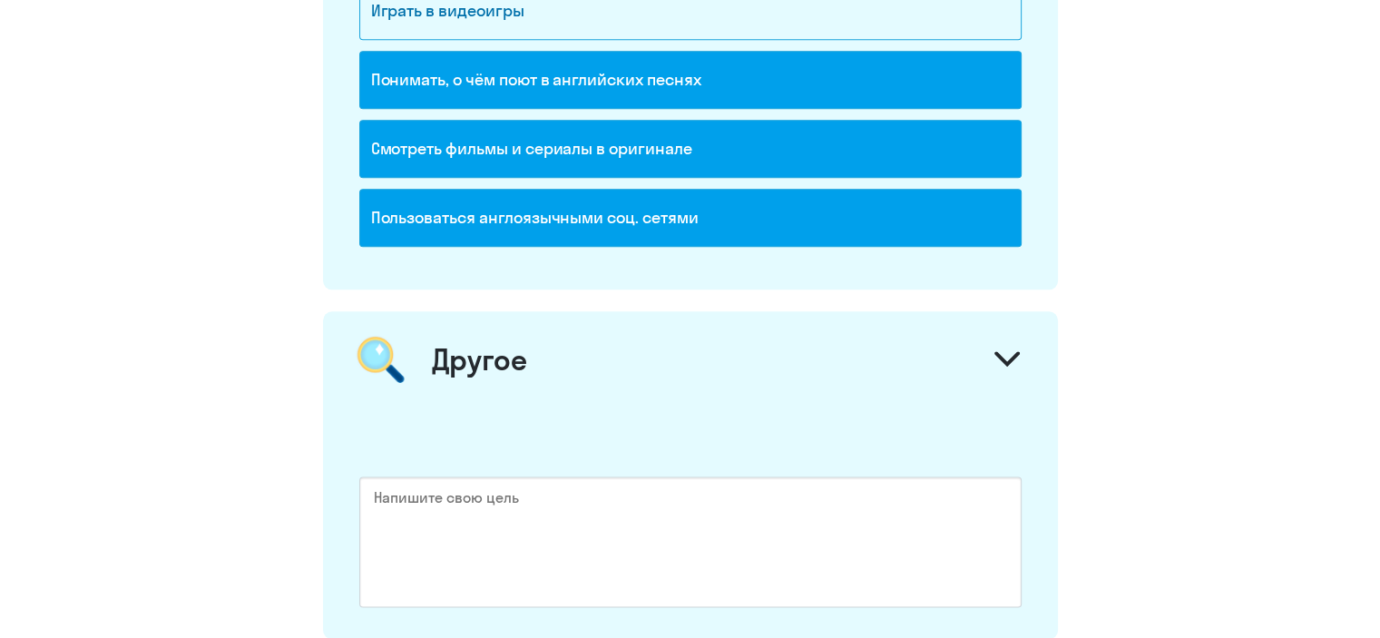
scroll to position [2255, 0]
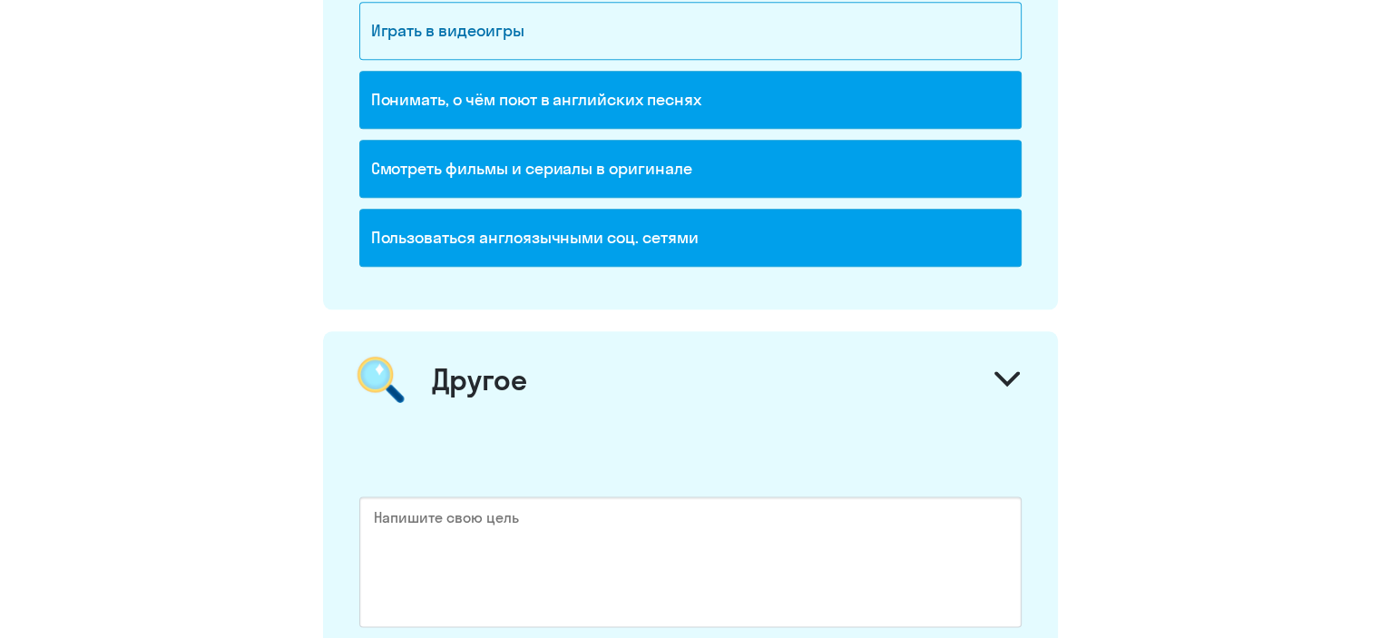
click at [997, 373] on icon at bounding box center [1007, 378] width 25 height 15
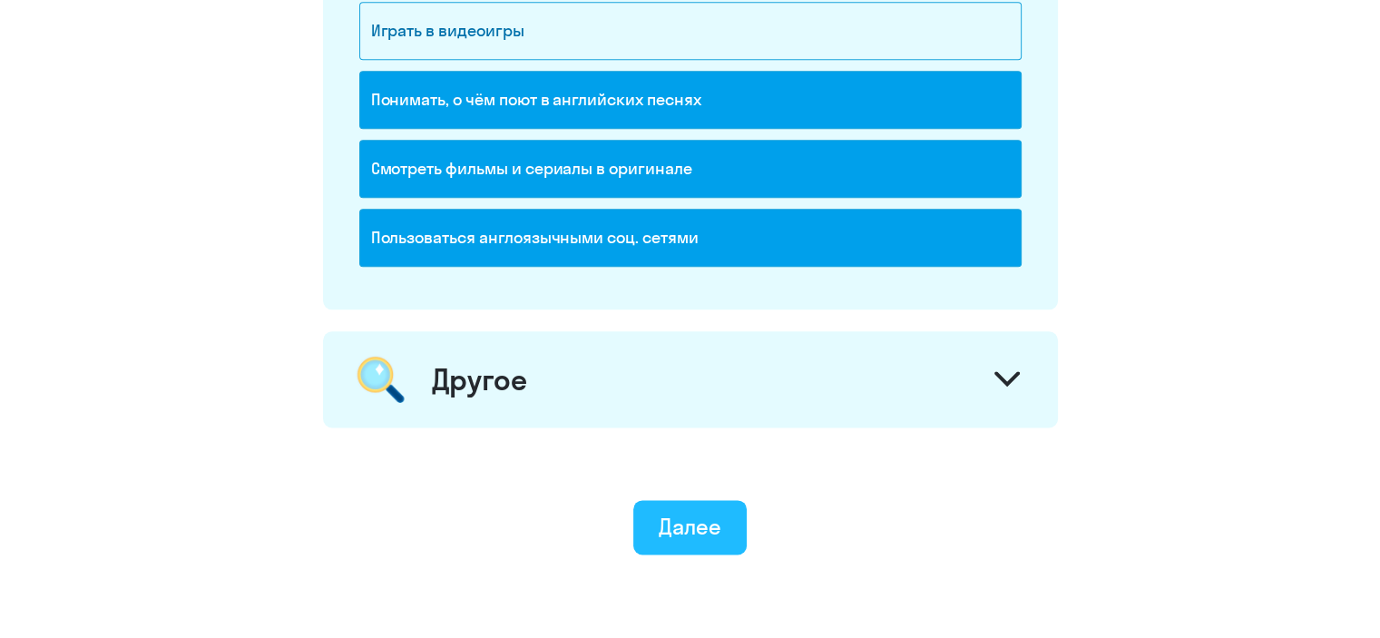
click at [660, 515] on div "Далее" at bounding box center [690, 526] width 63 height 29
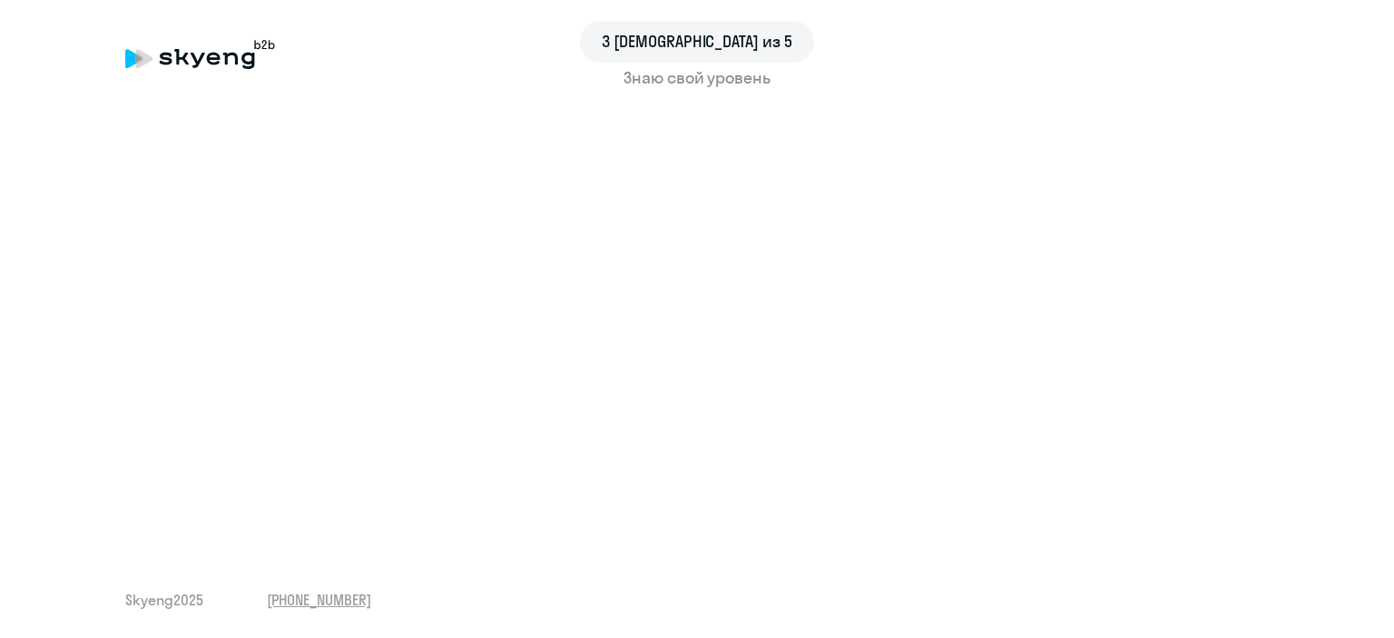
drag, startPoint x: 1358, startPoint y: 360, endPoint x: 1359, endPoint y: 398, distance: 38.1
click at [1359, 398] on div "3 шаг из 5 Знаю свой уровень Skyeng 2025 +7 499 455-08-69" at bounding box center [697, 319] width 1394 height 638
click at [1217, 574] on div "3 шаг из 5 Знаю свой уровень Skyeng 2025 +7 499 455-08-69" at bounding box center [697, 319] width 1394 height 638
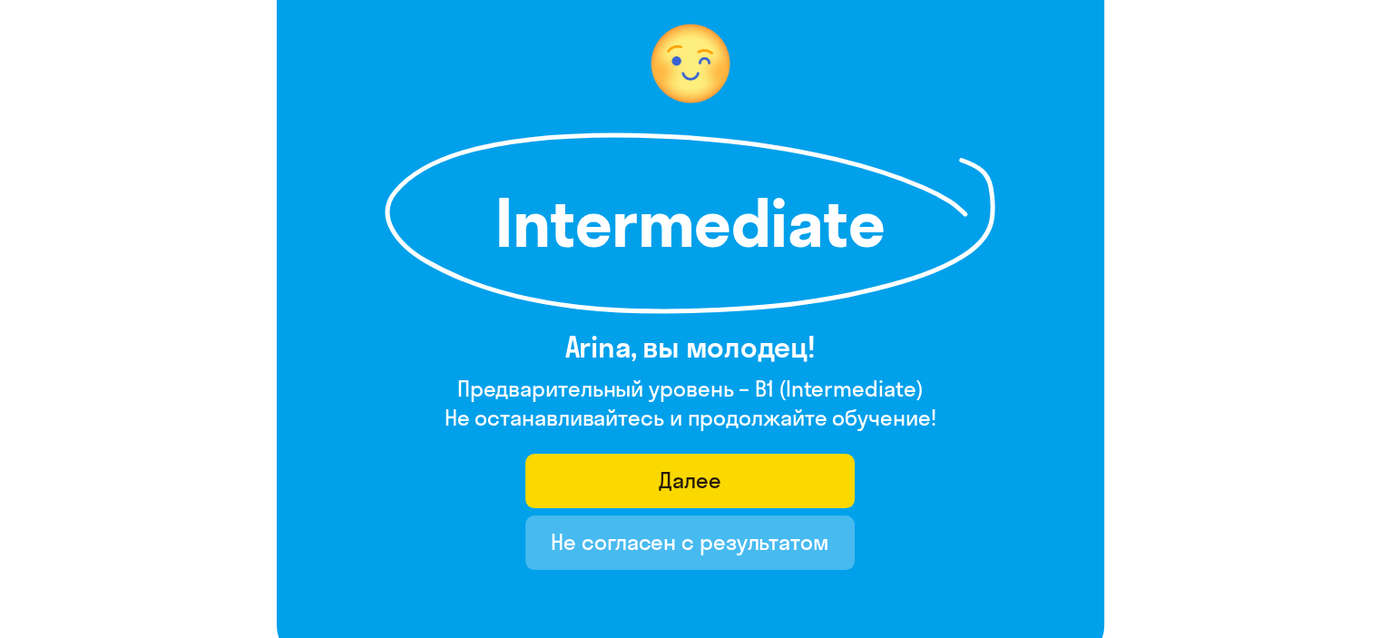
scroll to position [162, 0]
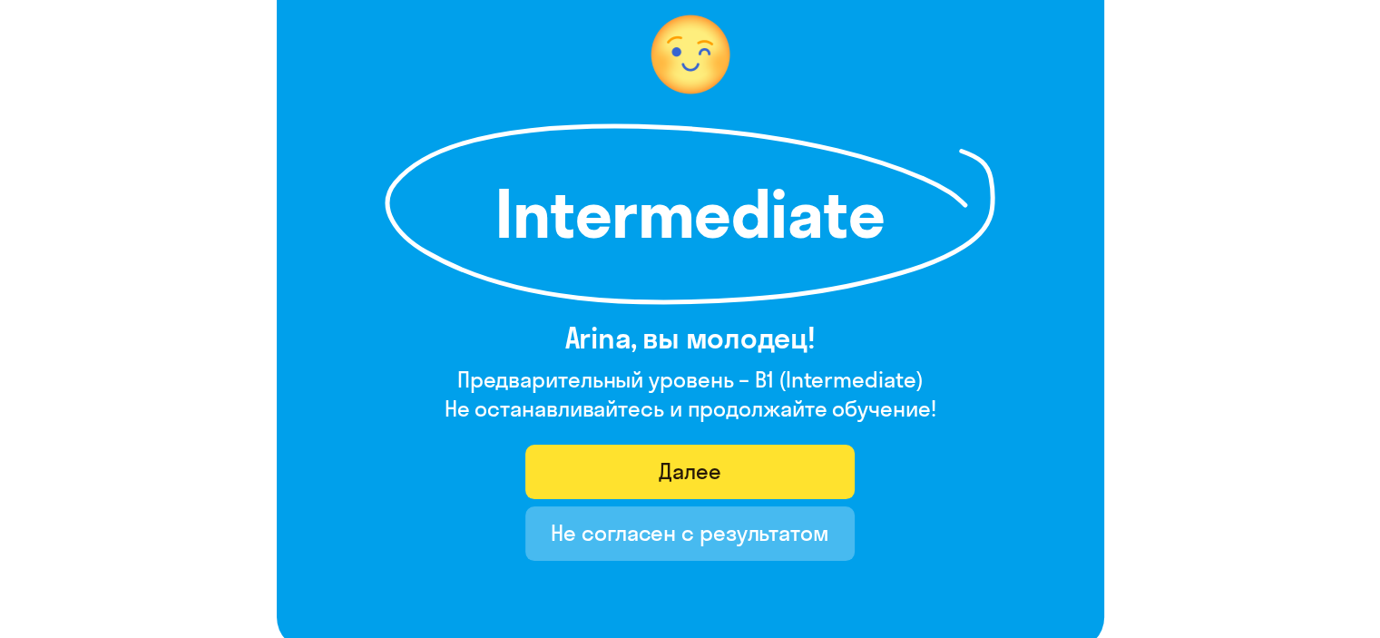
click at [678, 477] on div "Далее" at bounding box center [690, 471] width 63 height 29
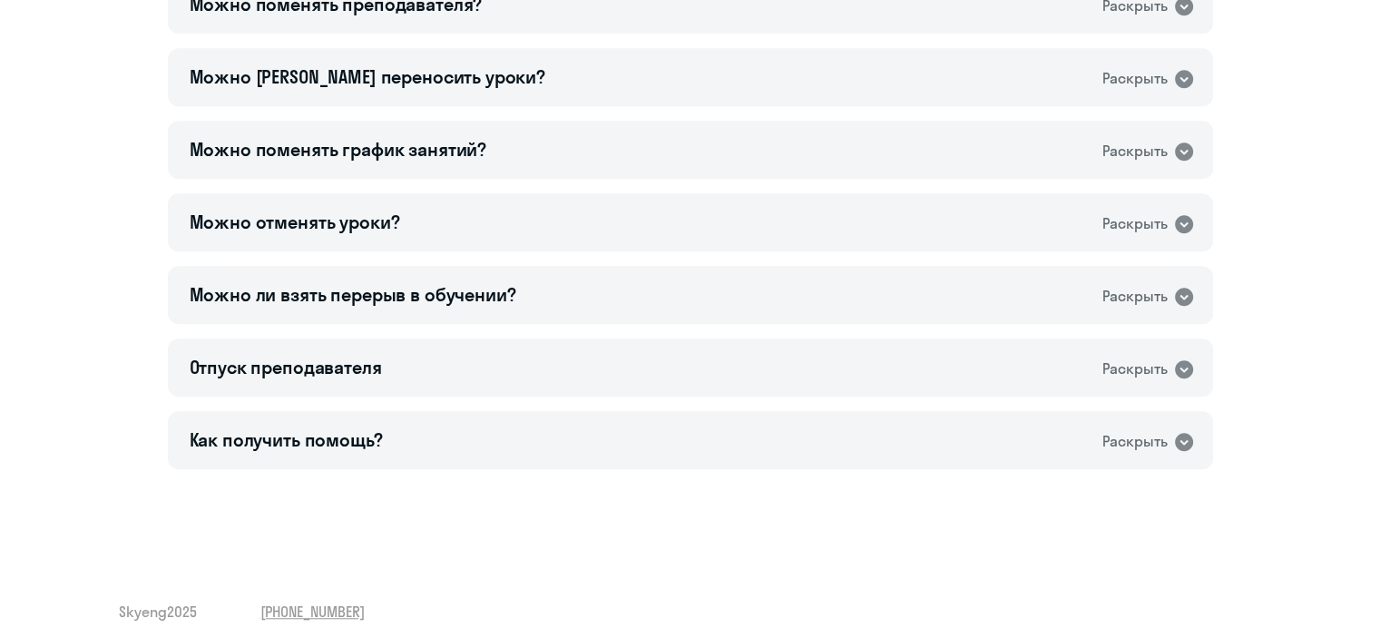
scroll to position [1260, 0]
